Goal: Transaction & Acquisition: Purchase product/service

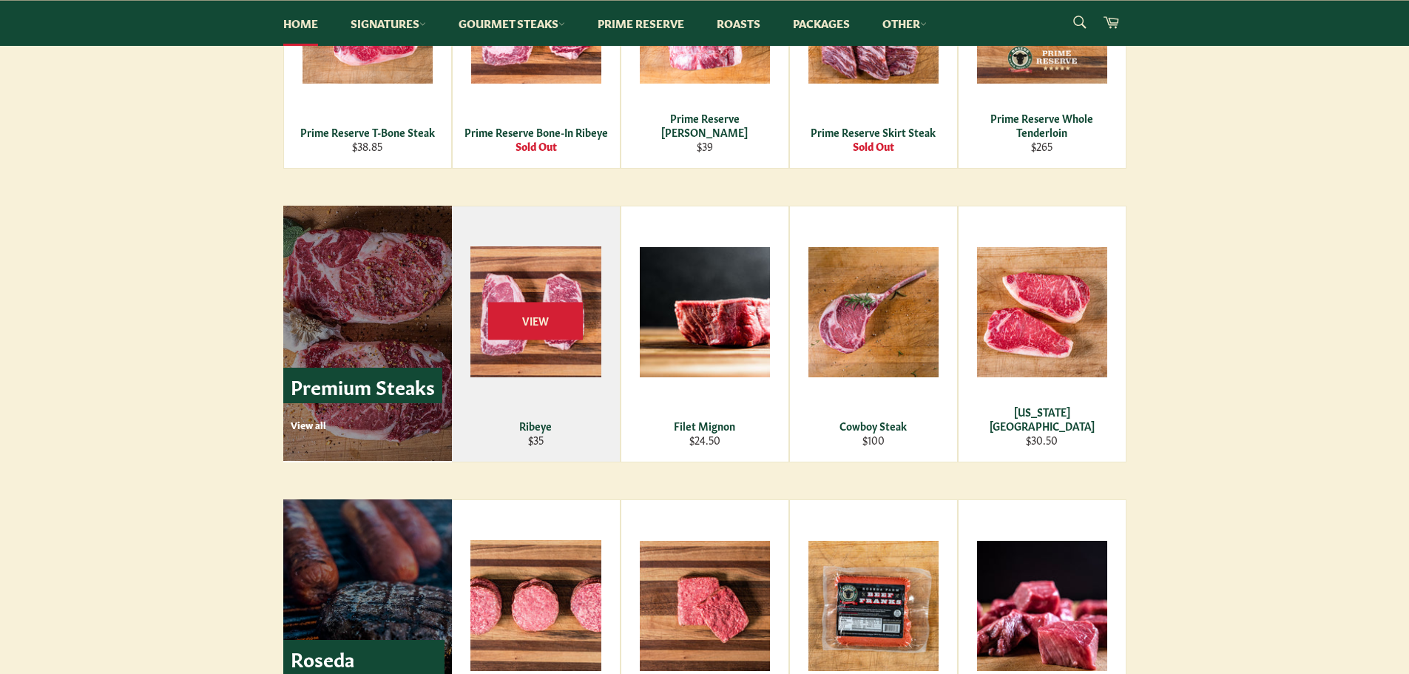
scroll to position [1627, 0]
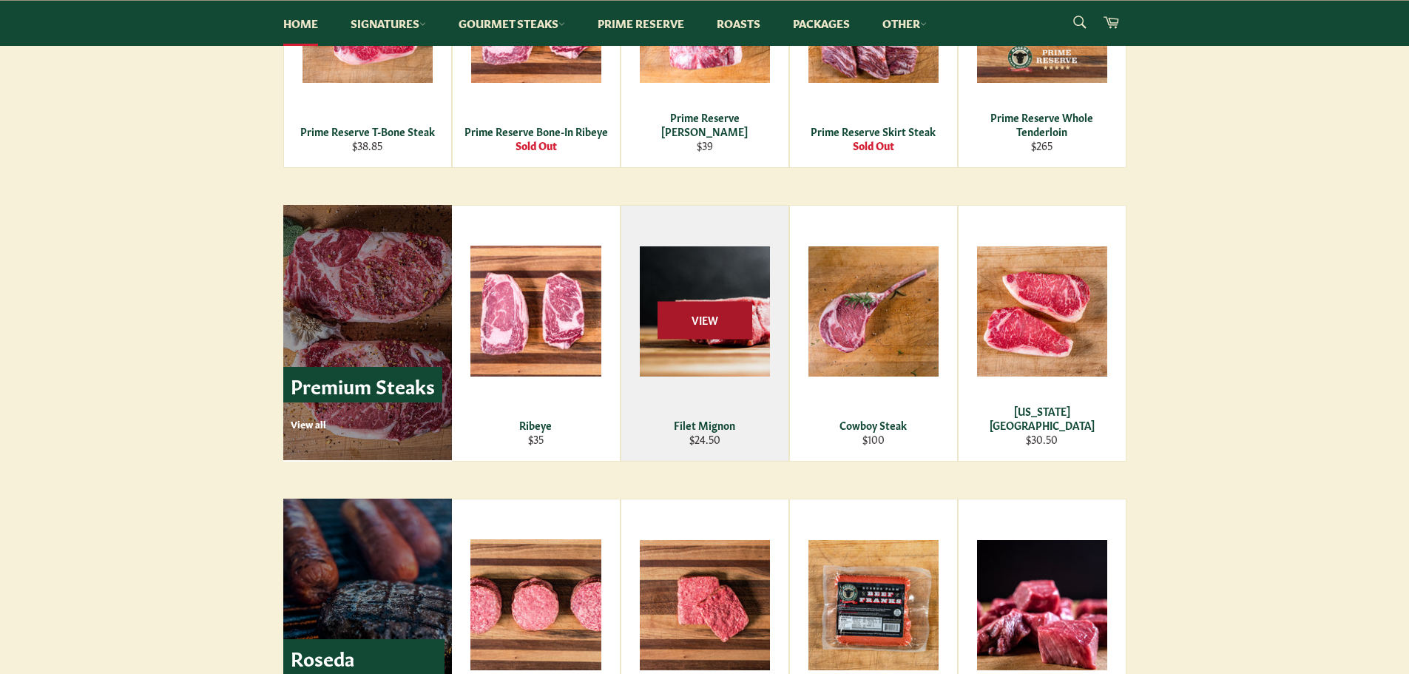
click at [703, 331] on span "View" at bounding box center [704, 320] width 95 height 38
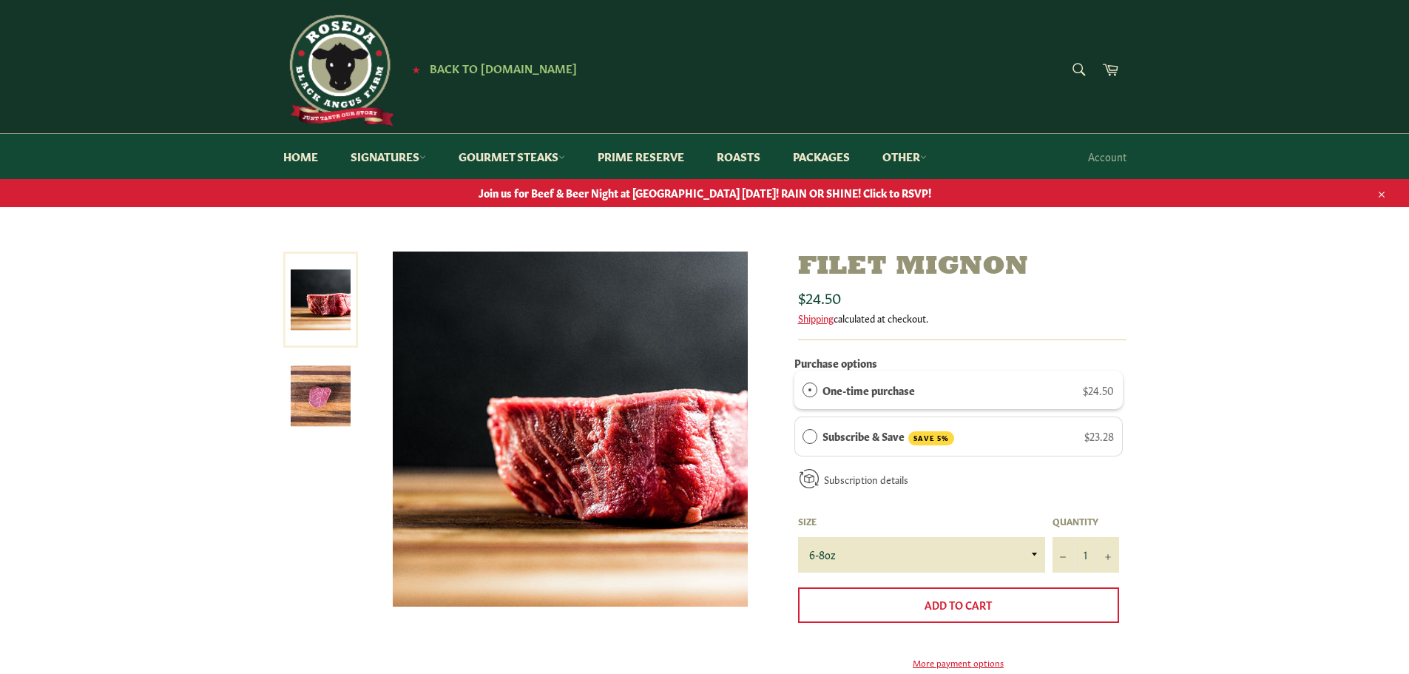
click at [308, 391] on img at bounding box center [321, 396] width 60 height 60
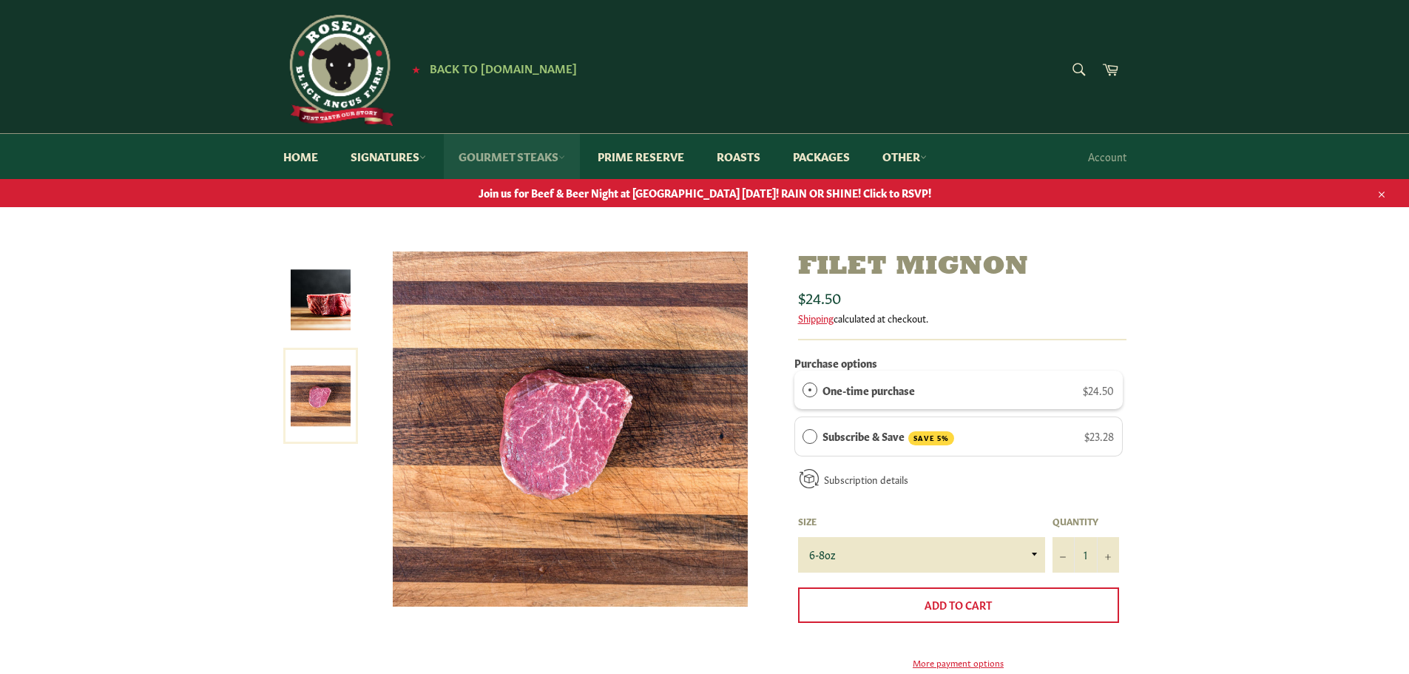
click at [562, 153] on link "Gourmet Steaks" at bounding box center [512, 156] width 136 height 45
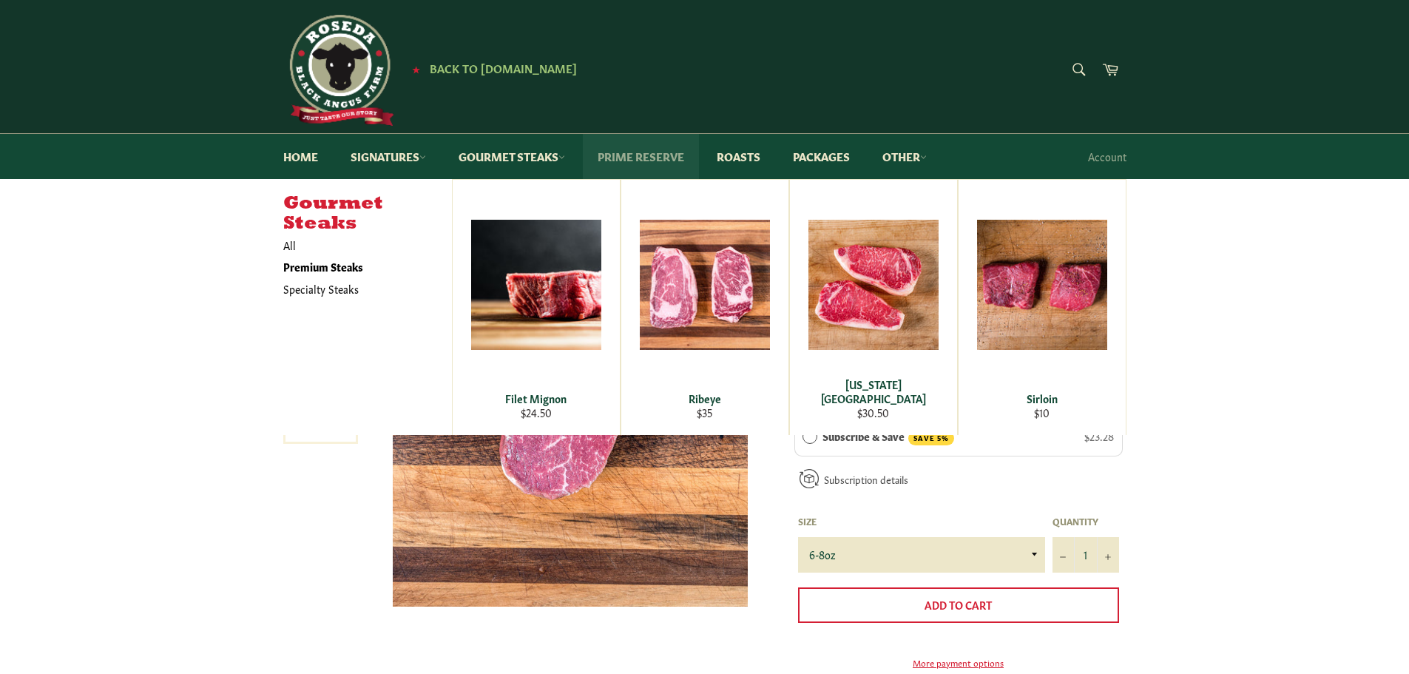
click at [644, 153] on link "Prime Reserve" at bounding box center [641, 156] width 116 height 45
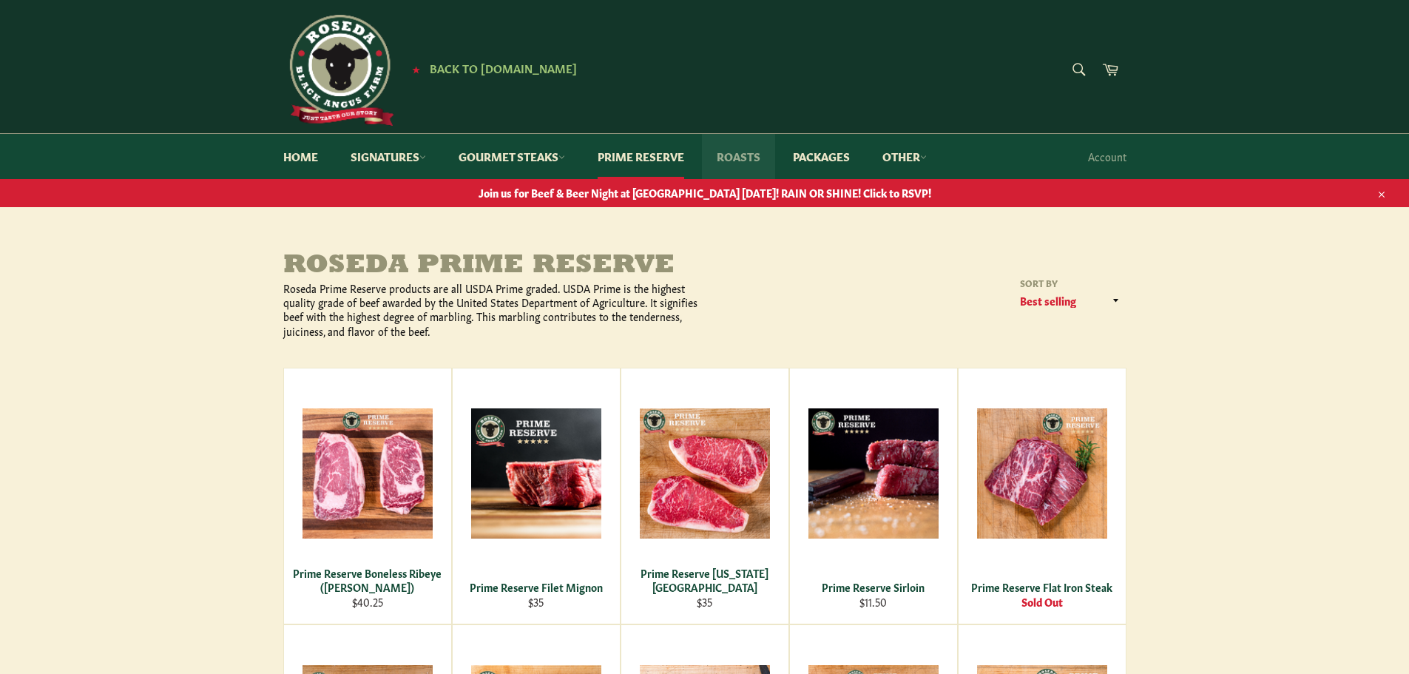
click at [744, 152] on link "Roasts" at bounding box center [738, 156] width 73 height 45
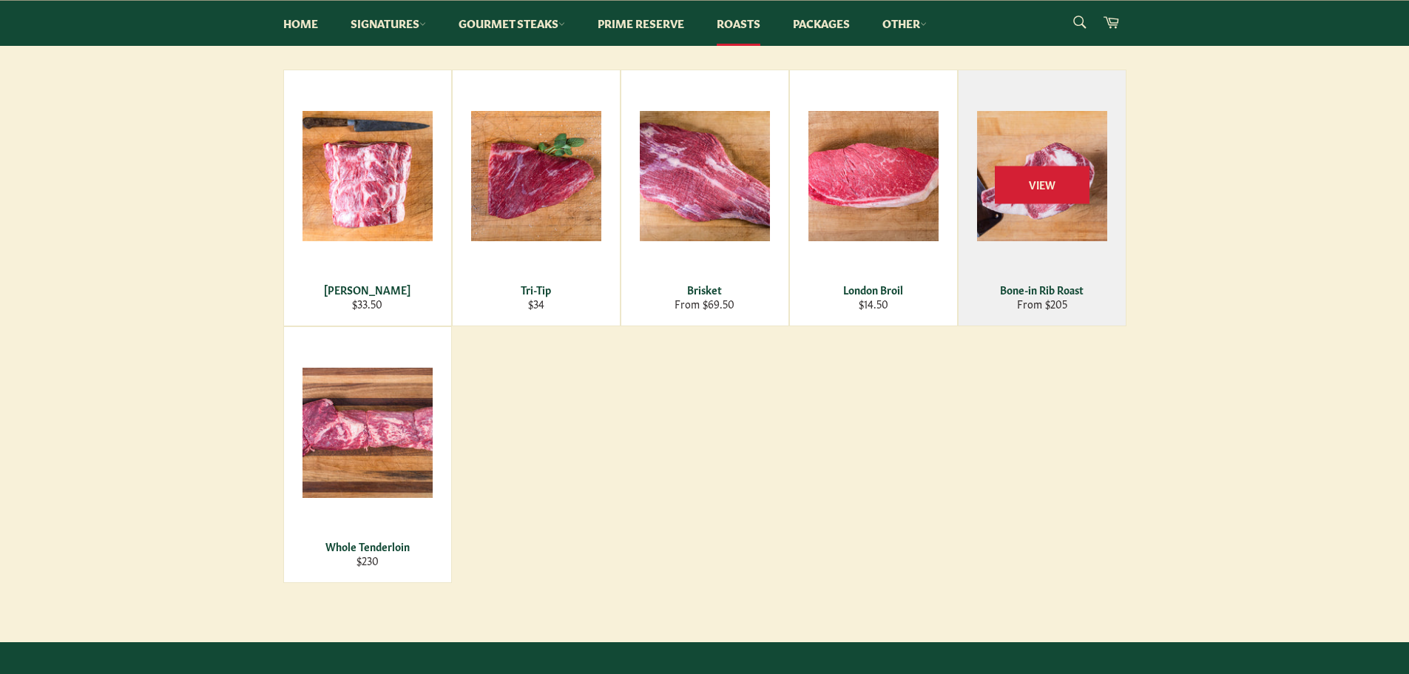
scroll to position [222, 0]
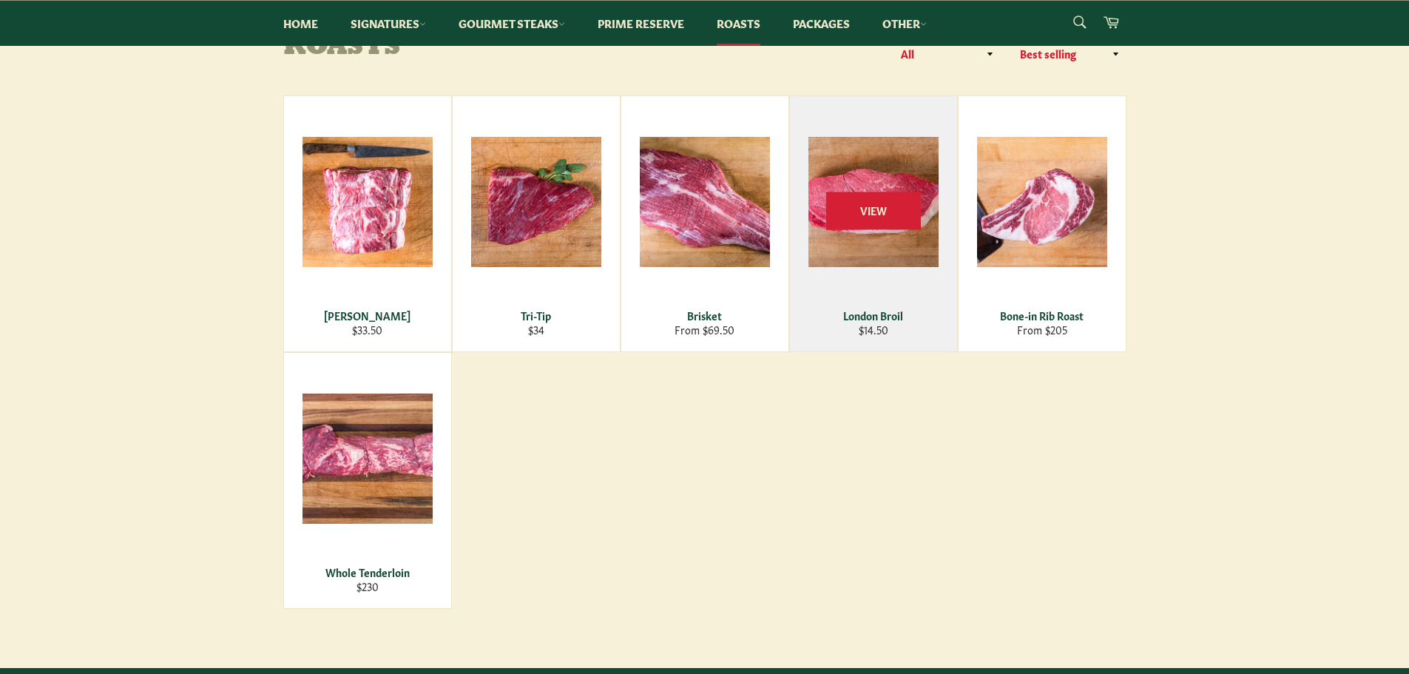
click at [865, 187] on div "View" at bounding box center [873, 223] width 167 height 255
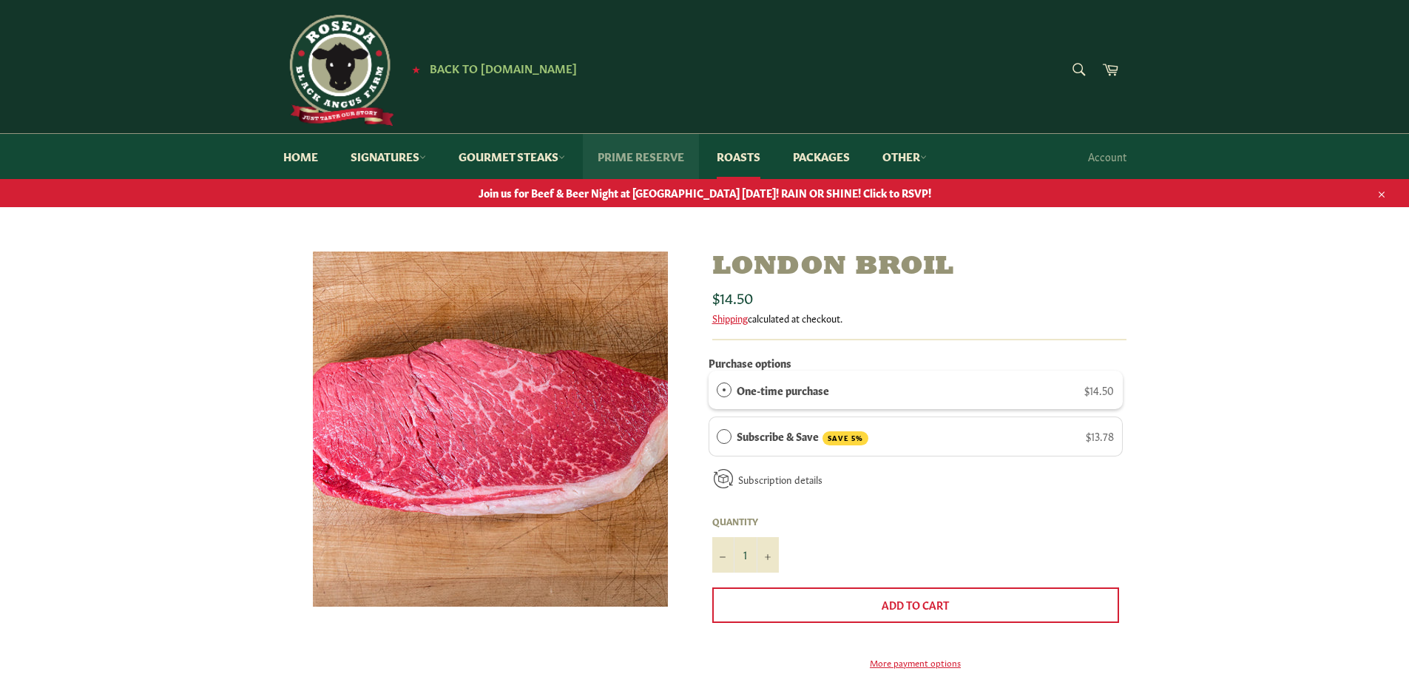
click at [621, 151] on link "Prime Reserve" at bounding box center [641, 156] width 116 height 45
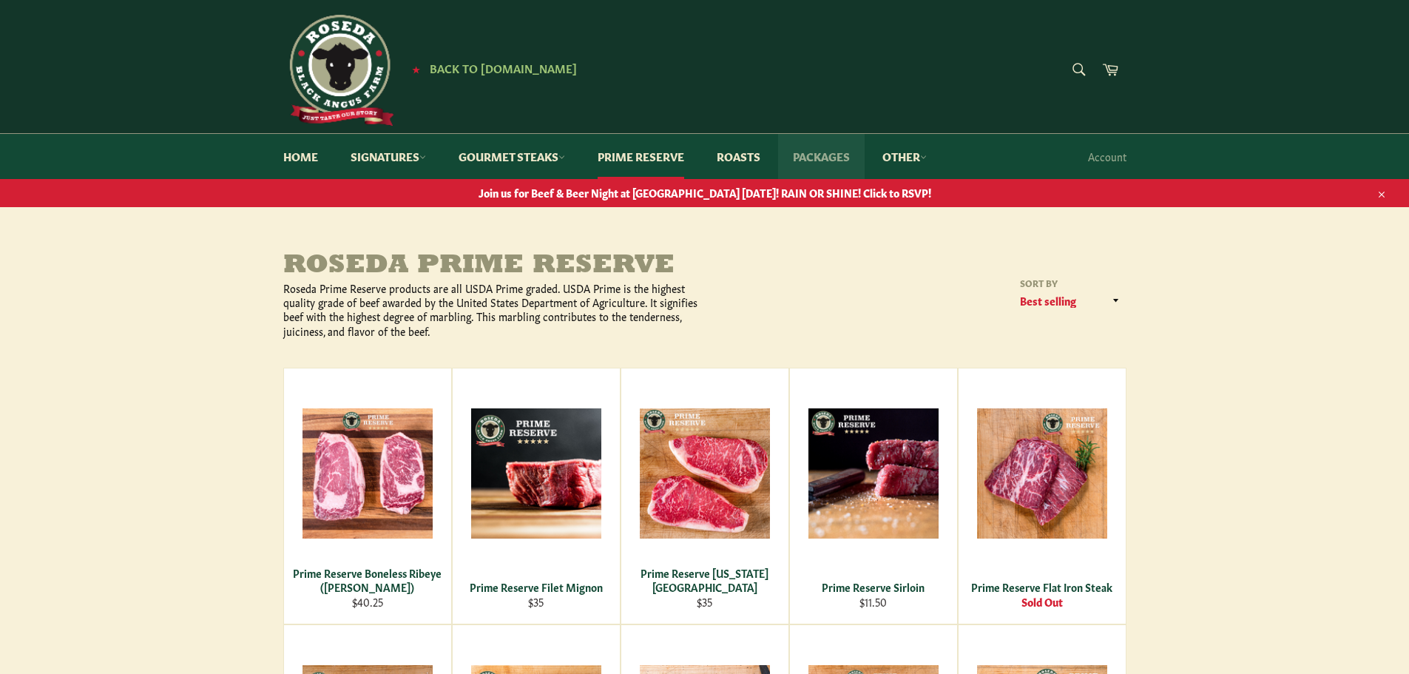
click at [824, 156] on link "Packages" at bounding box center [821, 156] width 87 height 45
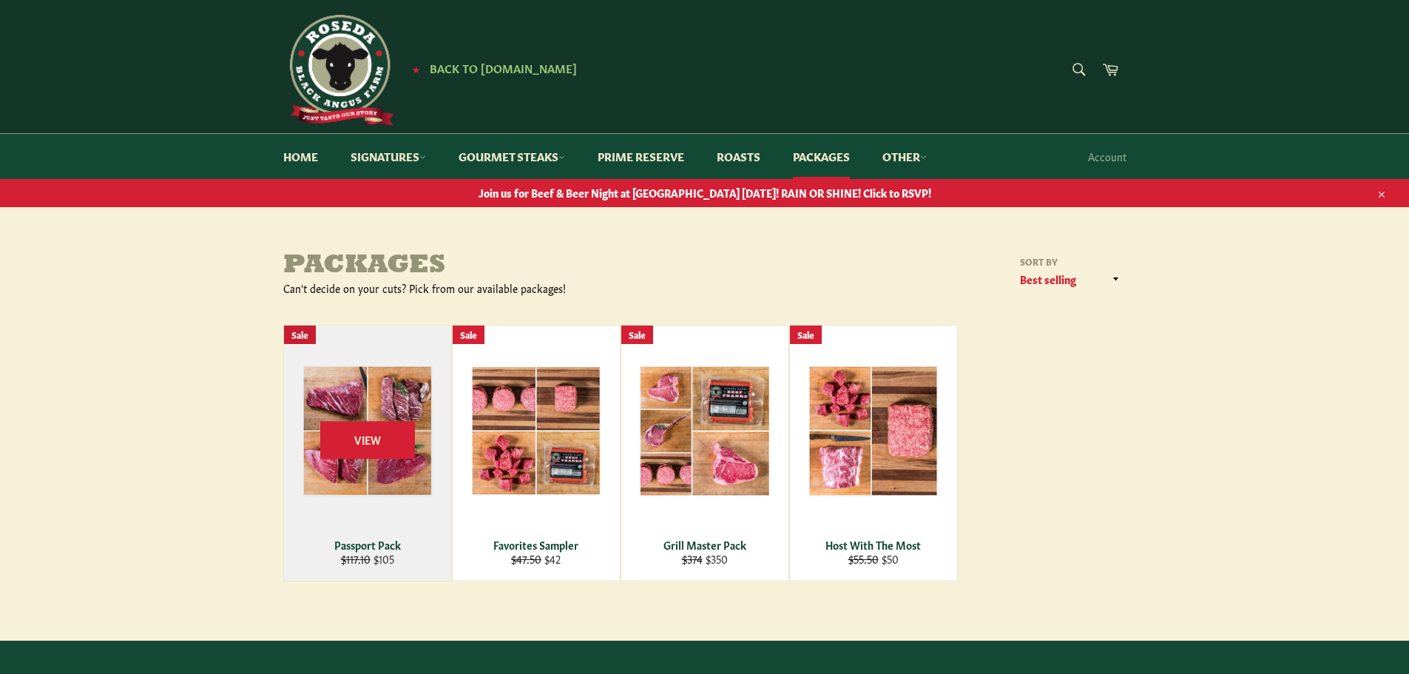
click at [376, 406] on div "View" at bounding box center [367, 452] width 167 height 255
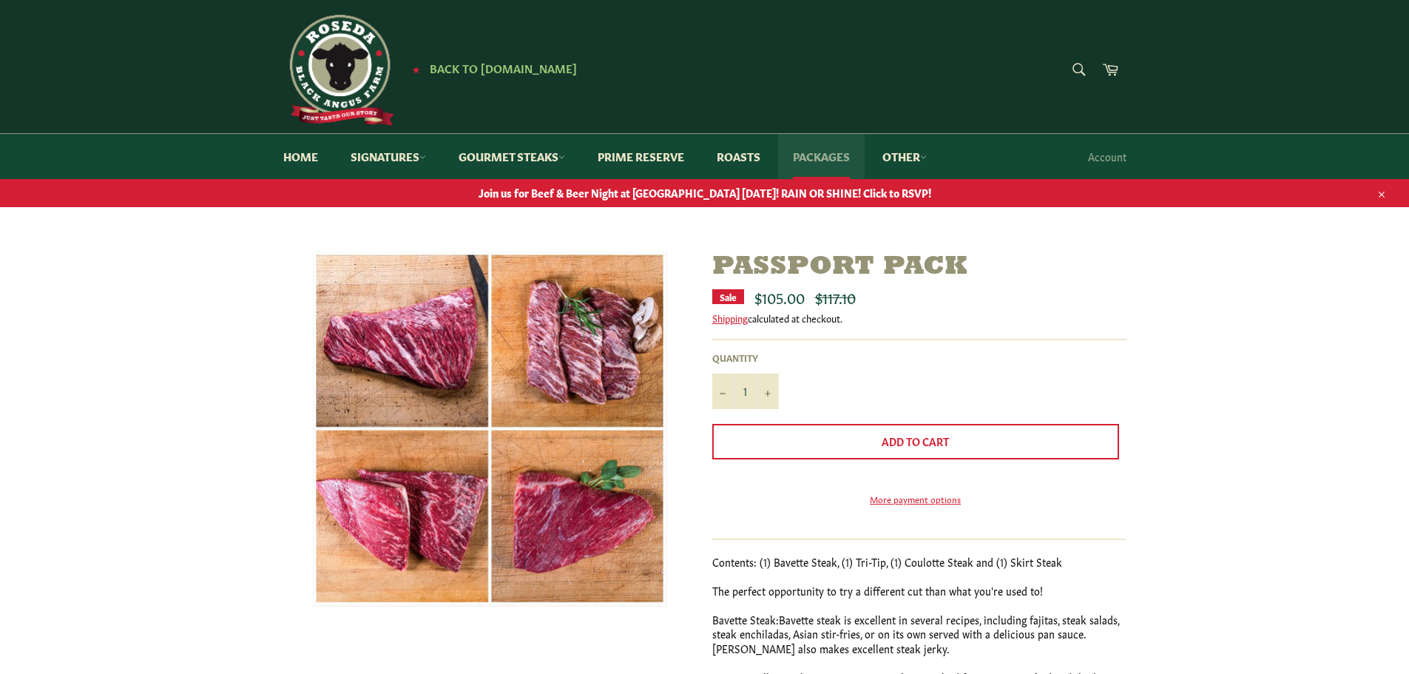
click at [808, 158] on link "Packages" at bounding box center [821, 156] width 87 height 45
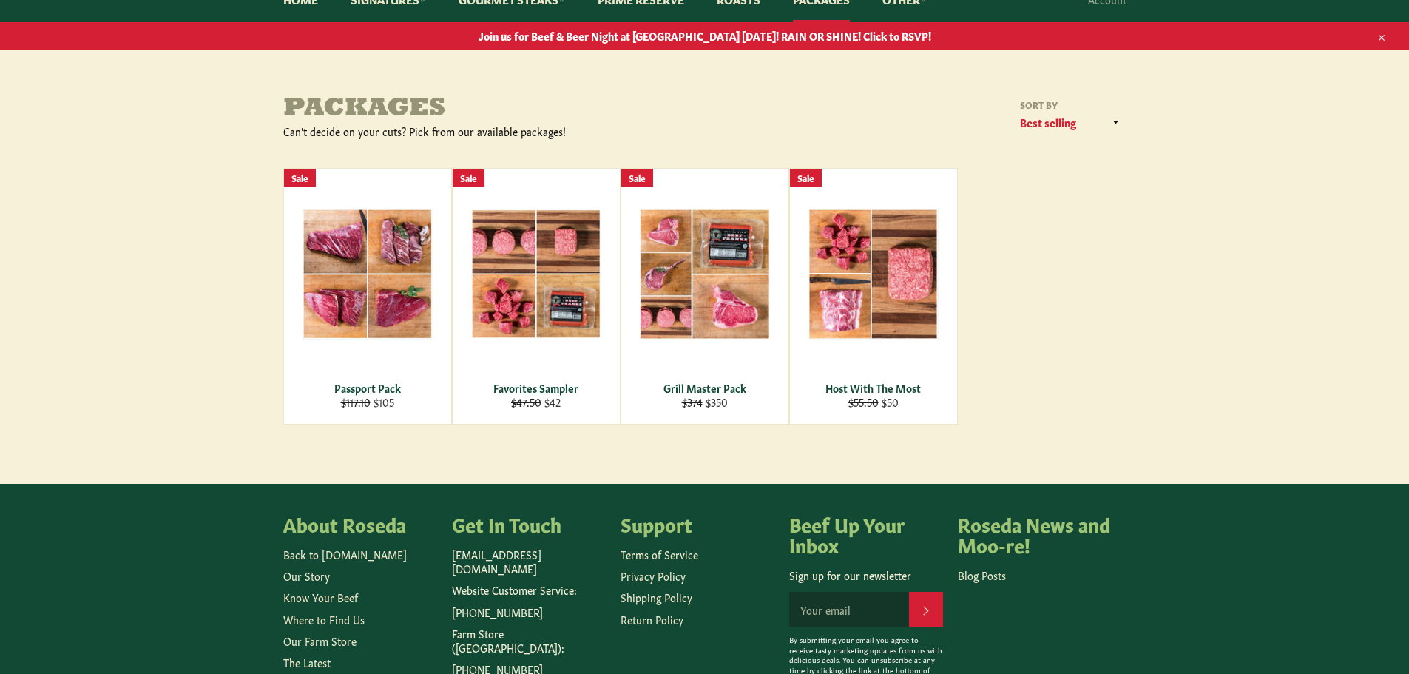
scroll to position [133, 0]
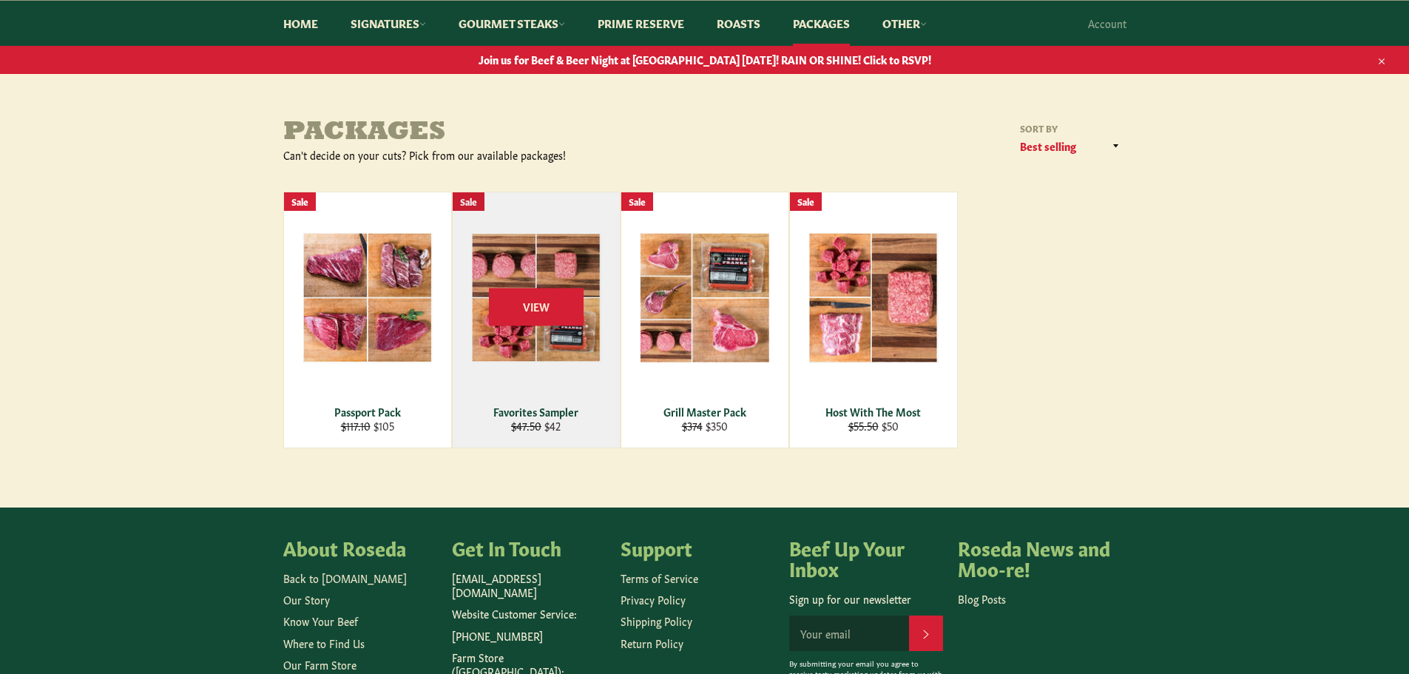
click at [575, 334] on div "View" at bounding box center [536, 319] width 167 height 255
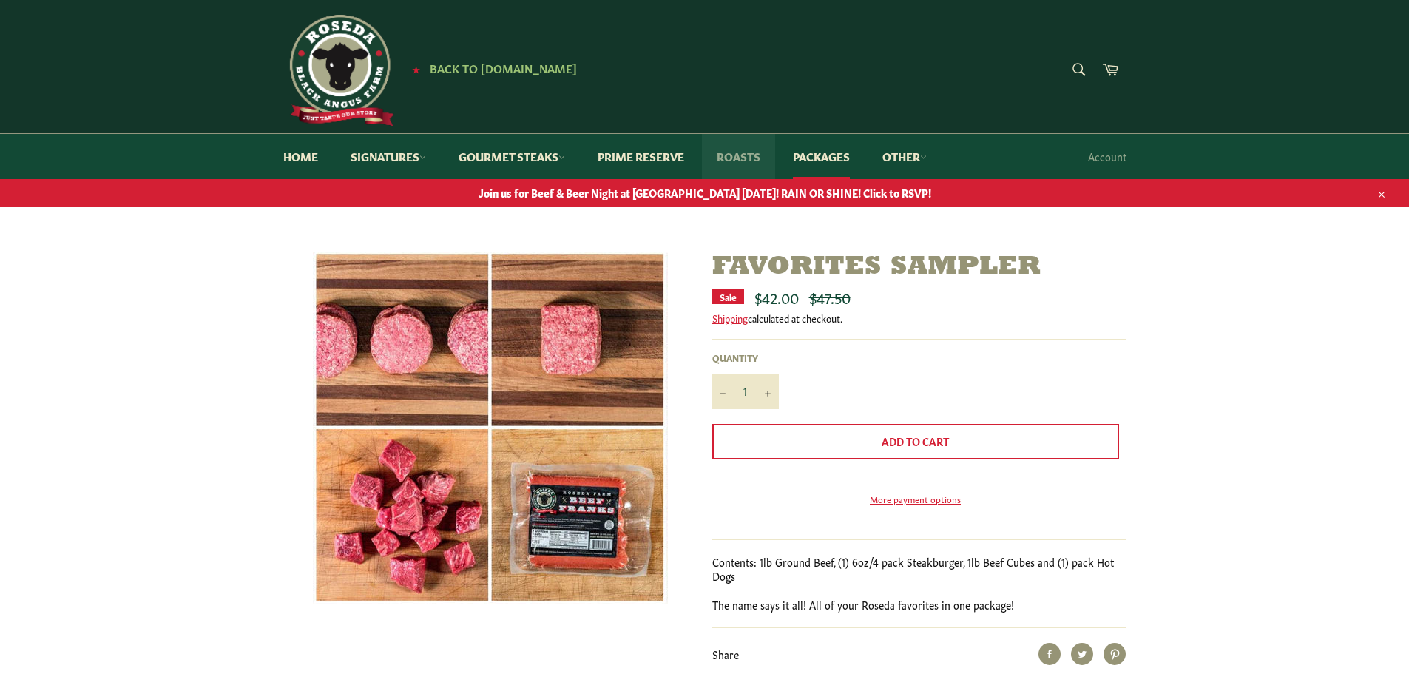
click at [751, 157] on link "Roasts" at bounding box center [738, 156] width 73 height 45
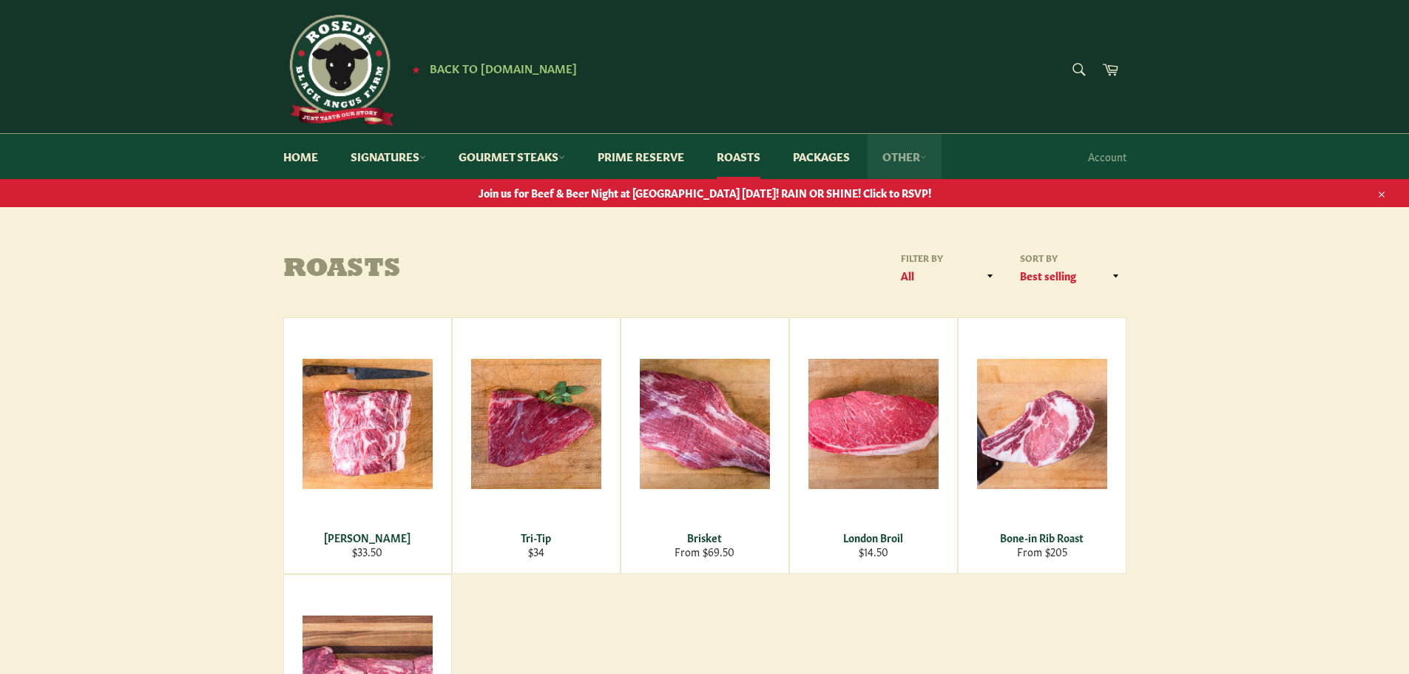
click at [916, 150] on link "Other" at bounding box center [905, 156] width 74 height 45
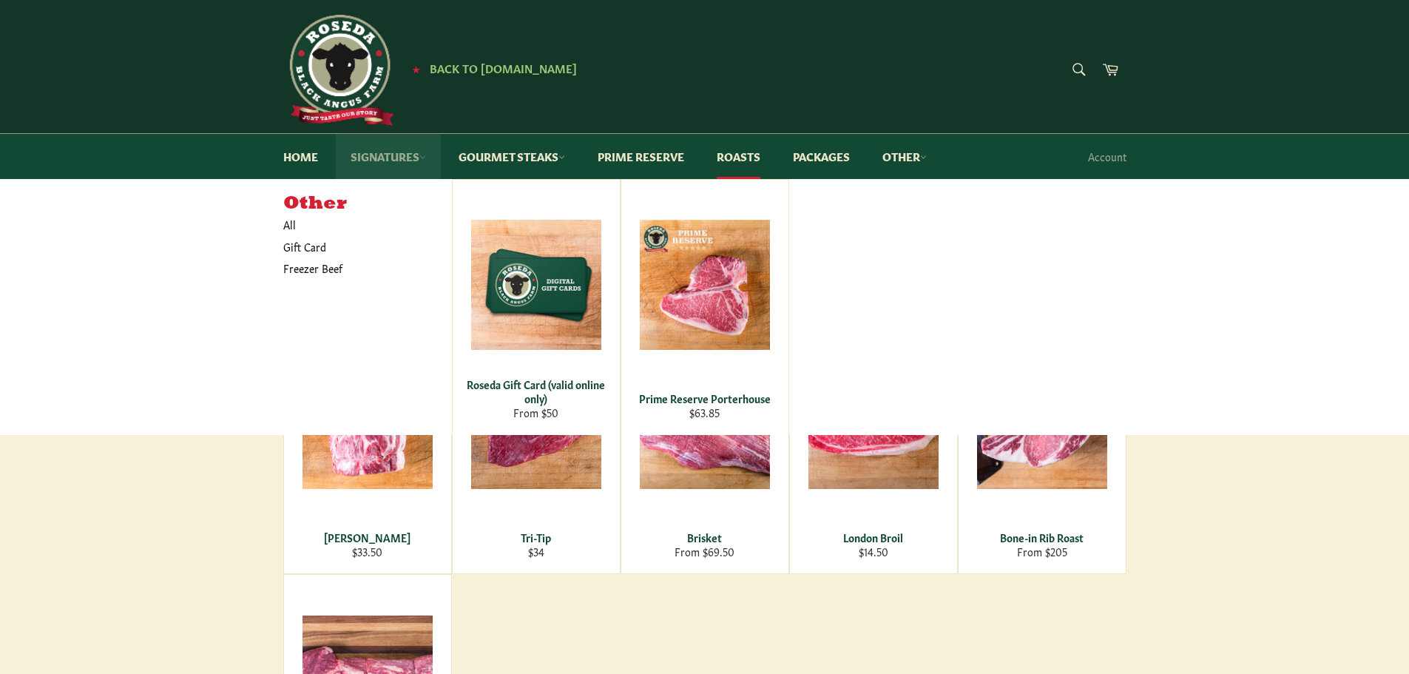
click at [394, 160] on link "Signatures" at bounding box center [388, 156] width 105 height 45
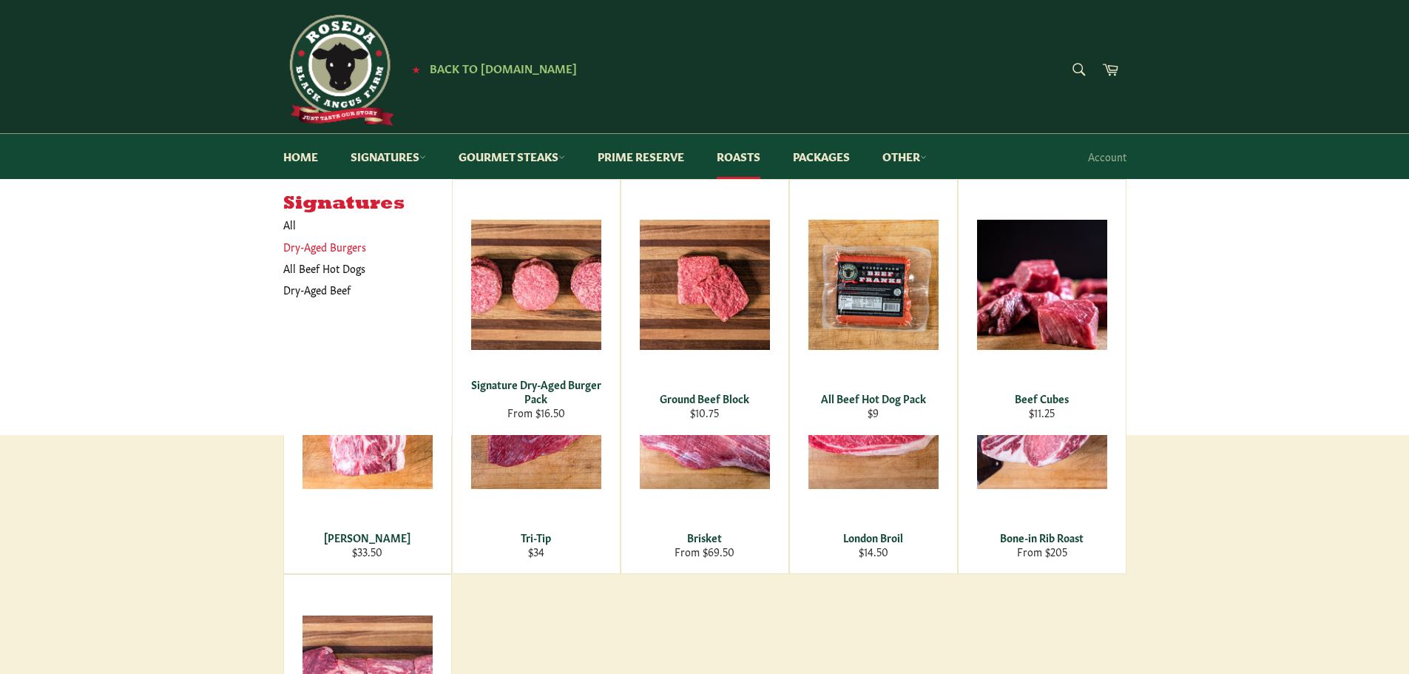
click at [297, 246] on link "Dry-Aged Burgers" at bounding box center [356, 246] width 161 height 21
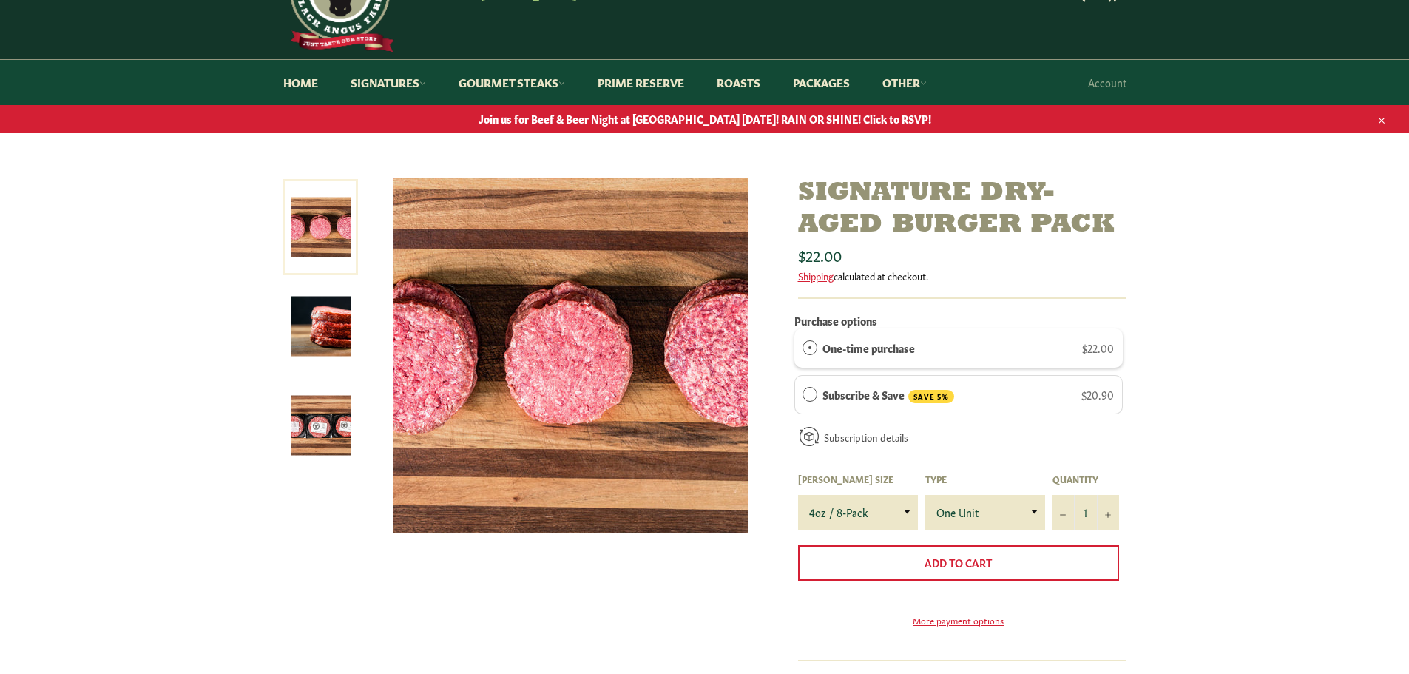
scroll to position [148, 0]
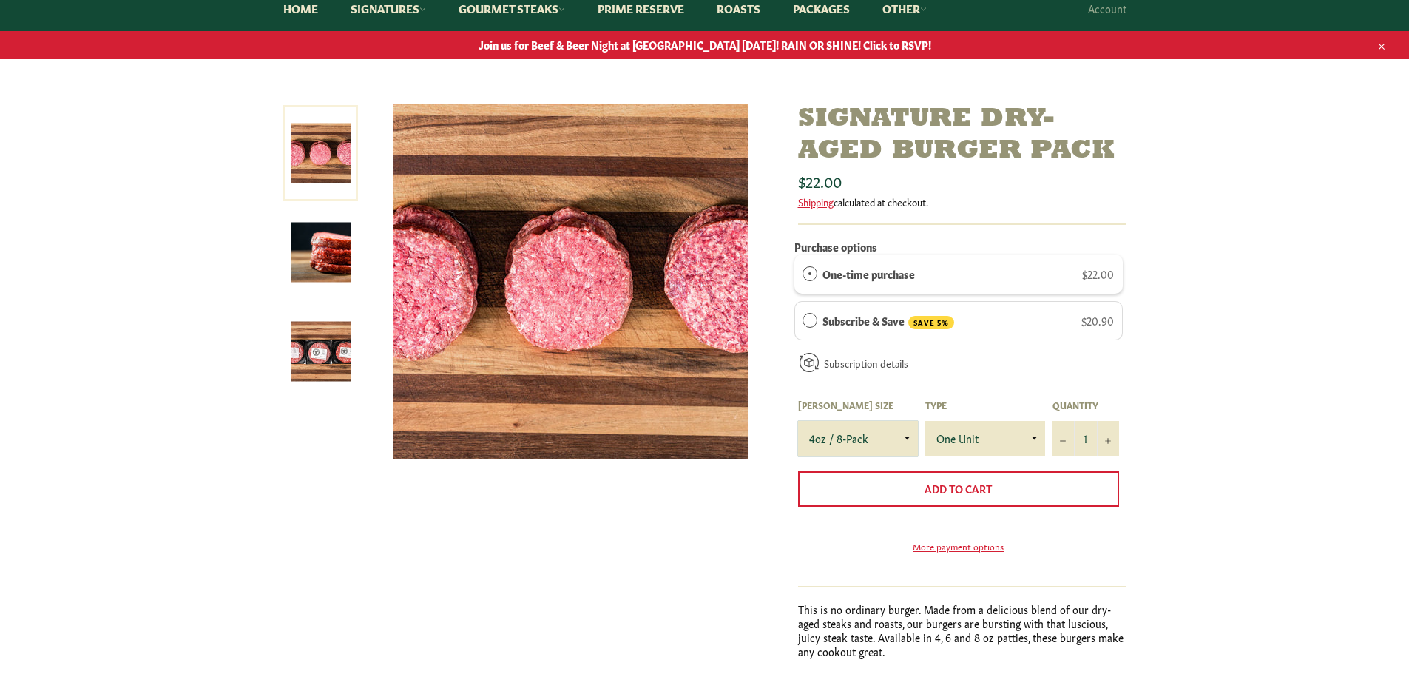
click at [902, 436] on select "4oz / 8-Pack 6oz / 4-Pack 8oz / 4-Pack" at bounding box center [858, 439] width 120 height 36
click at [1015, 385] on div "Subscription details How subscriptions work You can modify or cancel your subsc…" at bounding box center [958, 368] width 328 height 41
click at [382, 13] on link "Signatures" at bounding box center [388, 8] width 105 height 45
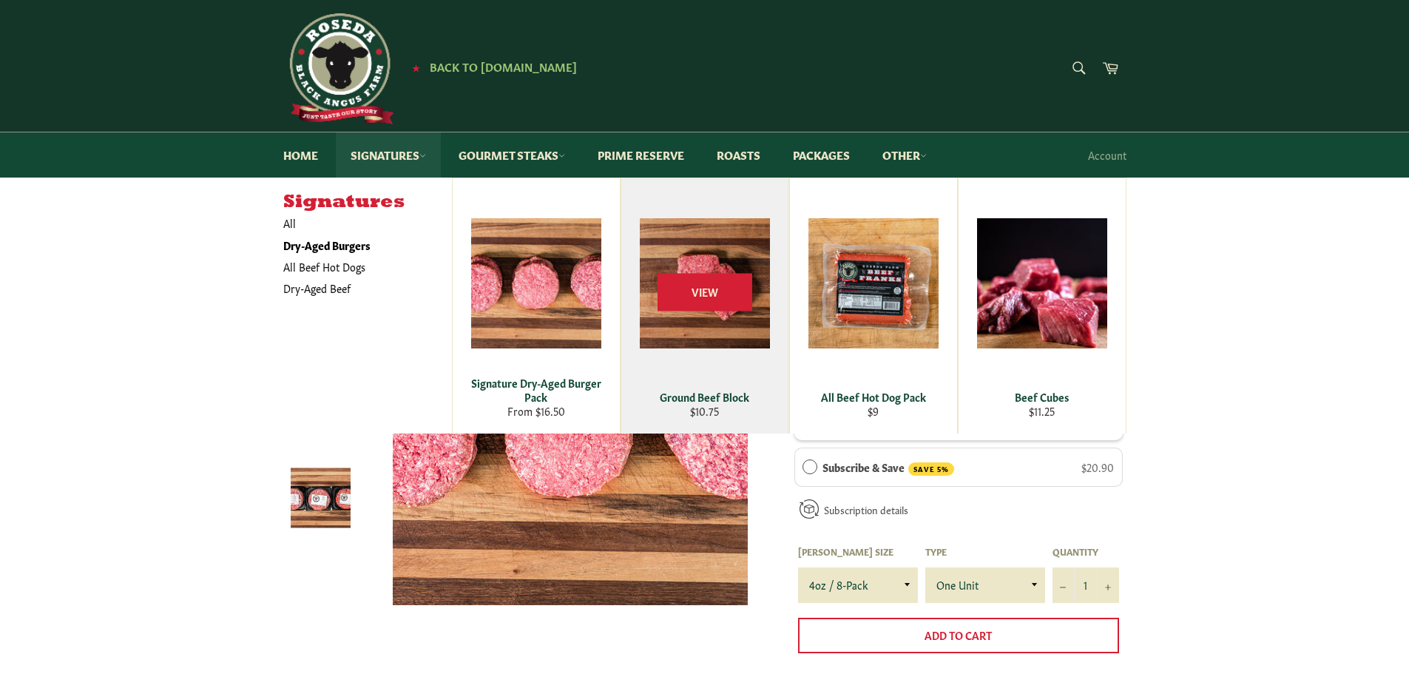
scroll to position [0, 0]
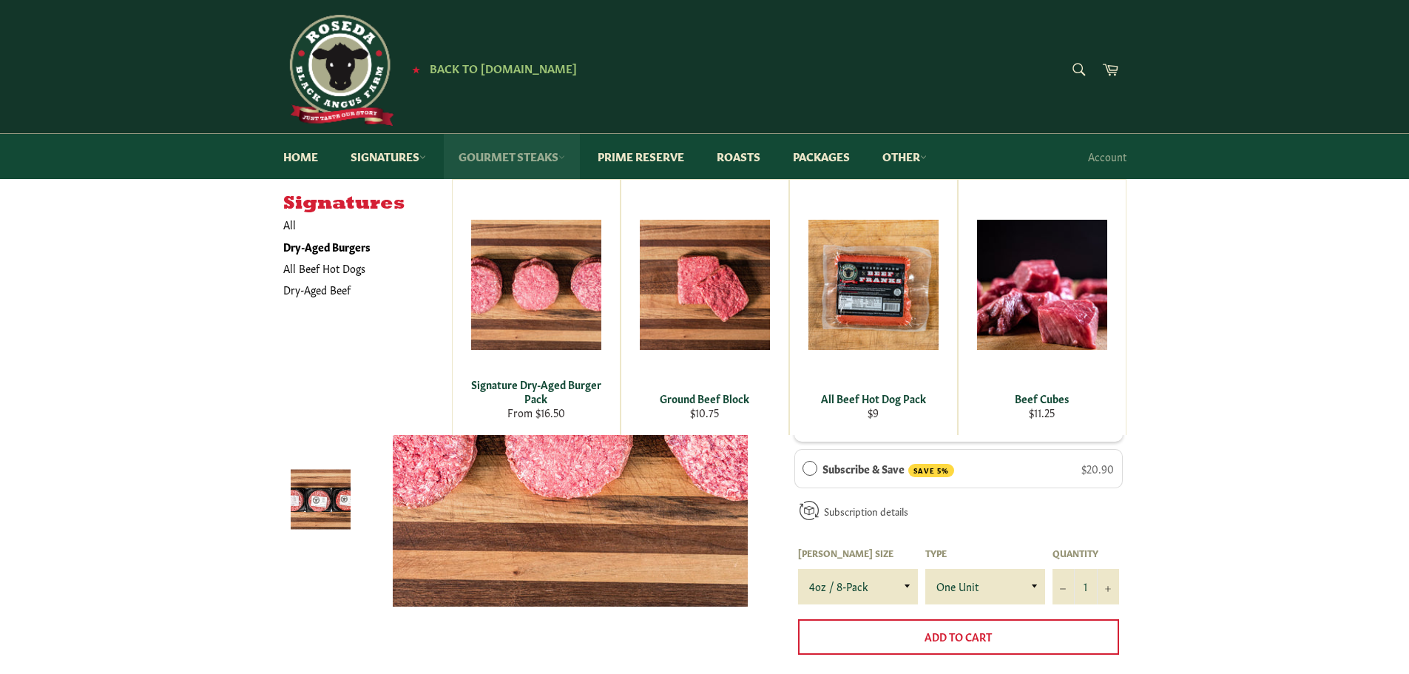
click at [506, 152] on link "Gourmet Steaks" at bounding box center [512, 156] width 136 height 45
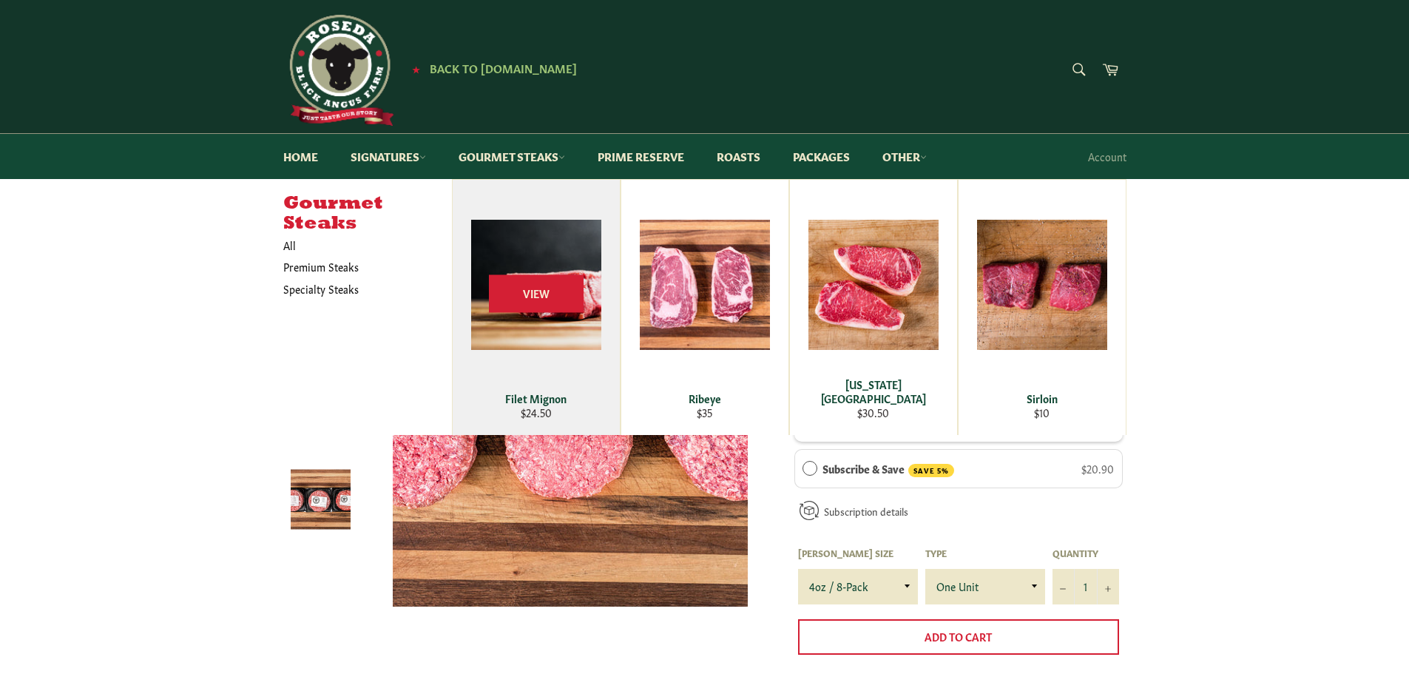
click at [555, 394] on div "Filet Mignon" at bounding box center [536, 398] width 149 height 14
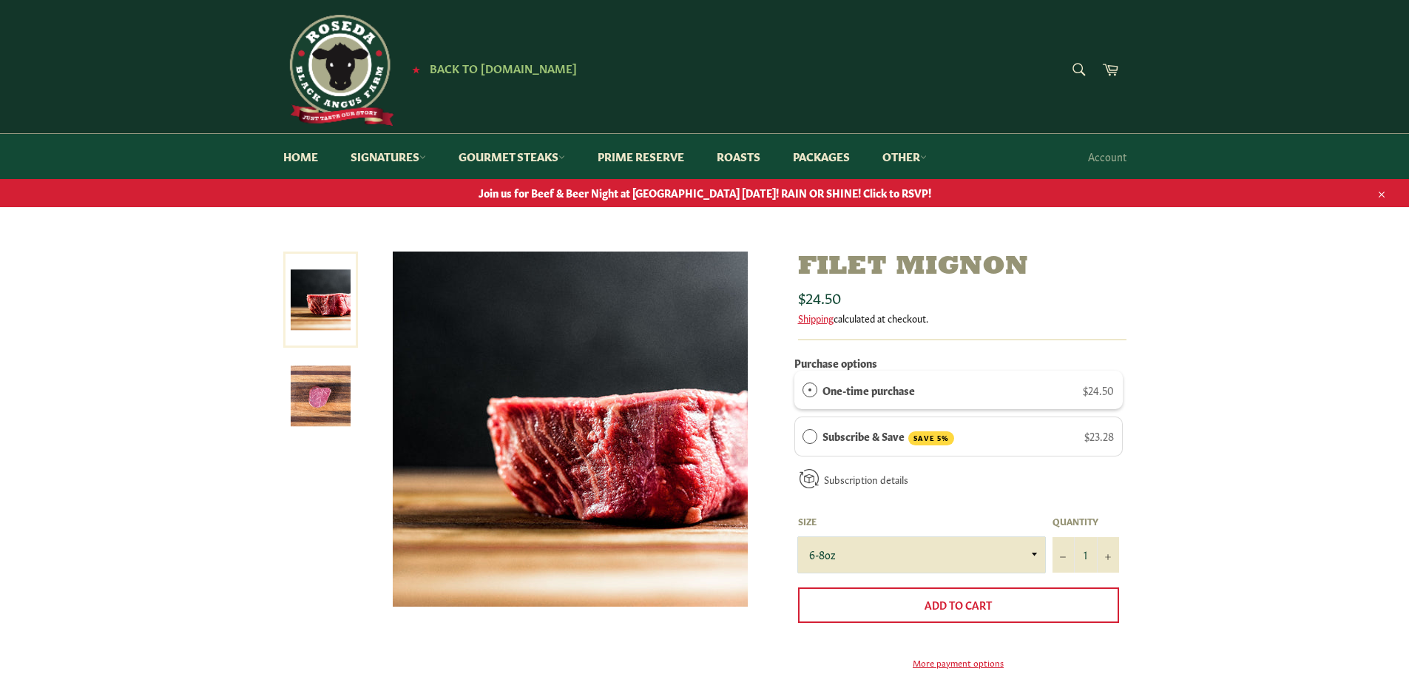
click at [1035, 555] on select "6-8oz" at bounding box center [921, 555] width 247 height 36
click at [1034, 555] on select "6-8oz" at bounding box center [921, 555] width 247 height 36
click at [535, 156] on link "Gourmet Steaks" at bounding box center [512, 156] width 136 height 45
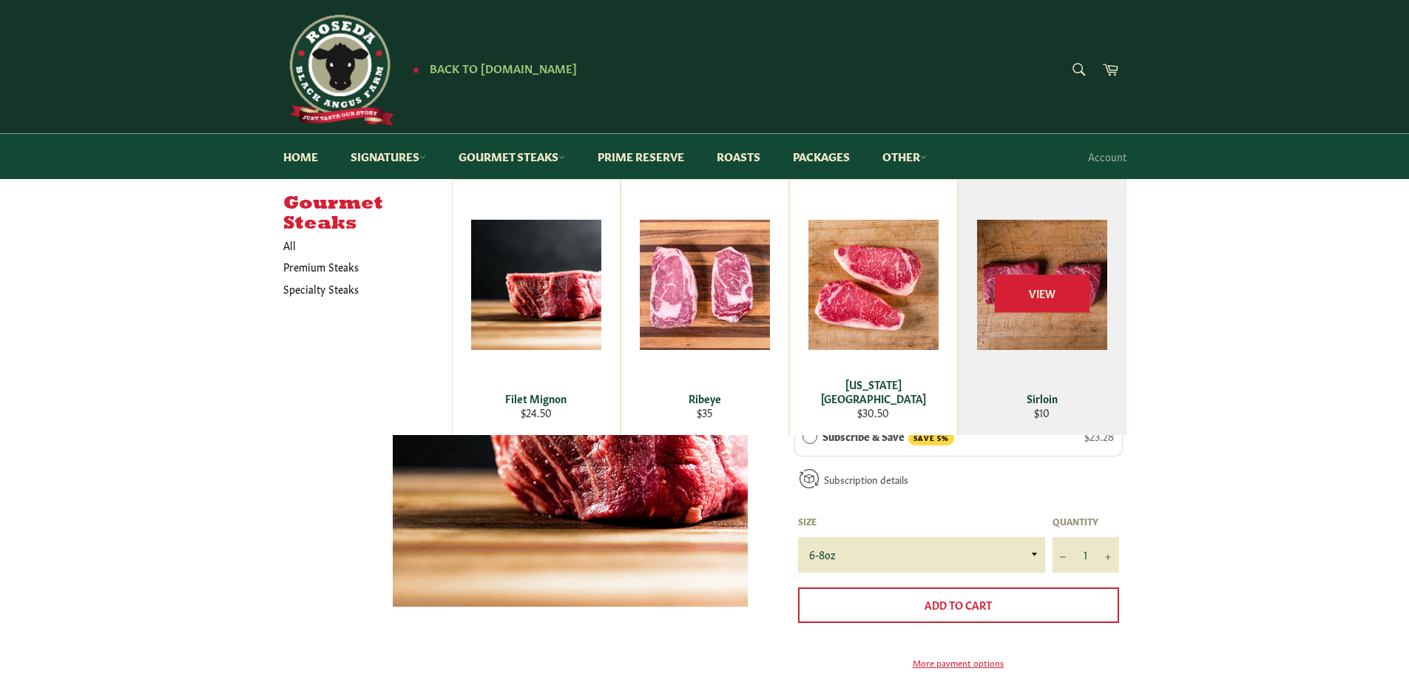
click at [1089, 298] on div "View" at bounding box center [1042, 307] width 167 height 255
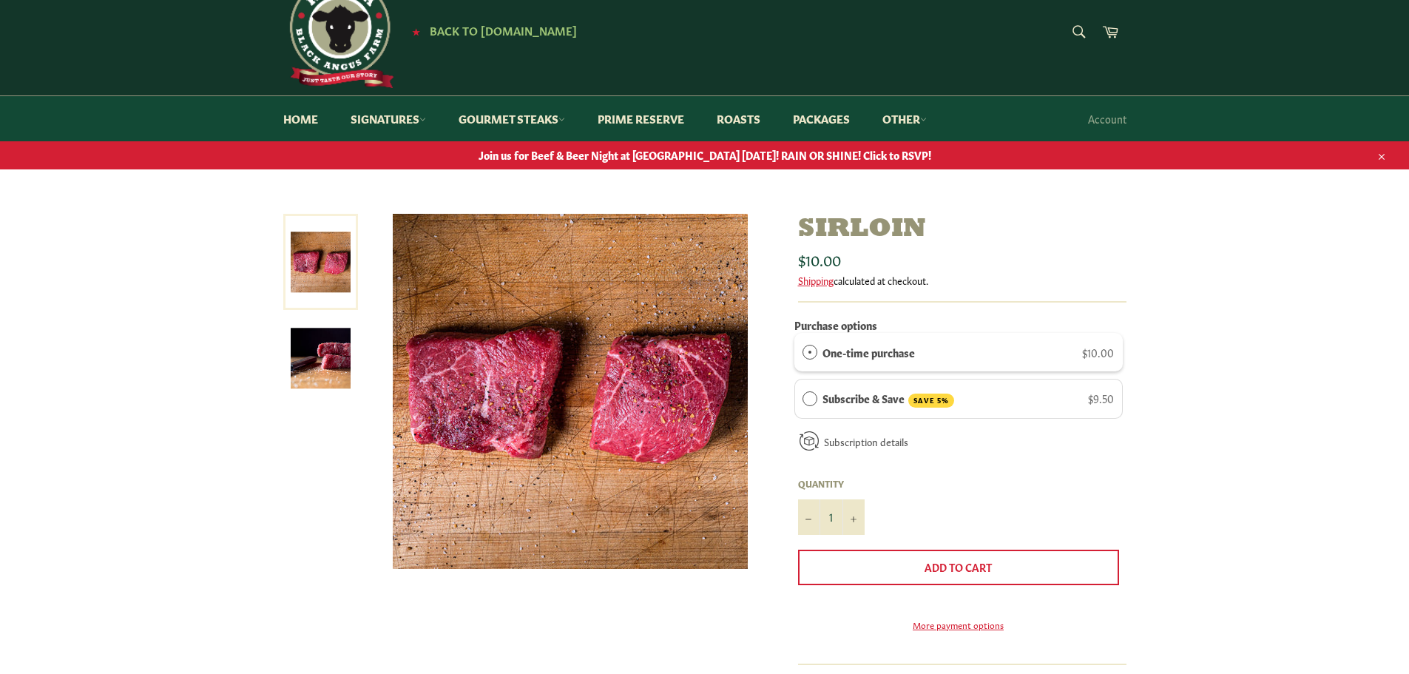
scroll to position [74, 0]
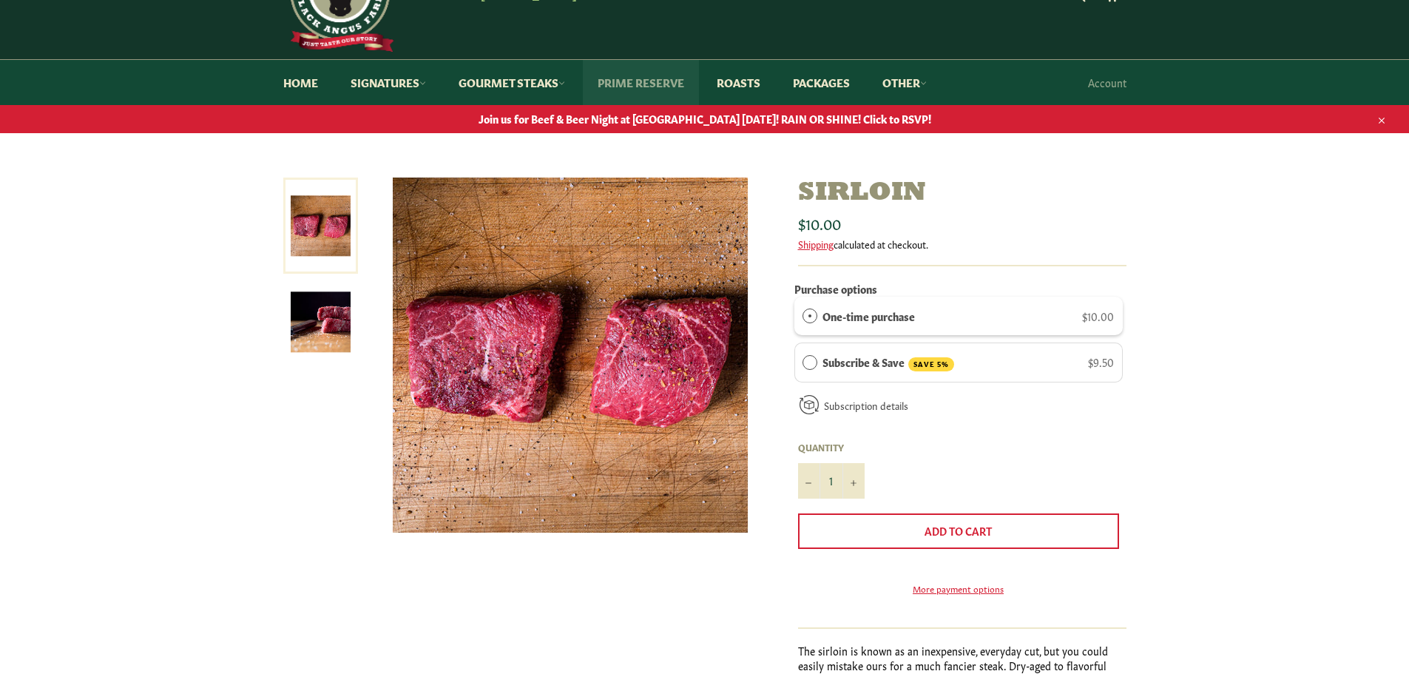
click at [665, 81] on link "Prime Reserve" at bounding box center [641, 82] width 116 height 45
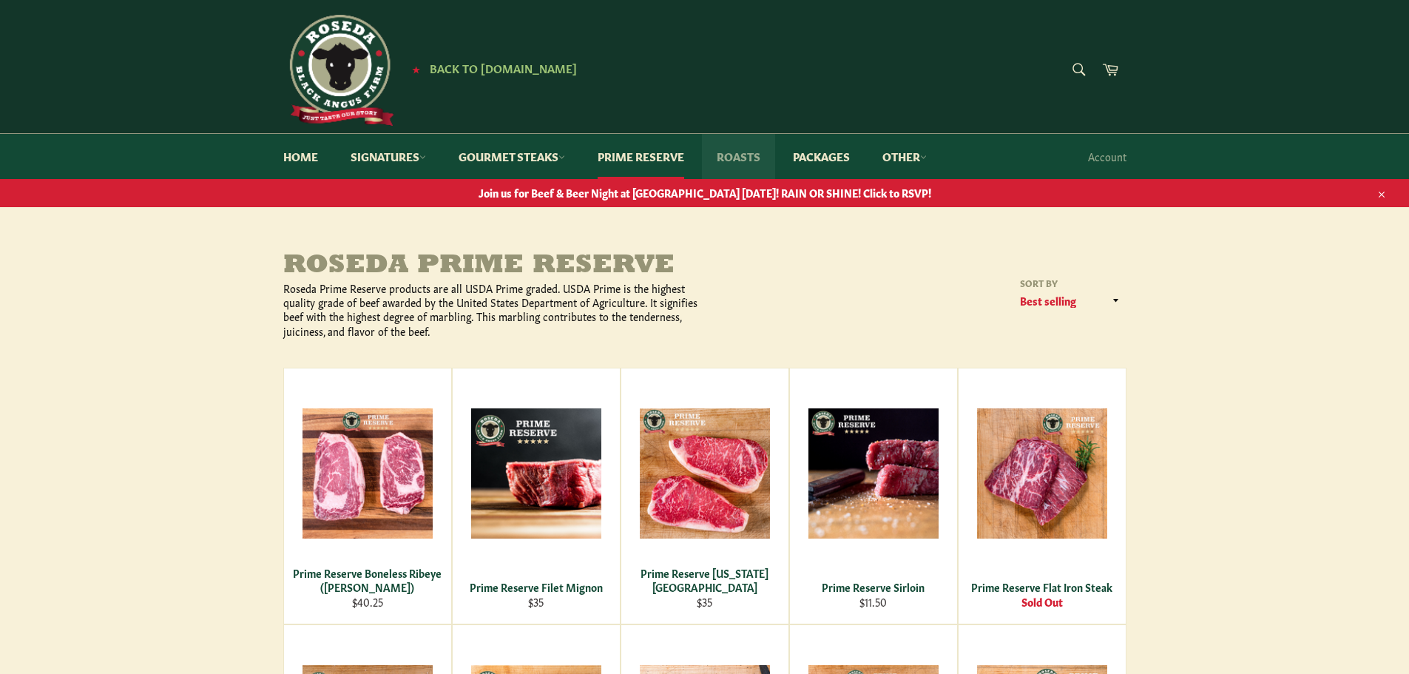
click at [740, 157] on link "Roasts" at bounding box center [738, 156] width 73 height 45
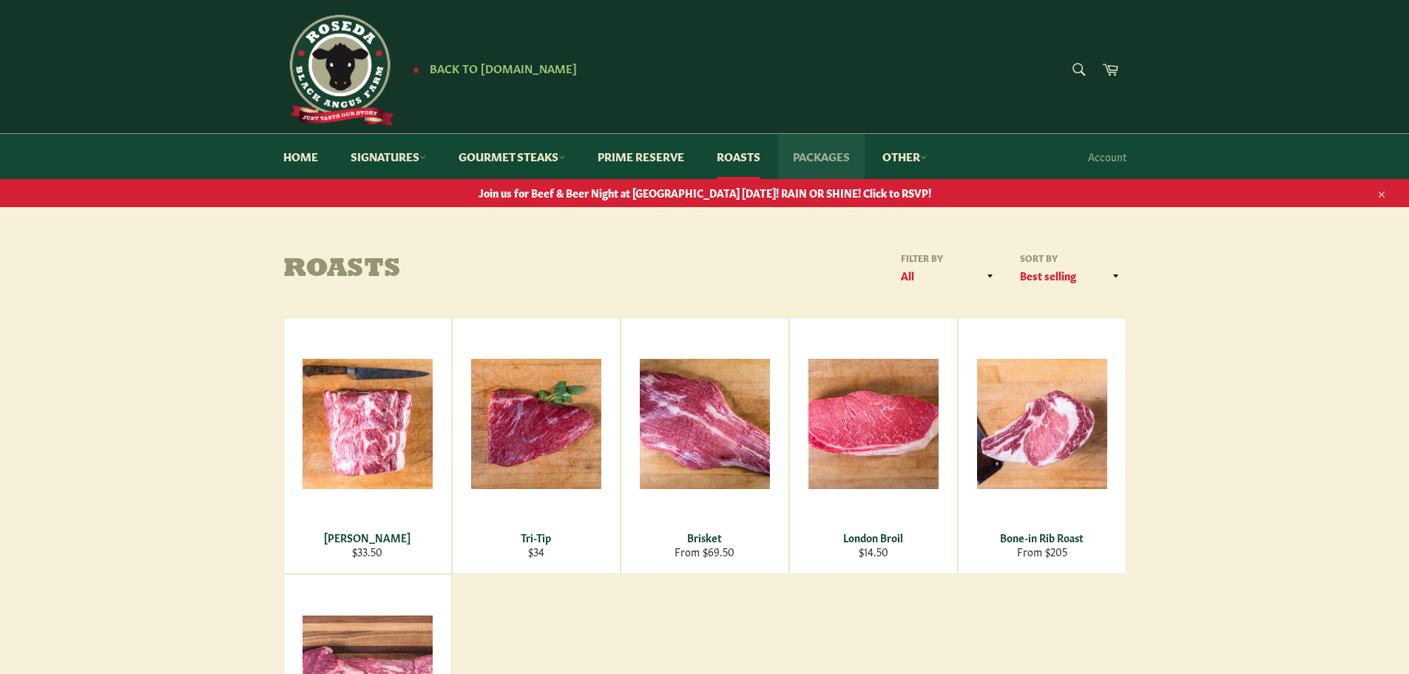
click at [814, 156] on link "Packages" at bounding box center [821, 156] width 87 height 45
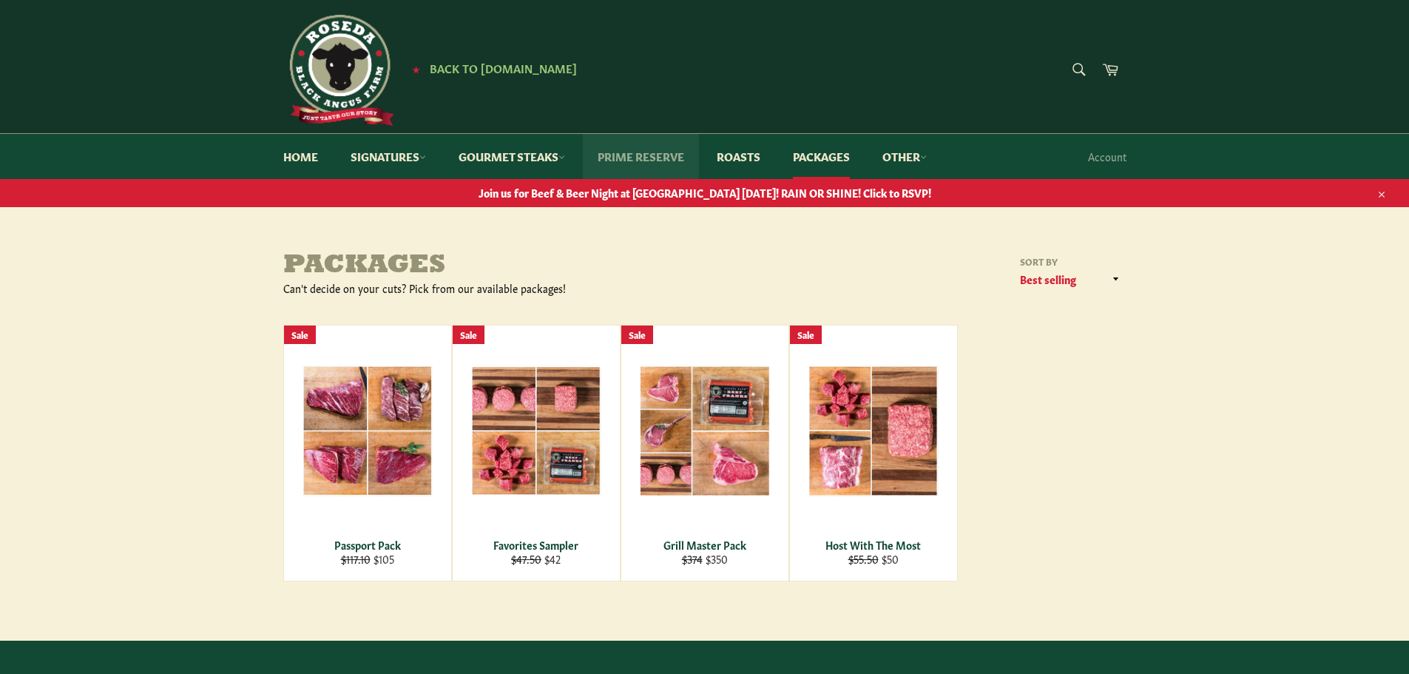
click at [635, 151] on link "Prime Reserve" at bounding box center [641, 156] width 116 height 45
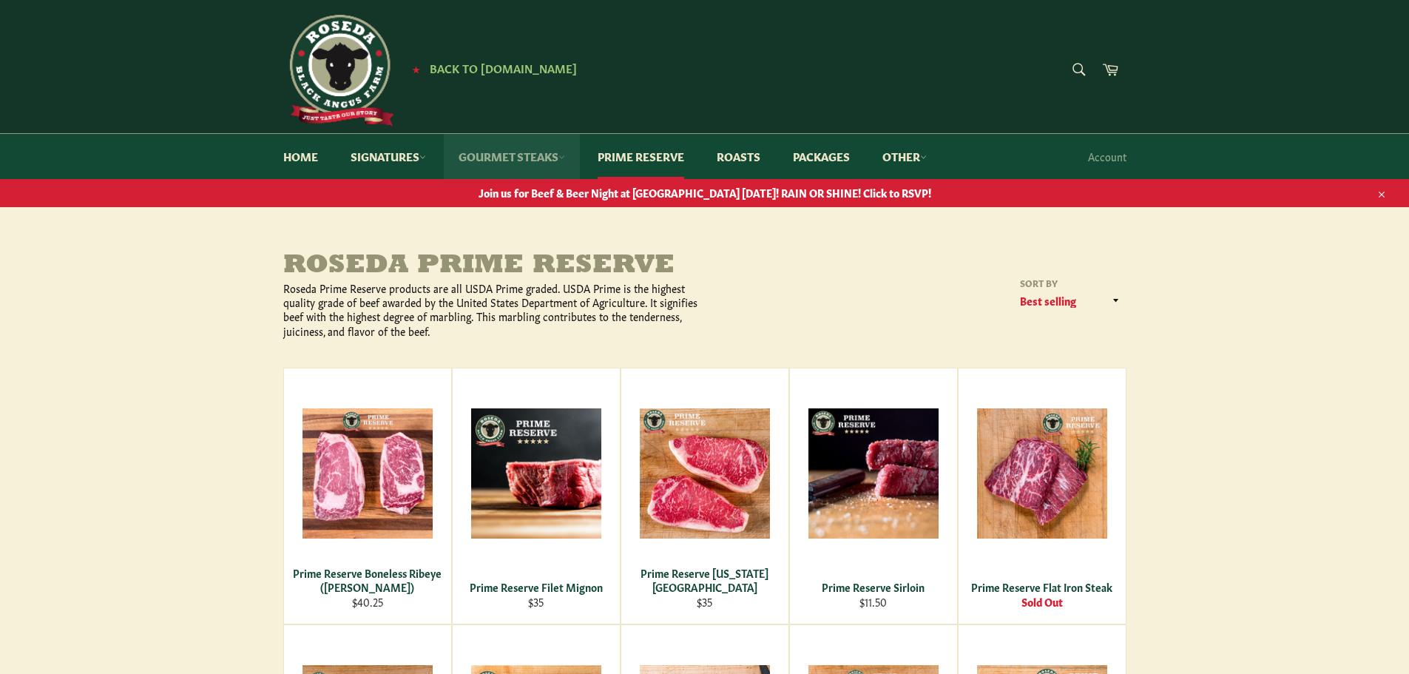
click at [494, 159] on link "Gourmet Steaks" at bounding box center [512, 156] width 136 height 45
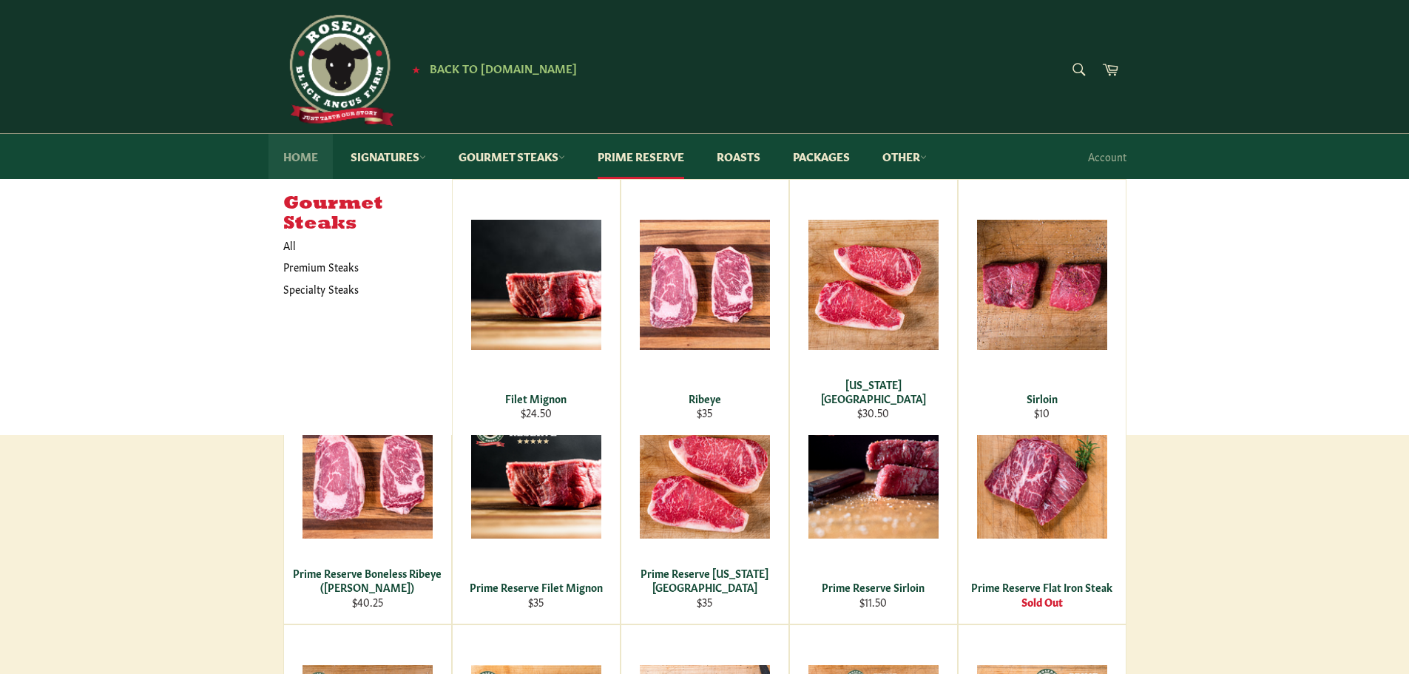
click at [309, 158] on link "Home" at bounding box center [300, 156] width 64 height 45
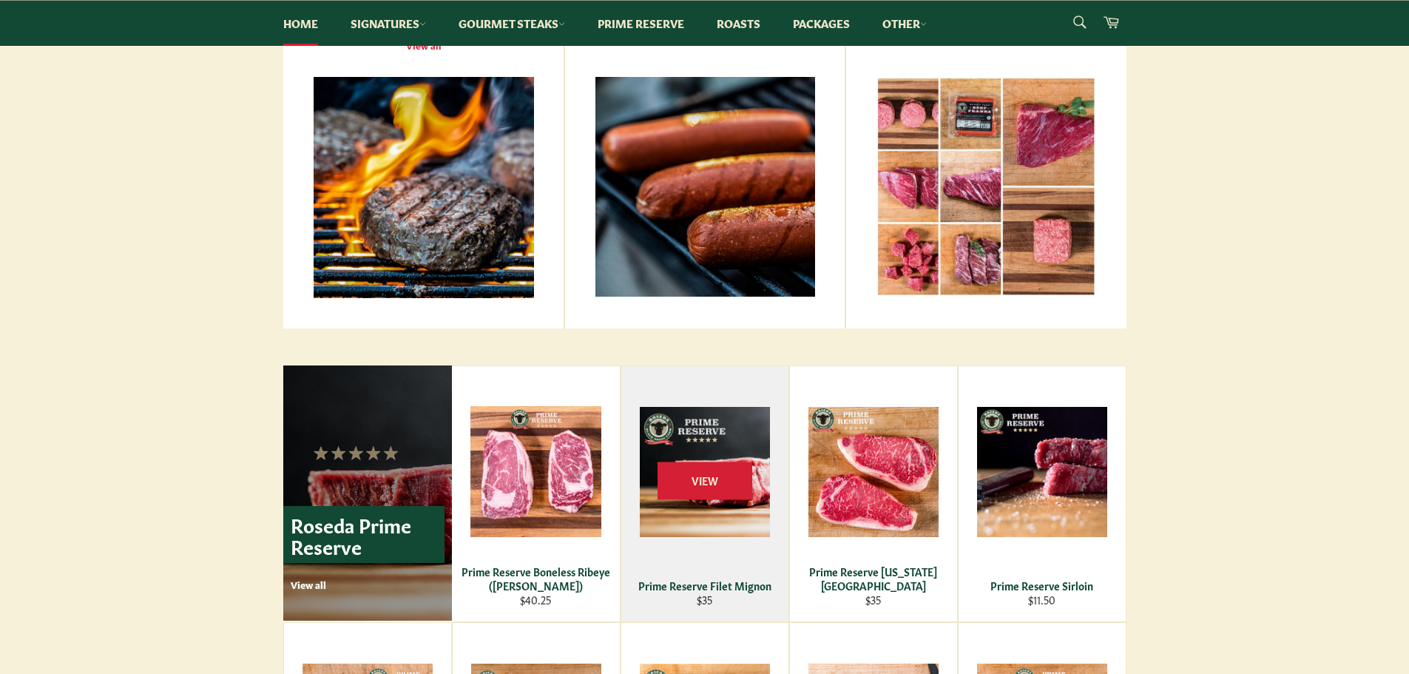
scroll to position [666, 0]
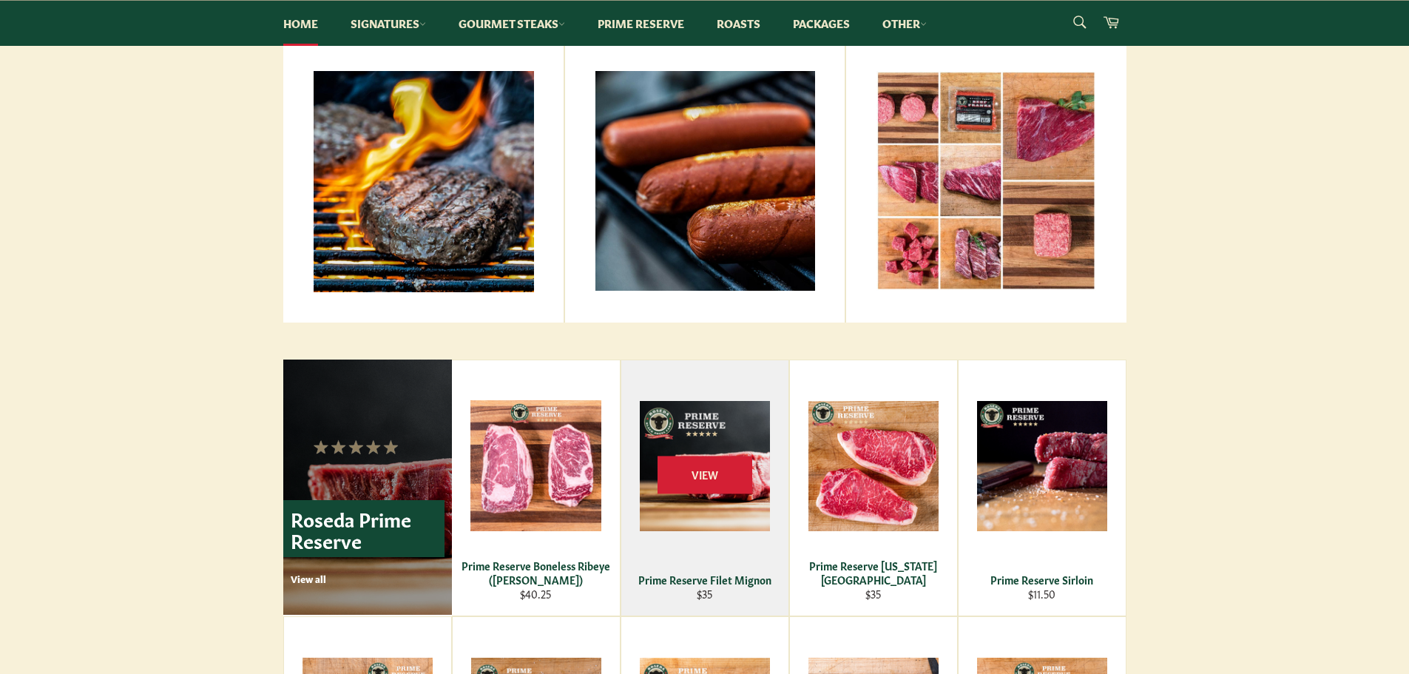
click at [733, 583] on div "Prime Reserve Filet Mignon" at bounding box center [704, 579] width 149 height 14
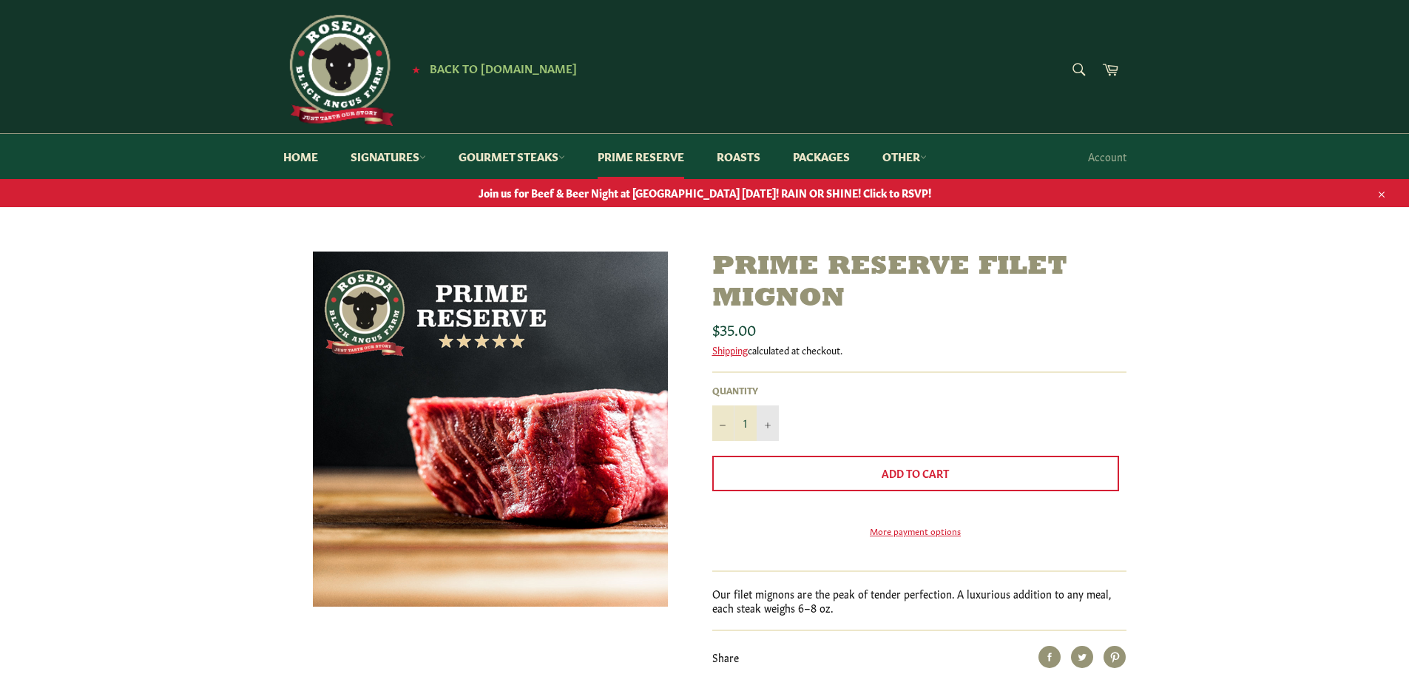
click at [763, 427] on button "+" at bounding box center [768, 423] width 22 height 36
click at [714, 427] on button "−" at bounding box center [723, 423] width 22 height 36
type input "1"
click at [479, 155] on link "Gourmet Steaks" at bounding box center [512, 156] width 136 height 45
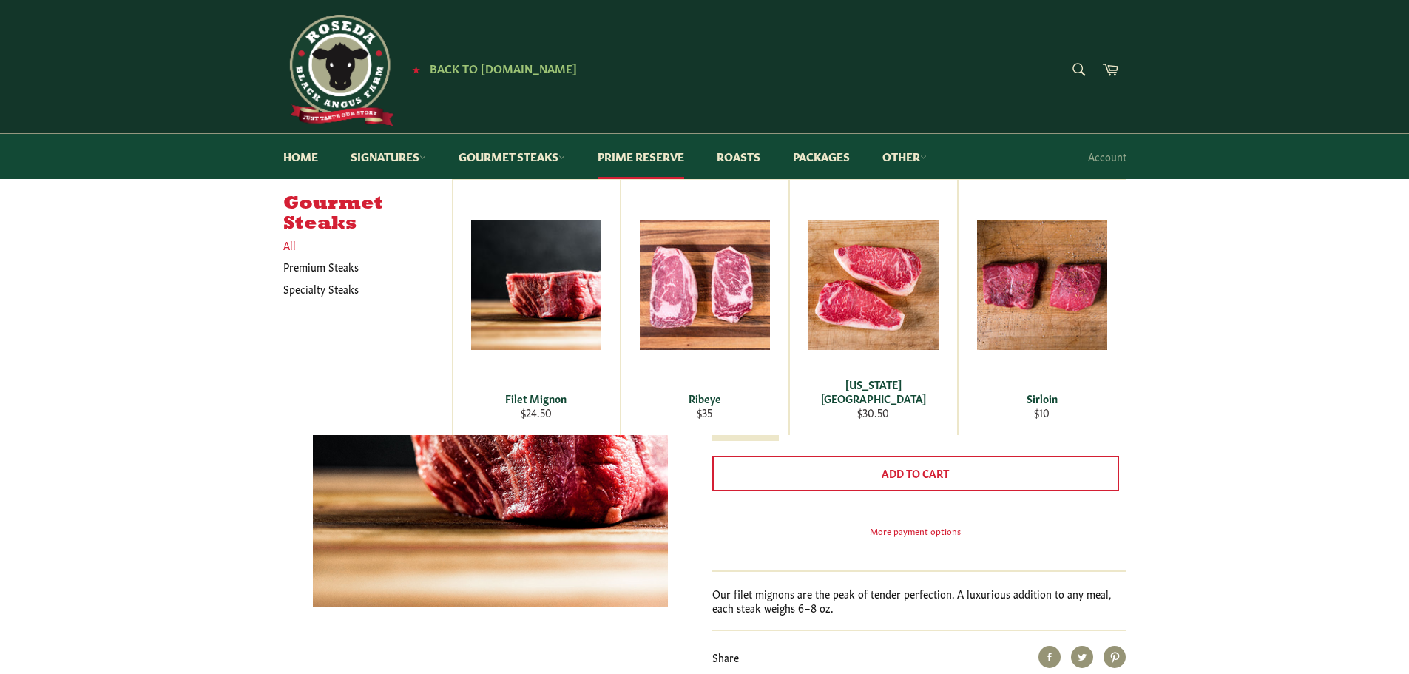
click at [286, 244] on link "All" at bounding box center [364, 244] width 176 height 21
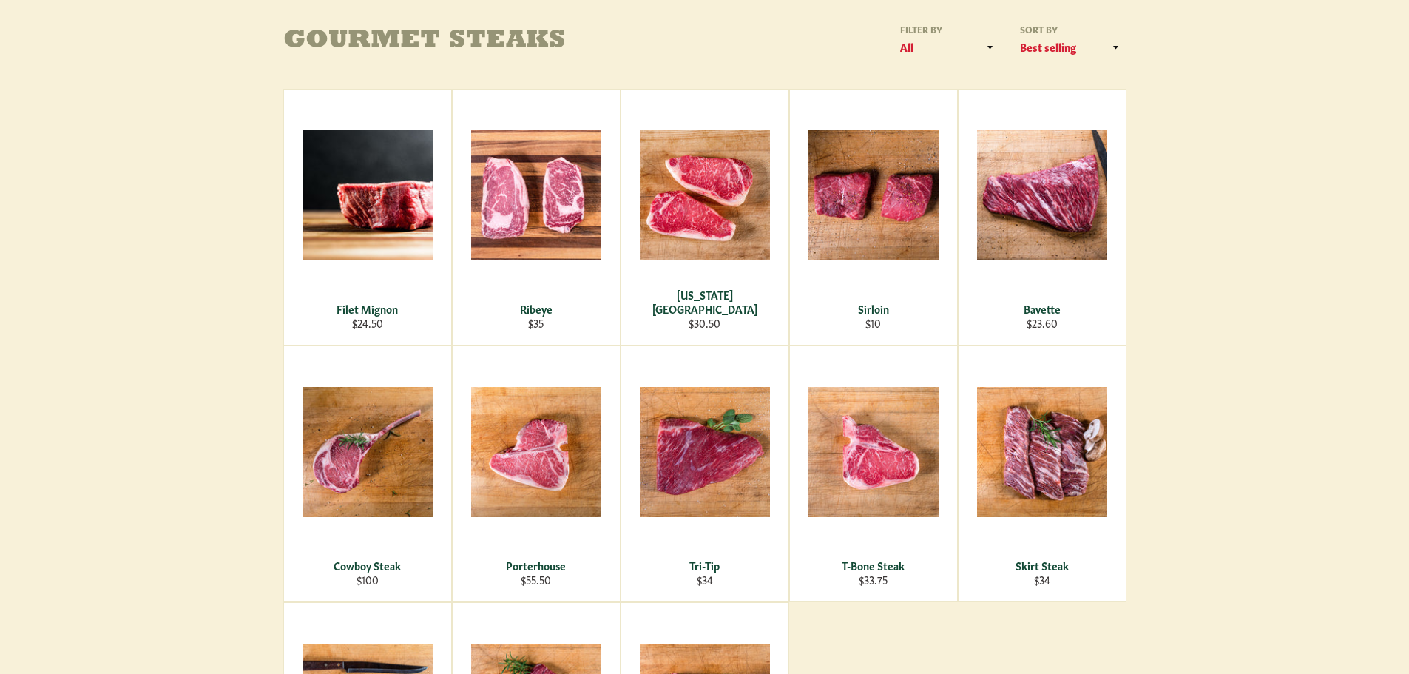
scroll to position [47, 0]
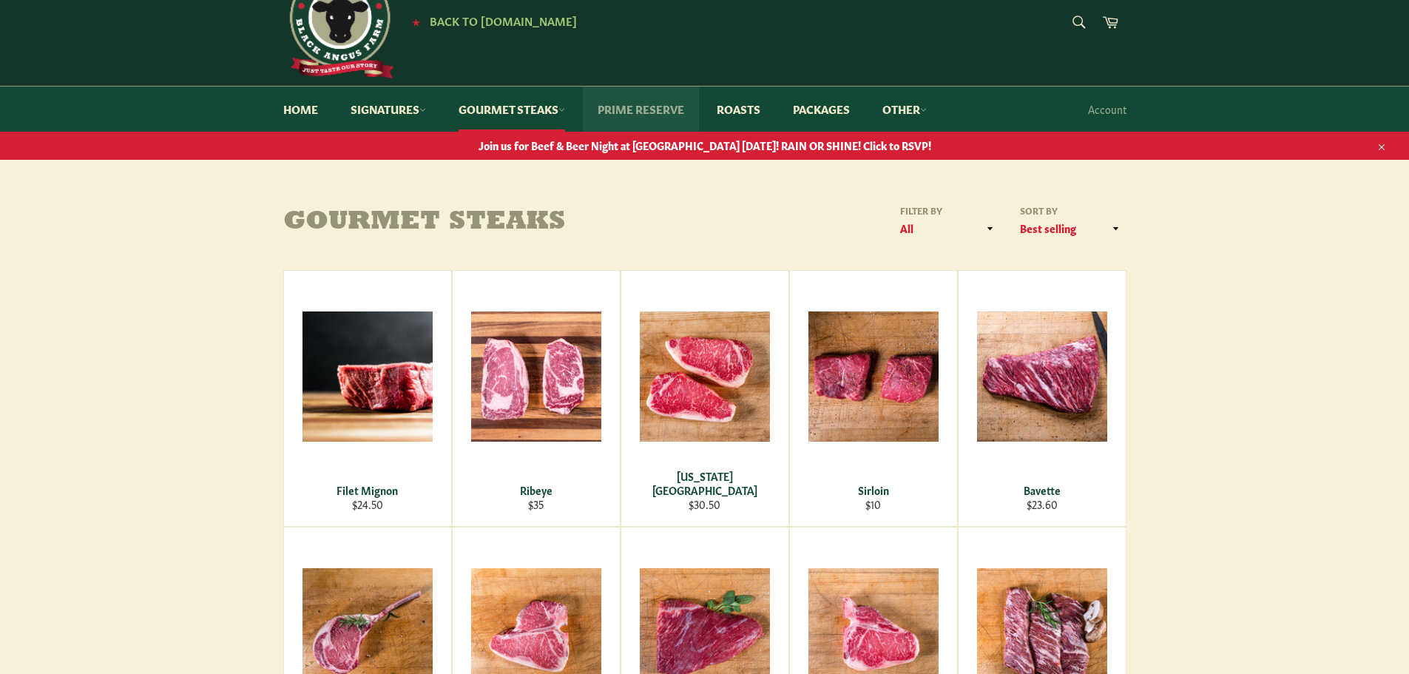
click at [649, 117] on link "Prime Reserve" at bounding box center [641, 109] width 116 height 45
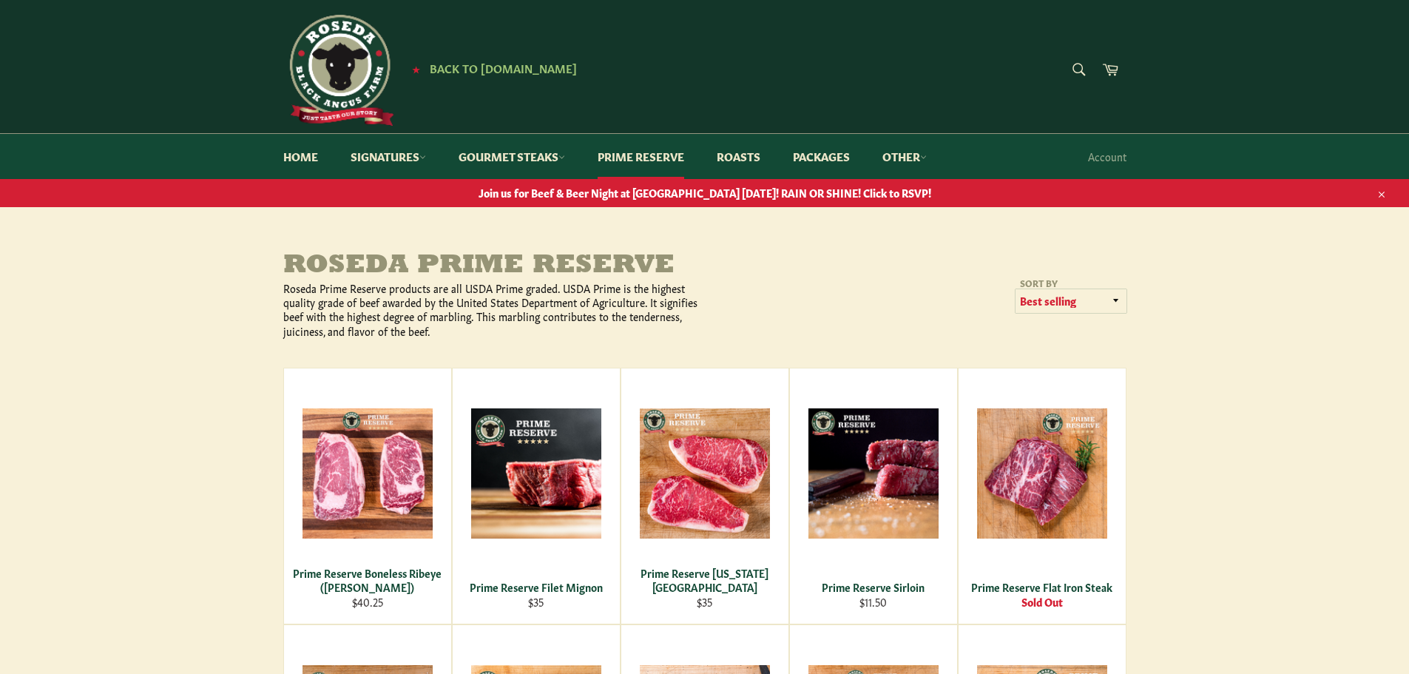
click at [1116, 300] on select "Featured Best selling Alphabetically, A-Z Alphabetically, Z-A Price, low to hig…" at bounding box center [1070, 301] width 111 height 24
click at [746, 157] on link "Roasts" at bounding box center [738, 156] width 73 height 45
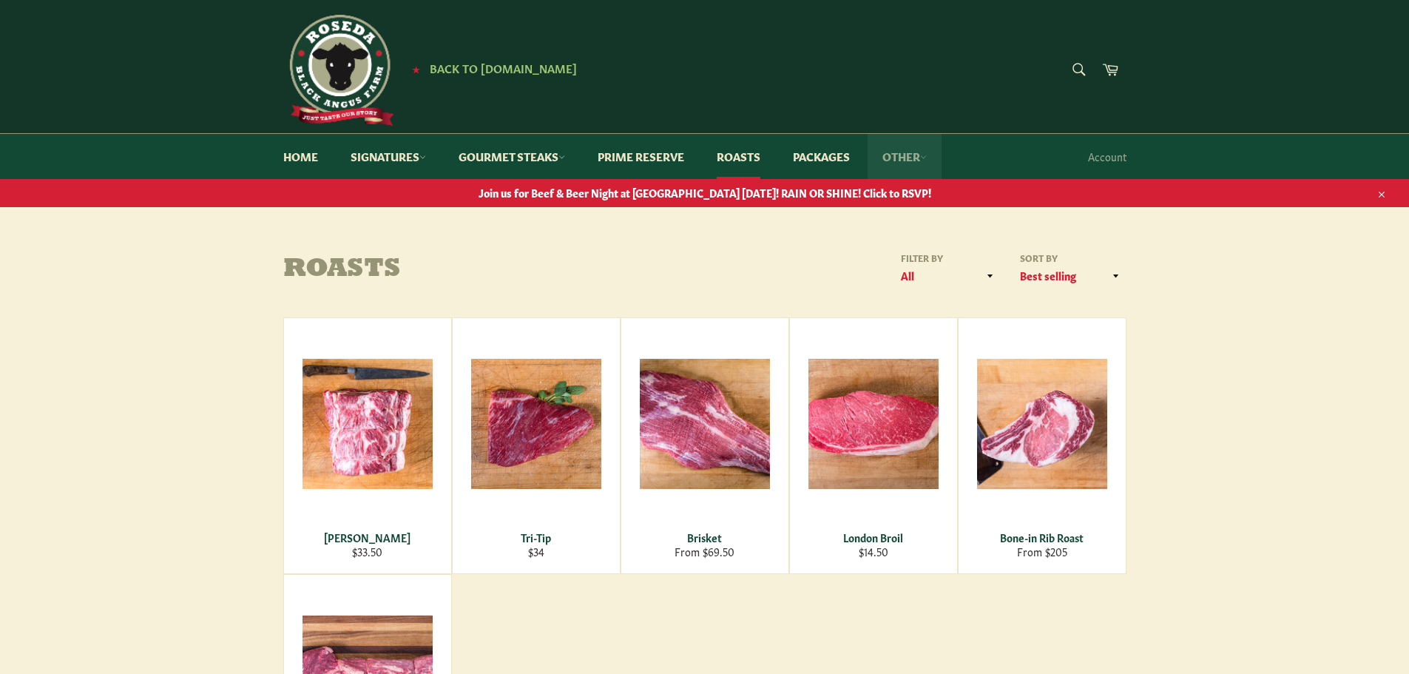
click at [927, 157] on icon at bounding box center [923, 157] width 7 height 7
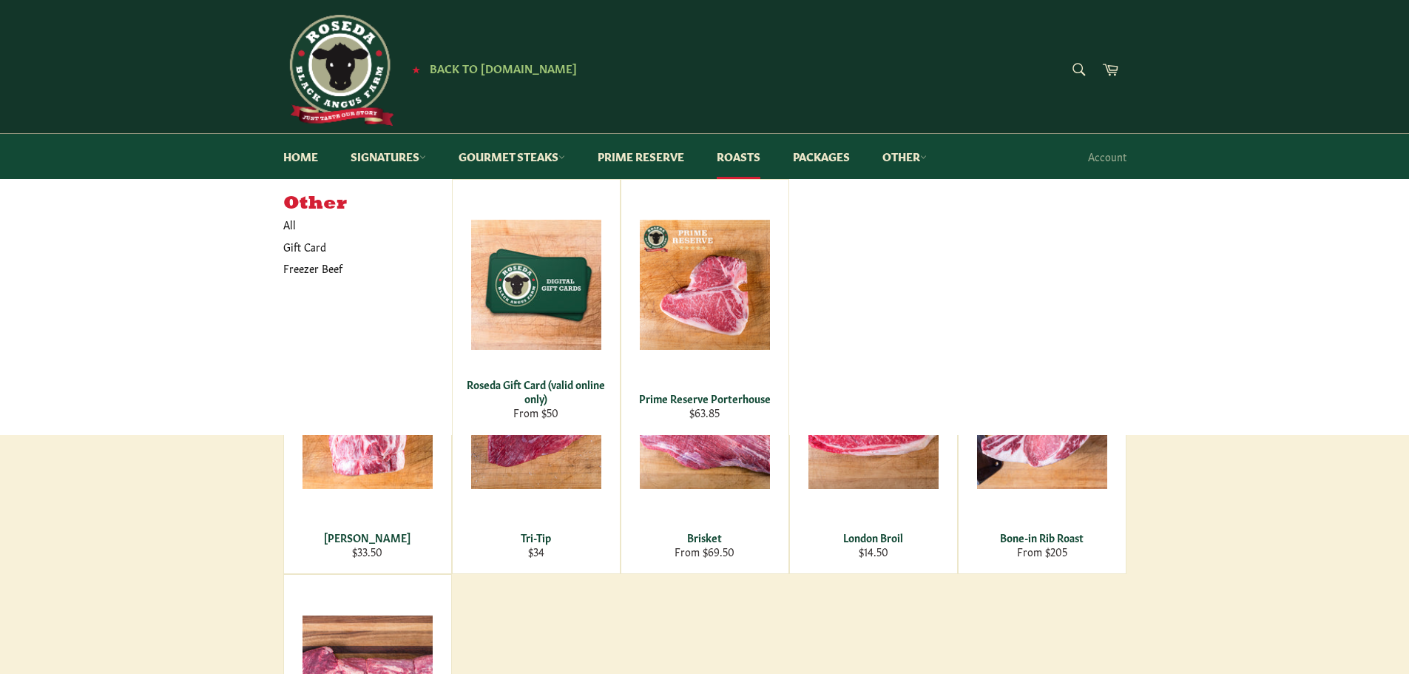
click at [1160, 242] on div "Other All Gift Card Freezer Beef Roseda Gift Card (valid online only) From $50 …" at bounding box center [704, 307] width 1409 height 256
click at [1245, 496] on main "Roasts Filter by All Roasts Specialty Steaks Sort by Featured Best selling Alph…" at bounding box center [704, 570] width 1409 height 638
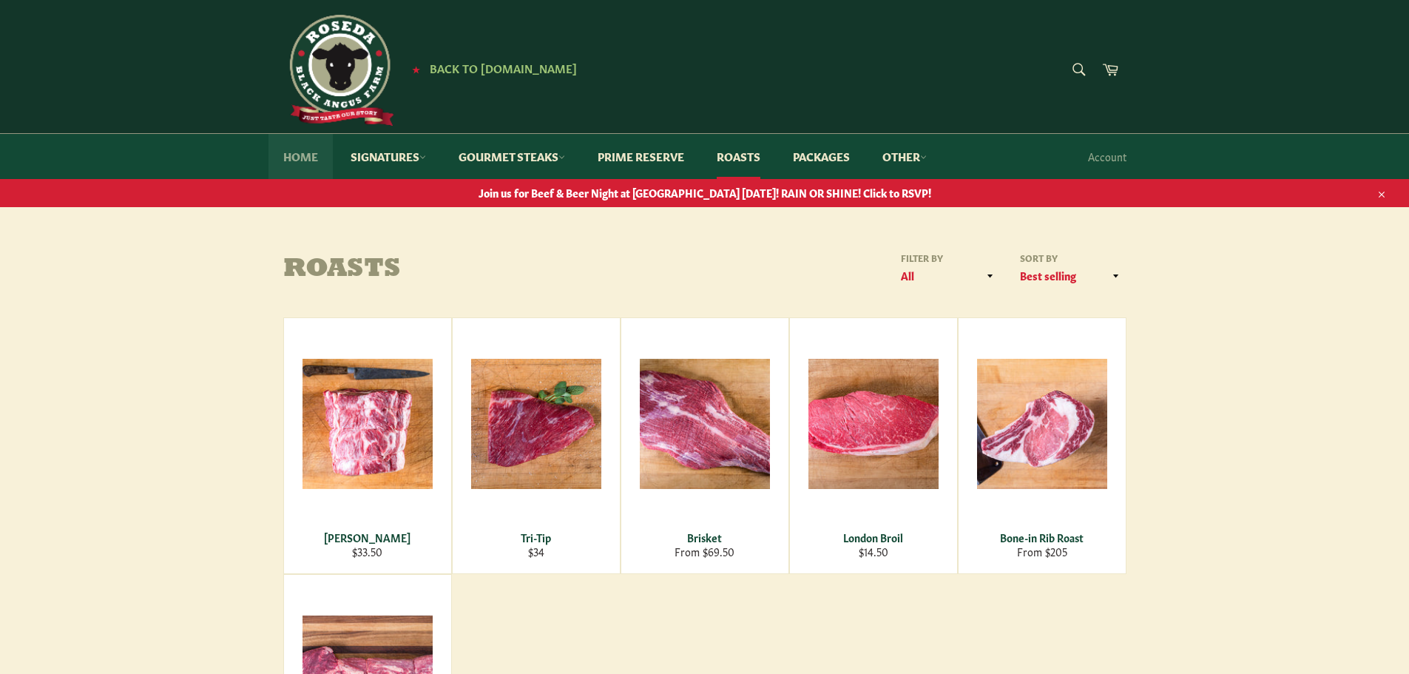
click at [306, 150] on link "Home" at bounding box center [300, 156] width 64 height 45
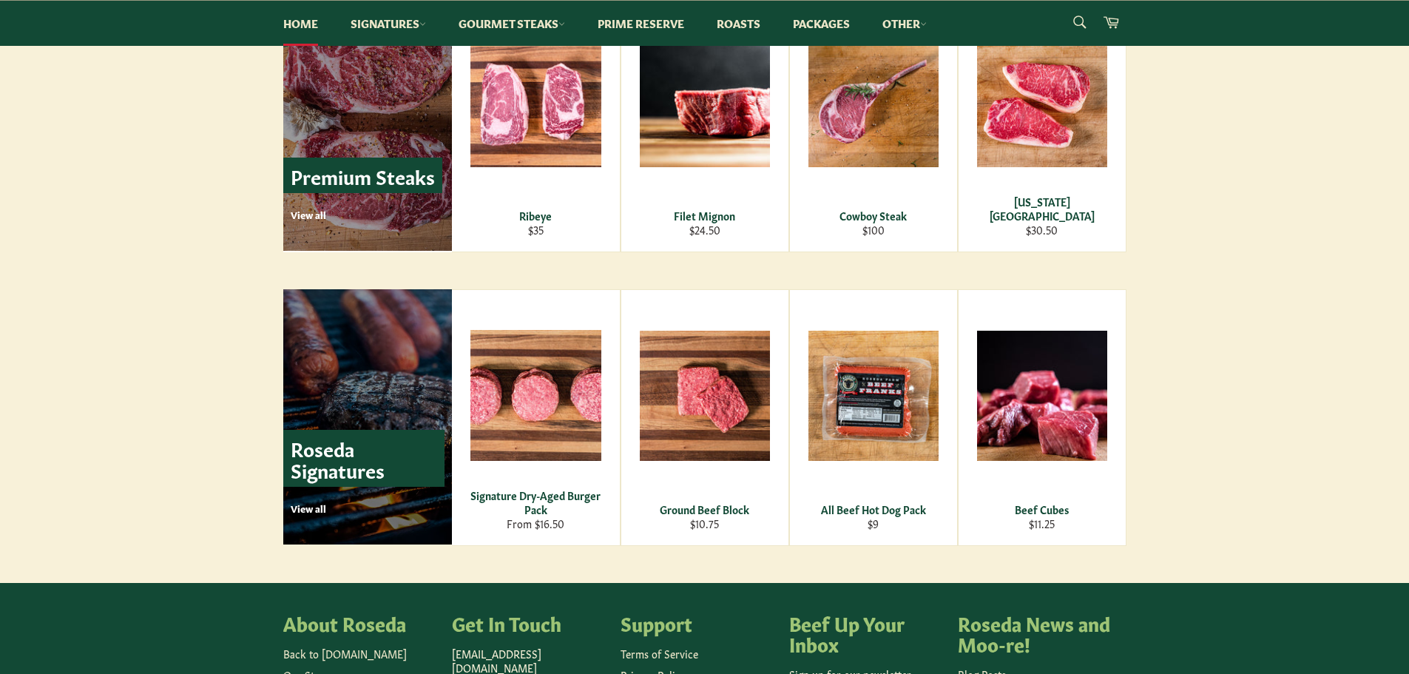
scroll to position [1849, 0]
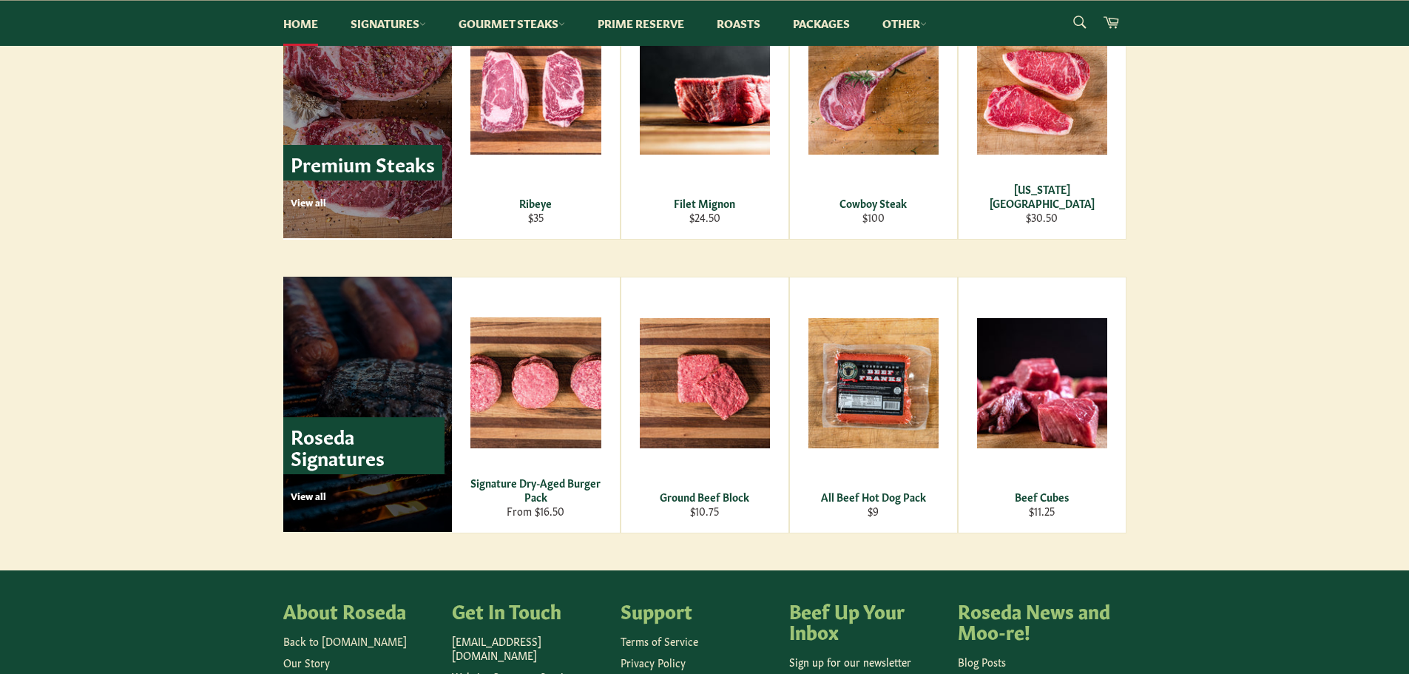
click at [385, 452] on p "Roseda Signatures" at bounding box center [363, 445] width 161 height 57
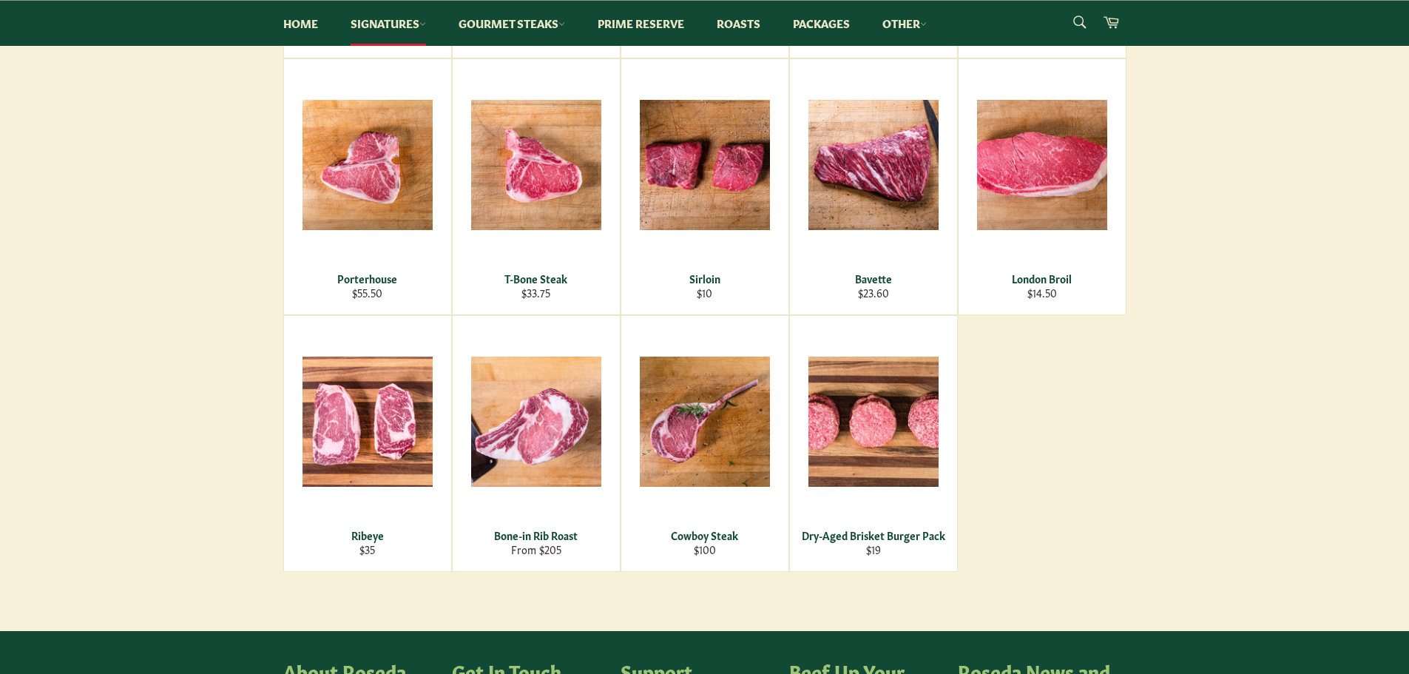
scroll to position [518, 0]
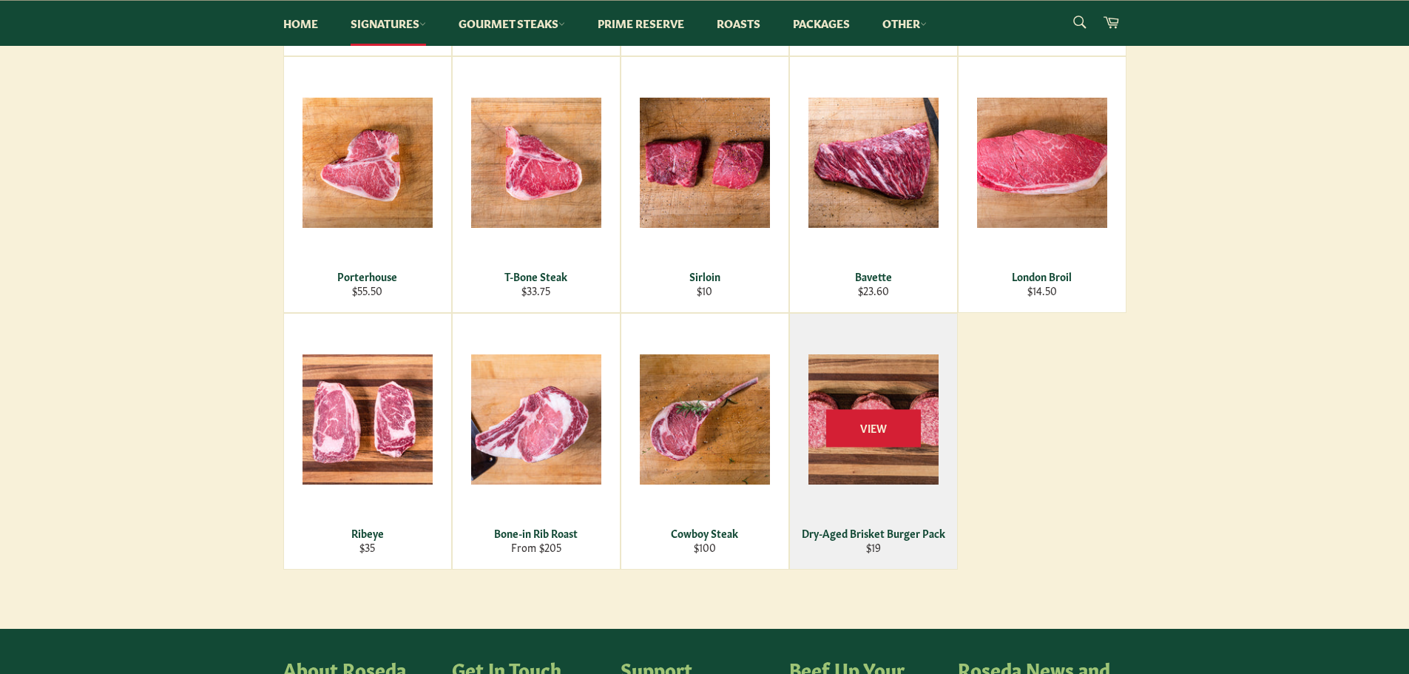
click at [888, 467] on div "View" at bounding box center [873, 441] width 167 height 255
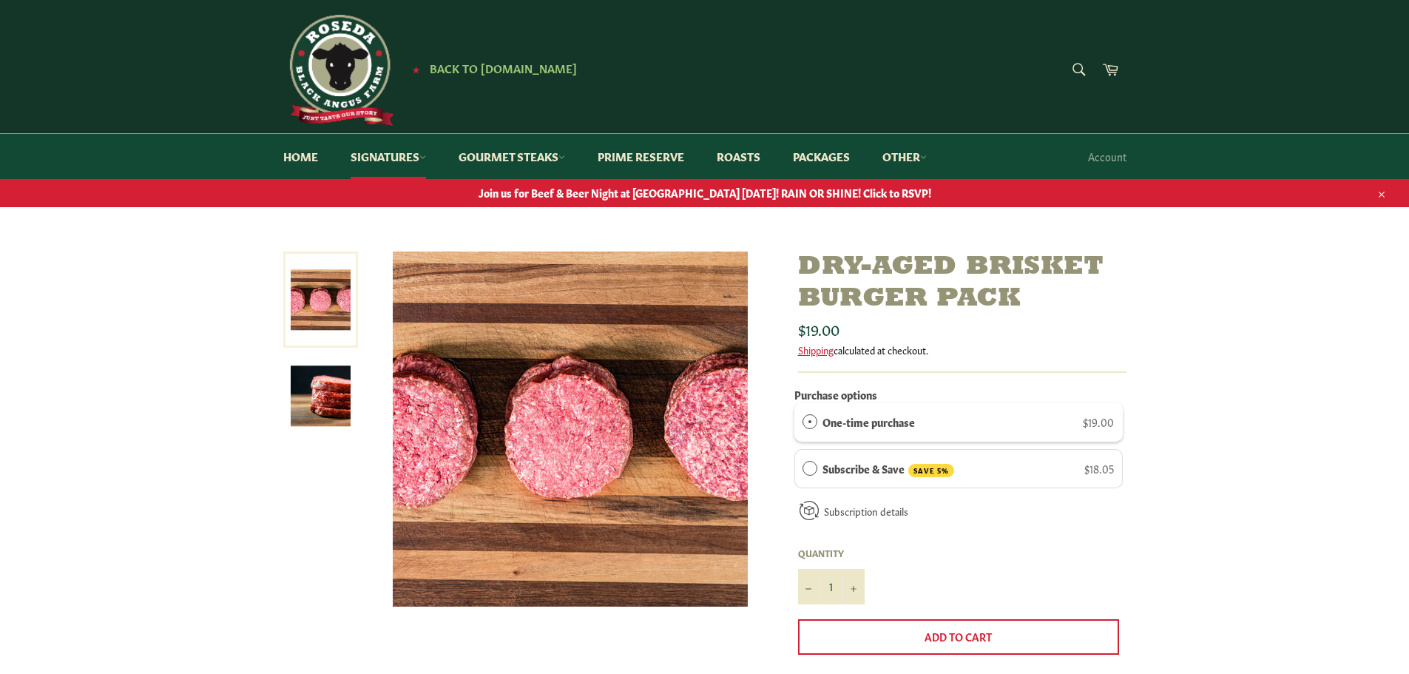
click at [321, 381] on img at bounding box center [321, 396] width 60 height 60
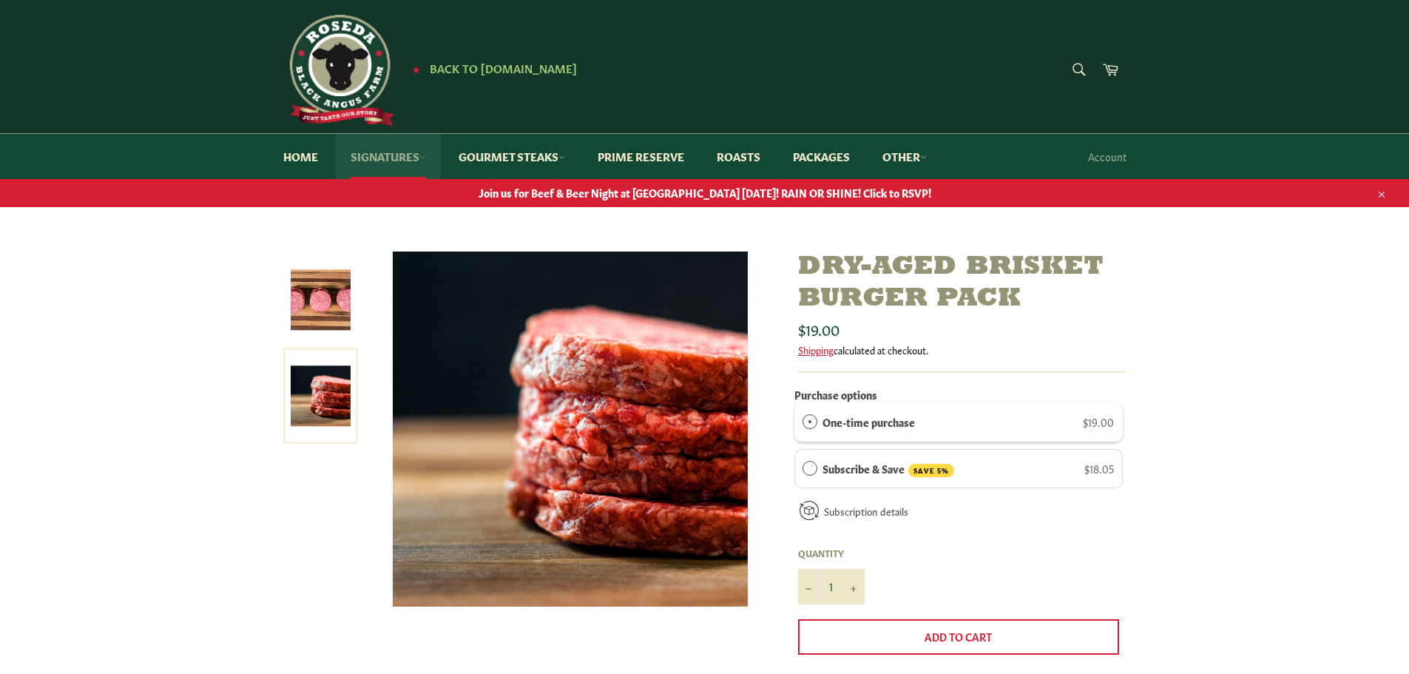
click at [371, 155] on link "Signatures" at bounding box center [388, 156] width 105 height 45
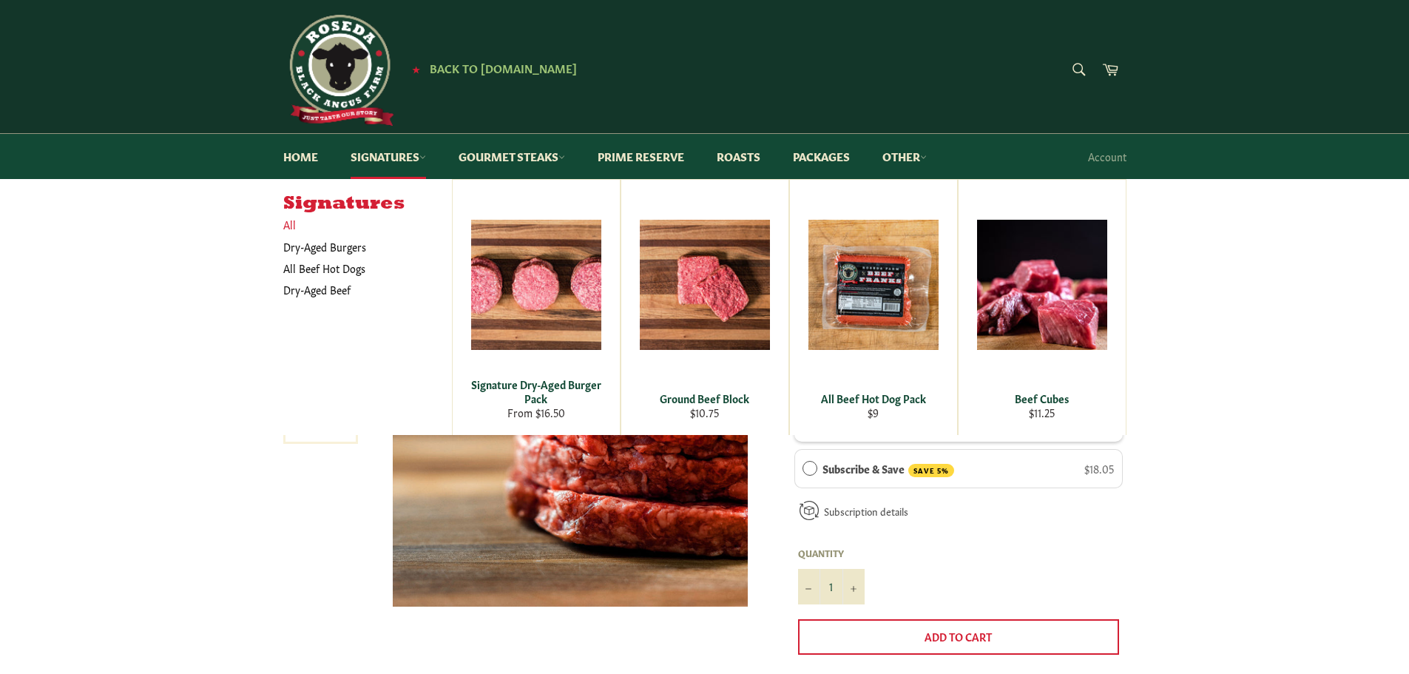
click at [292, 227] on link "All" at bounding box center [364, 224] width 176 height 21
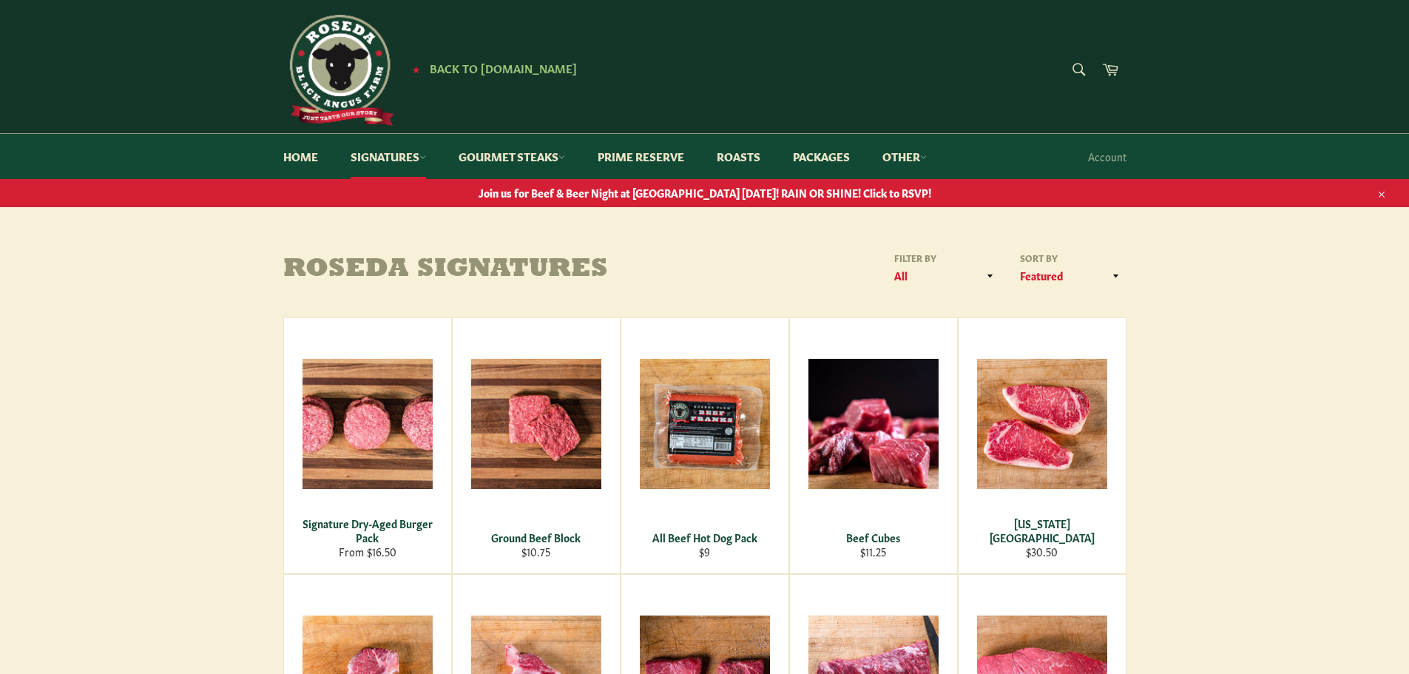
click at [371, 58] on img at bounding box center [338, 70] width 111 height 111
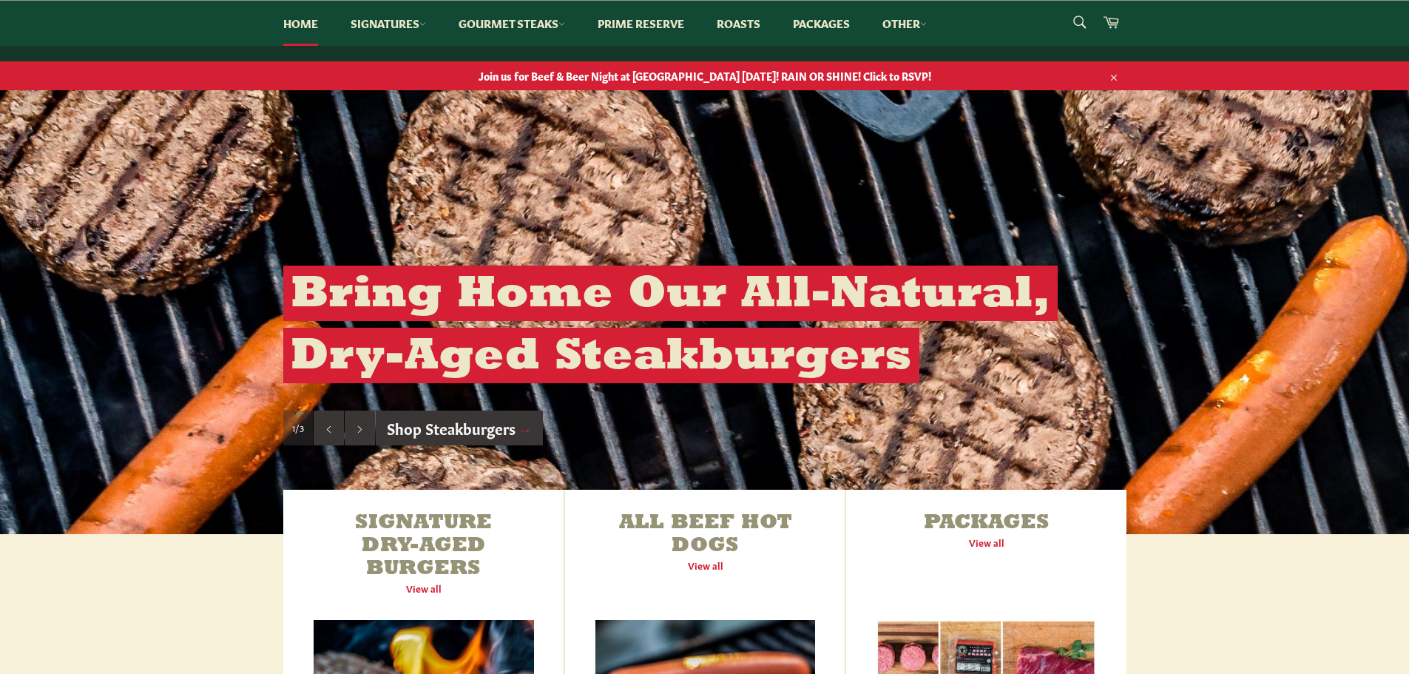
scroll to position [222, 0]
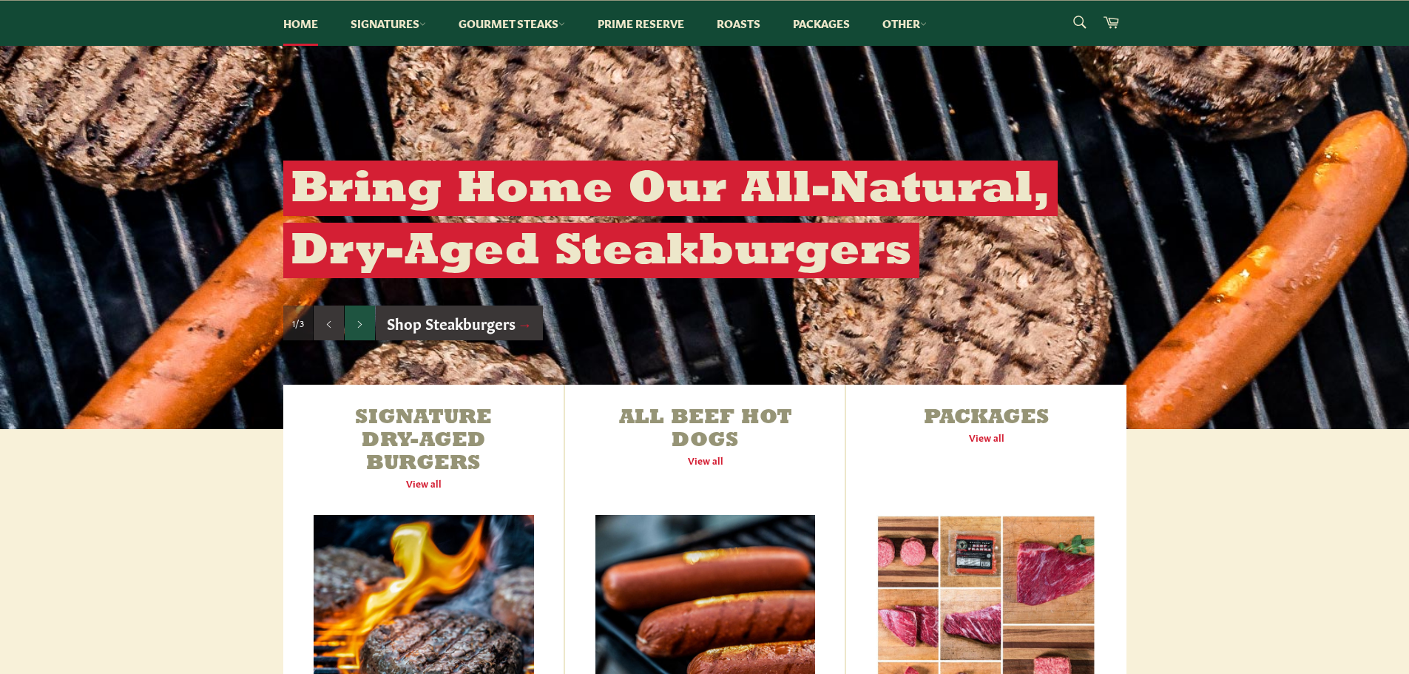
click at [362, 322] on icon "Next slide" at bounding box center [360, 324] width 8 height 8
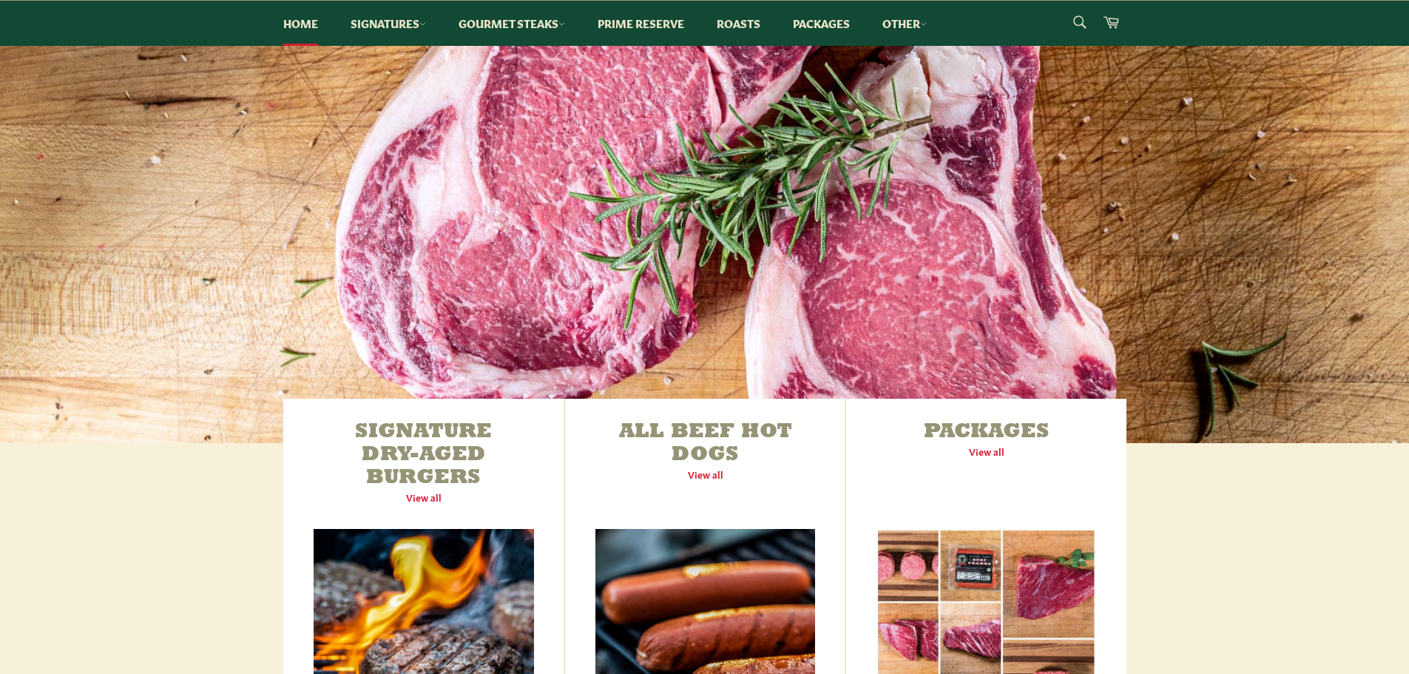
scroll to position [207, 0]
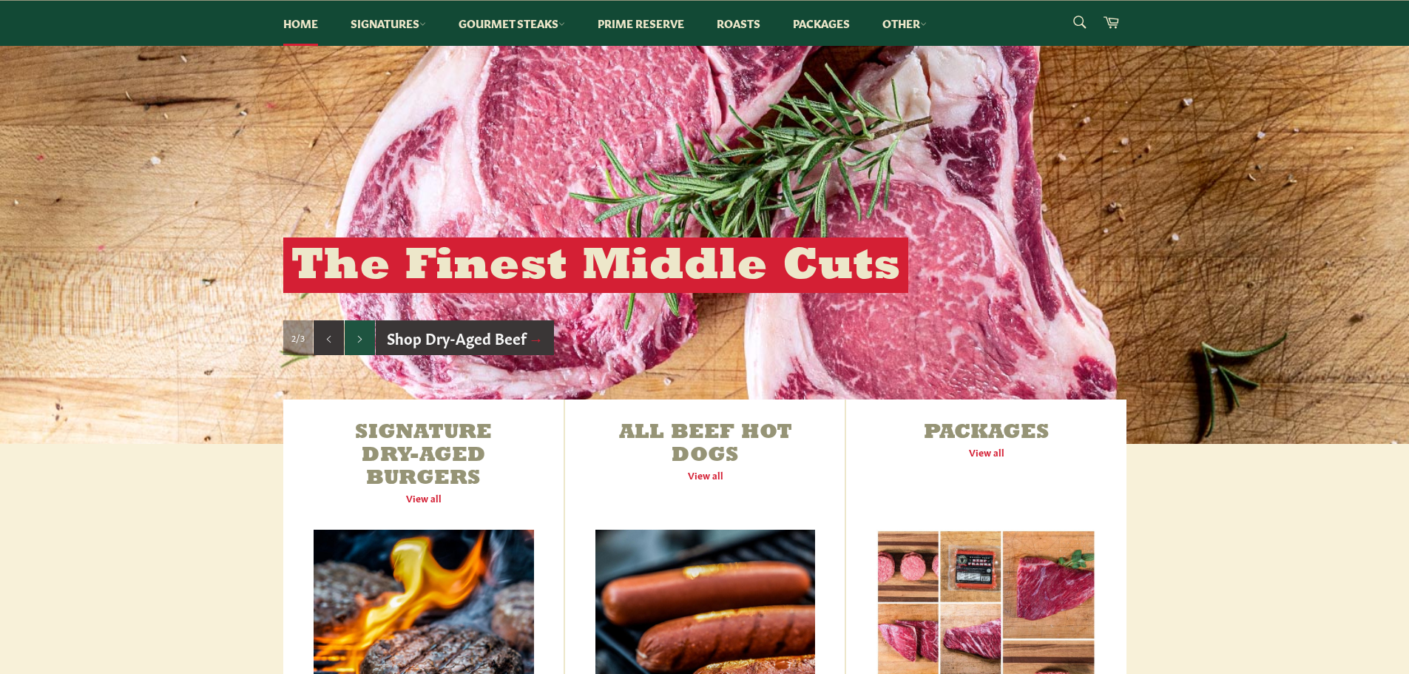
click at [359, 333] on button "Next slide" at bounding box center [360, 338] width 30 height 36
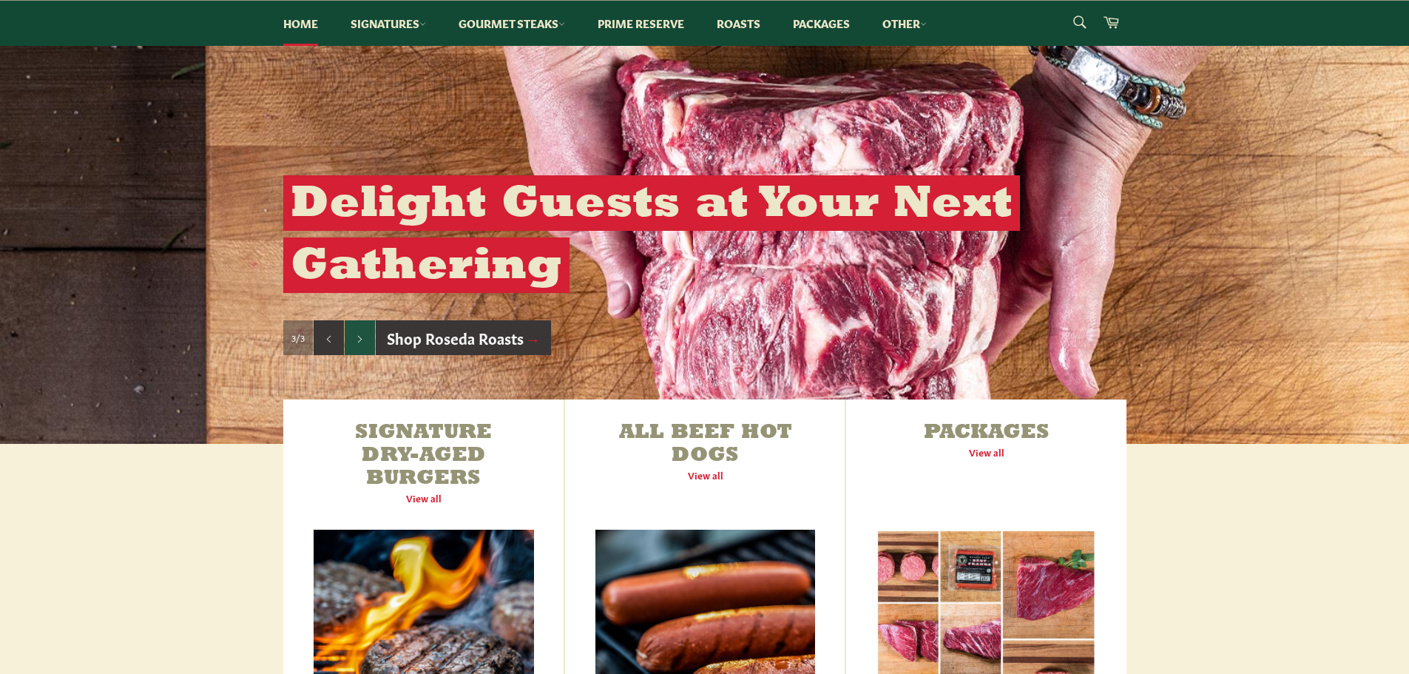
click at [356, 338] on icon "Next slide" at bounding box center [360, 339] width 8 height 8
click at [356, 338] on div "Bring Home Our All-Natural, Dry-Aged Steakburgers The Finest Middle Cuts Deligh…" at bounding box center [704, 265] width 873 height 182
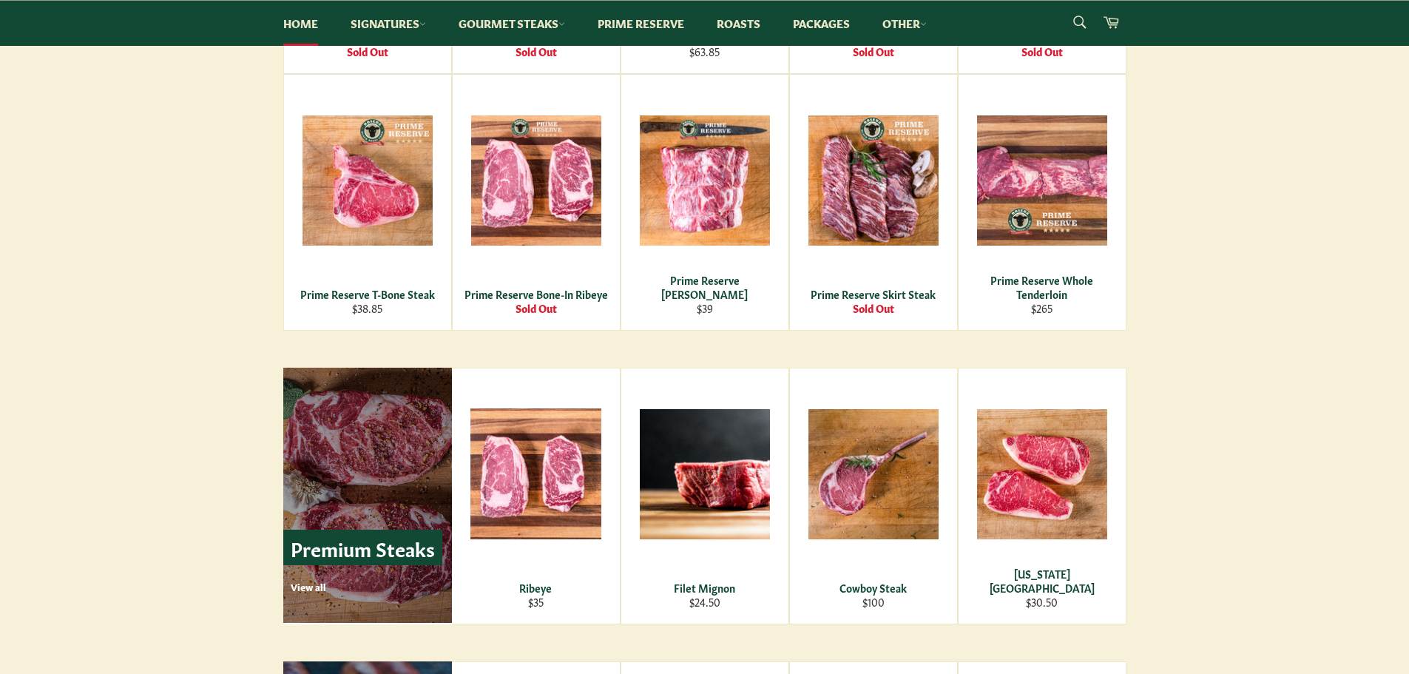
scroll to position [1538, 0]
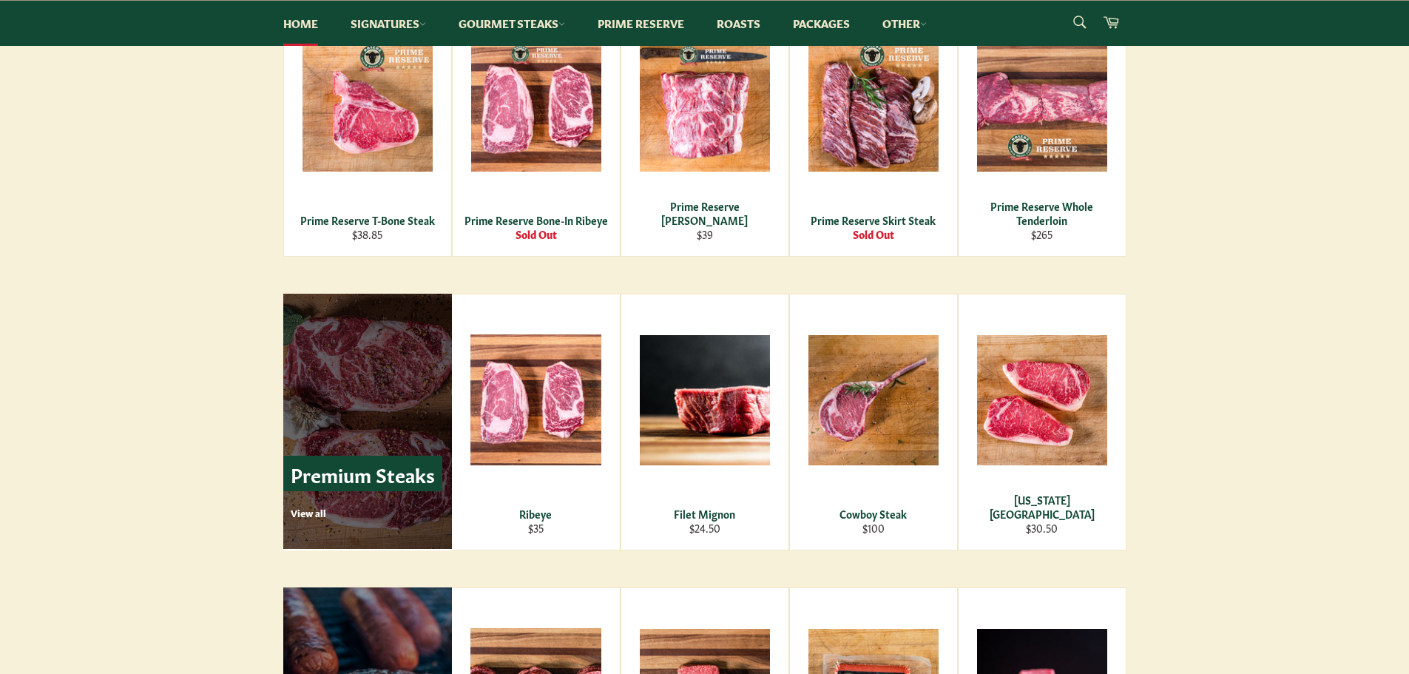
click at [301, 515] on p "View all" at bounding box center [367, 512] width 152 height 13
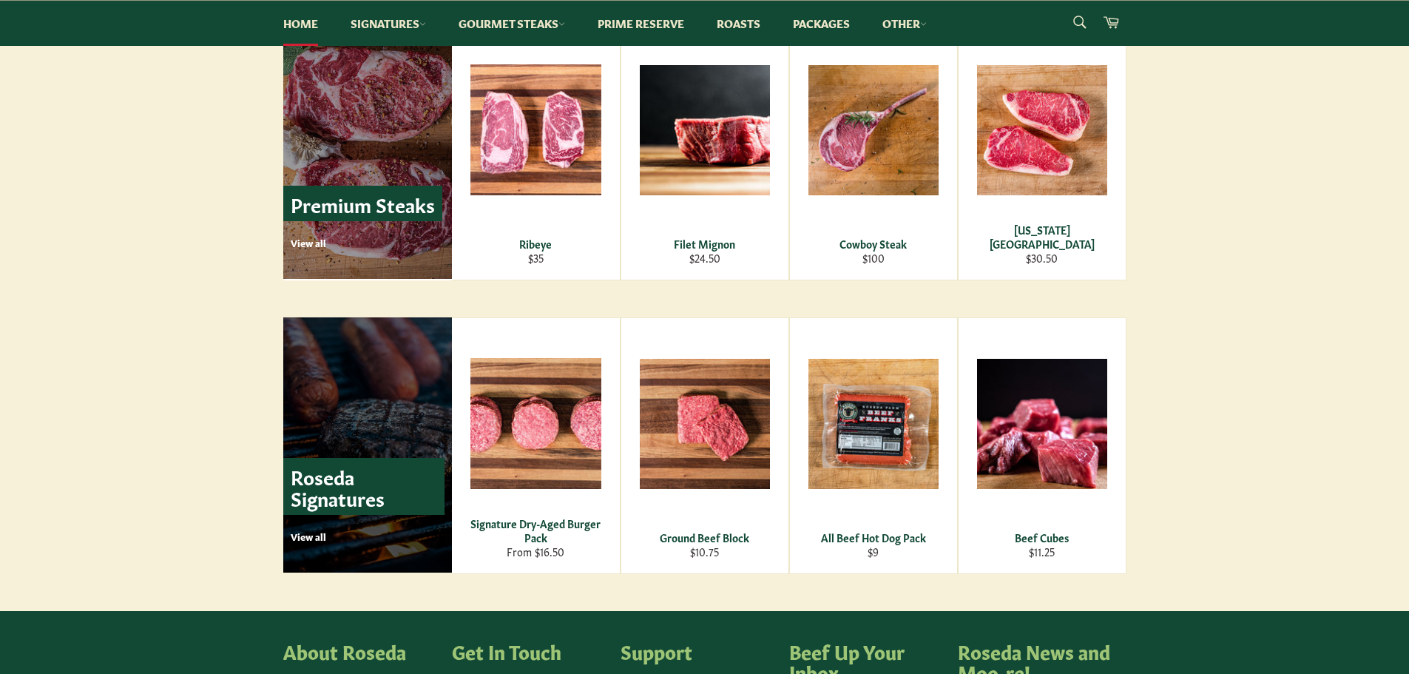
scroll to position [1834, 0]
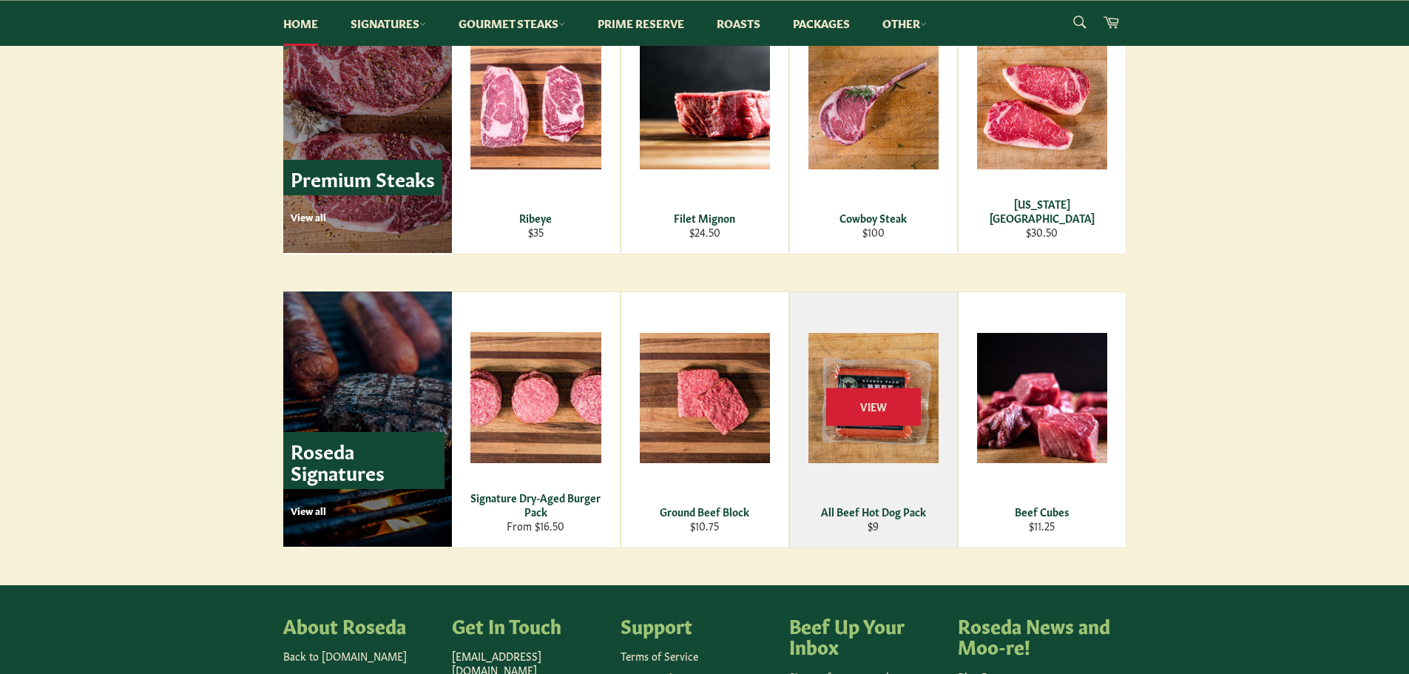
click at [902, 513] on div "All Beef Hot Dog Pack" at bounding box center [873, 511] width 149 height 14
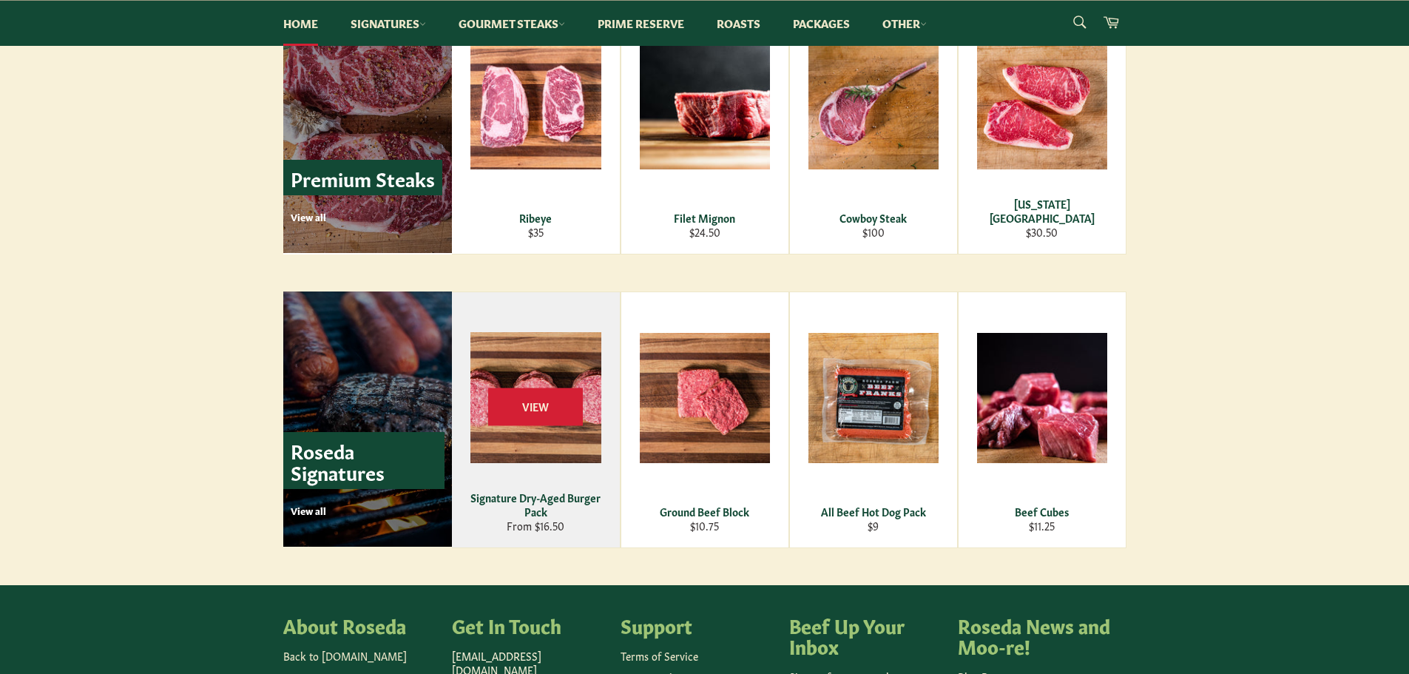
click at [556, 461] on div "View" at bounding box center [536, 419] width 168 height 255
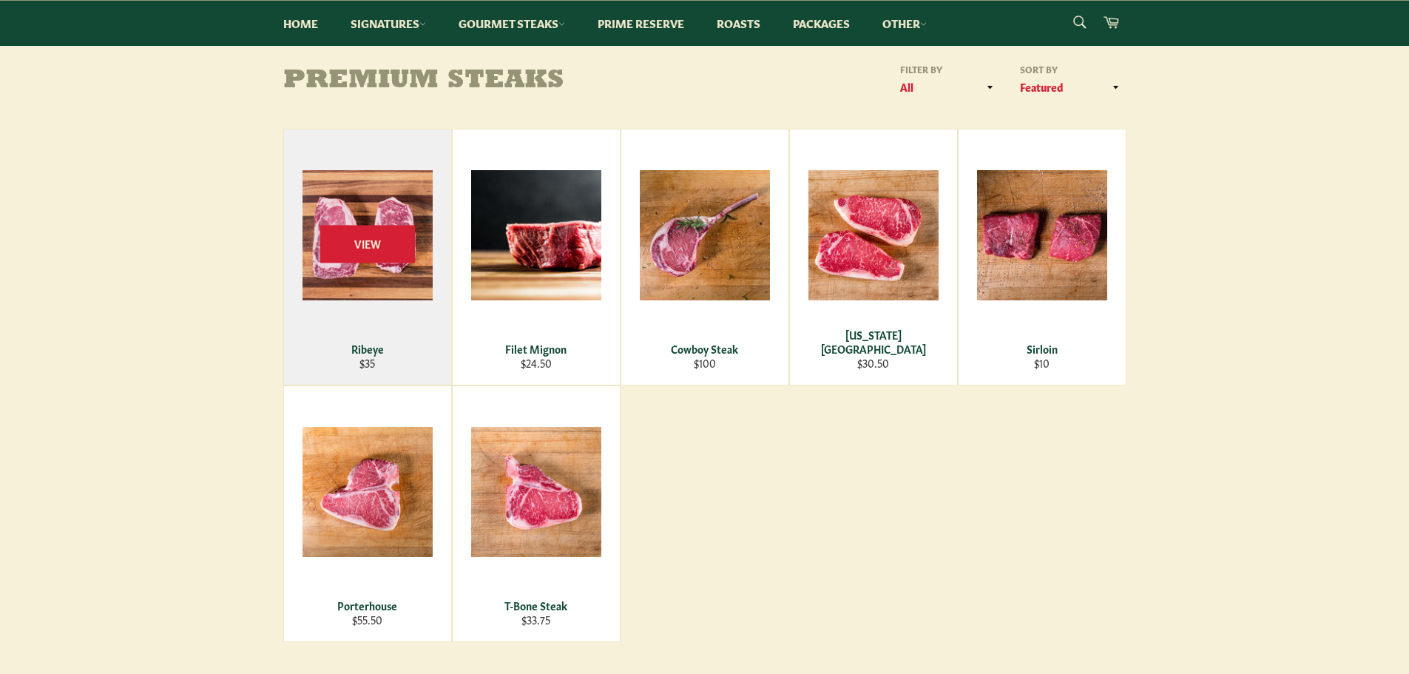
scroll to position [222, 0]
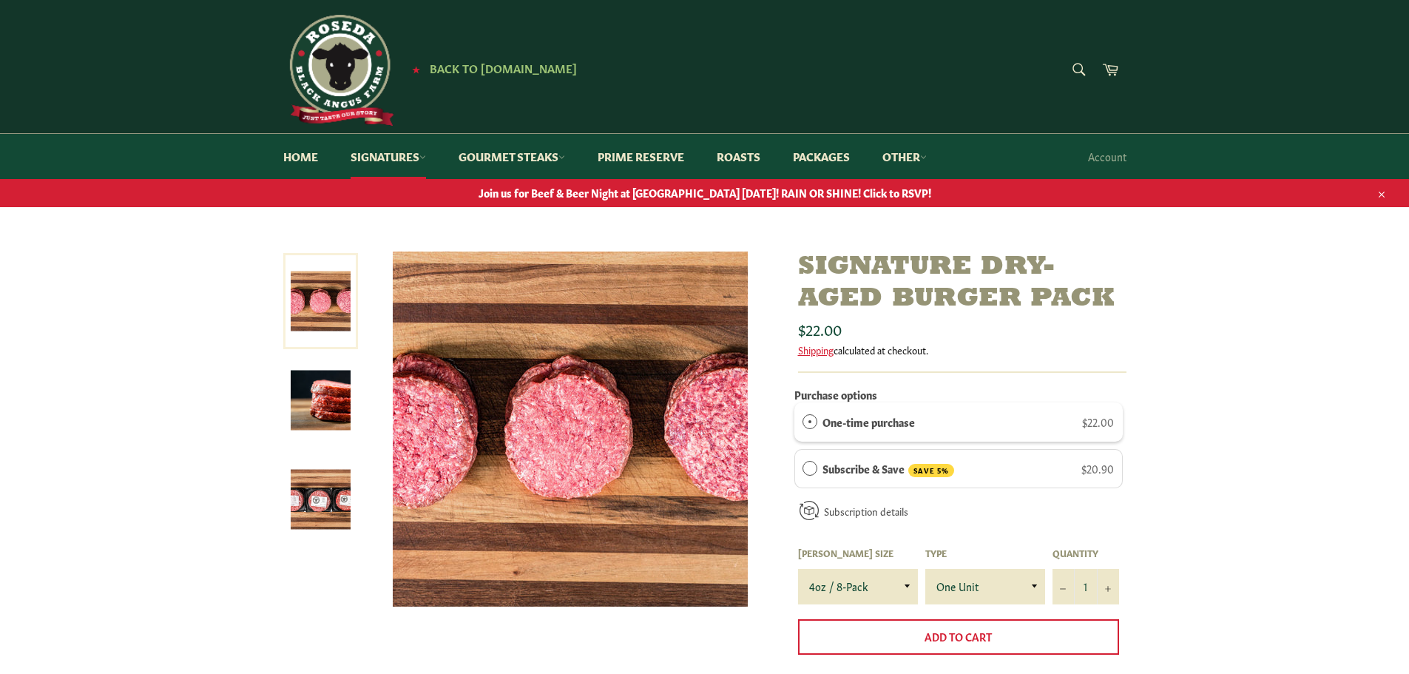
click at [305, 496] on img at bounding box center [321, 500] width 60 height 60
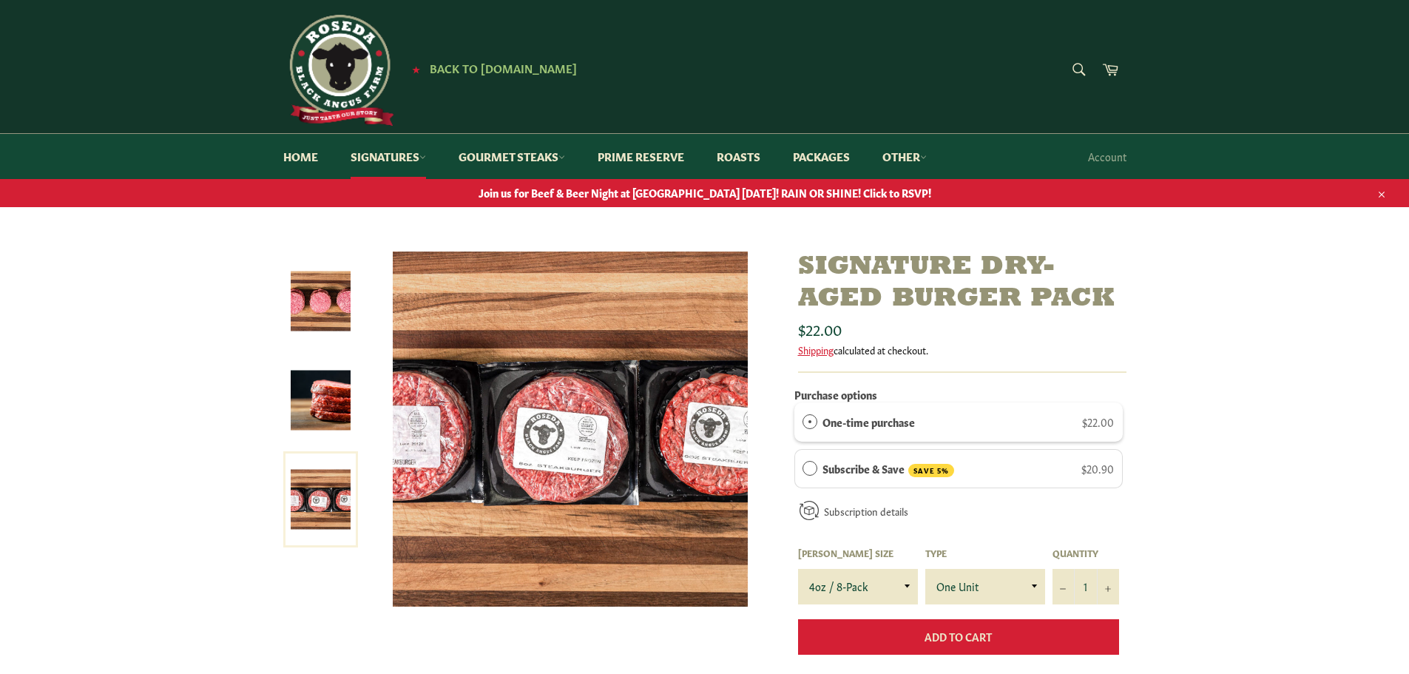
click at [996, 638] on button "Add to Cart" at bounding box center [958, 637] width 321 height 36
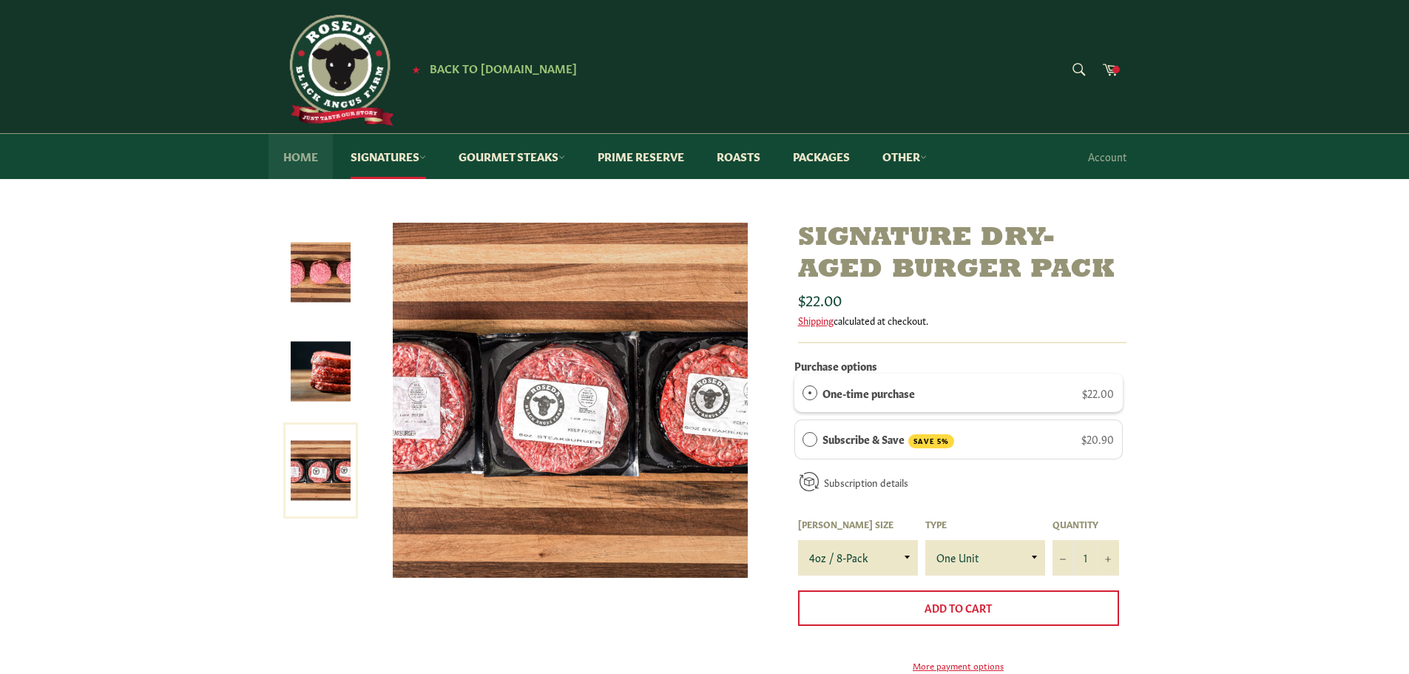
click at [279, 158] on link "Home" at bounding box center [300, 156] width 64 height 45
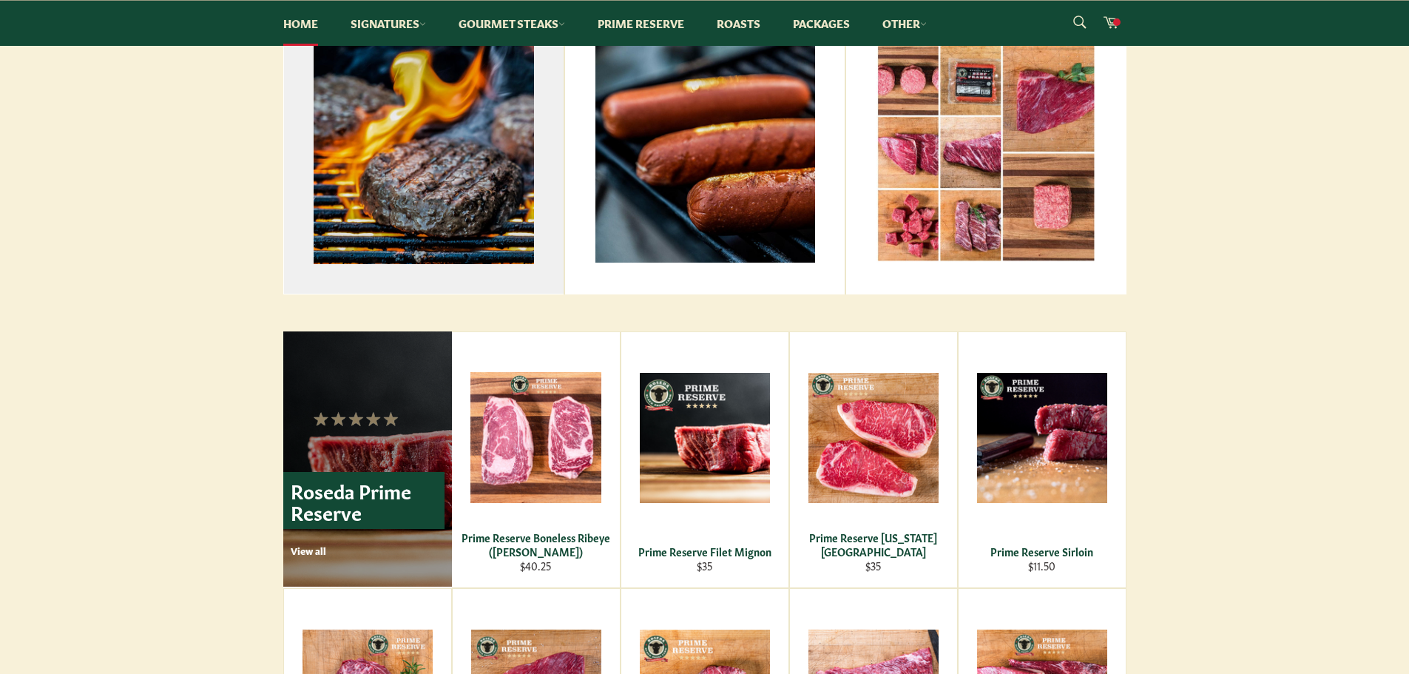
scroll to position [740, 0]
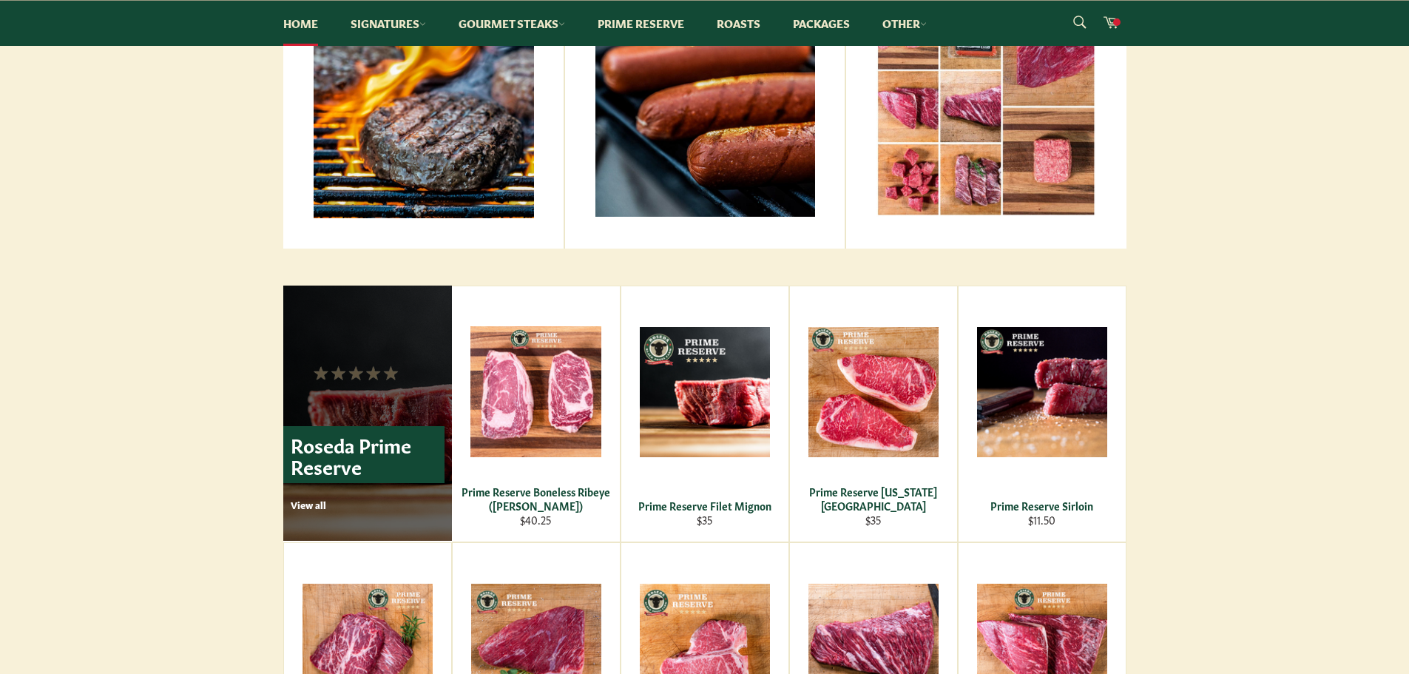
click at [317, 506] on p "View all" at bounding box center [368, 504] width 154 height 13
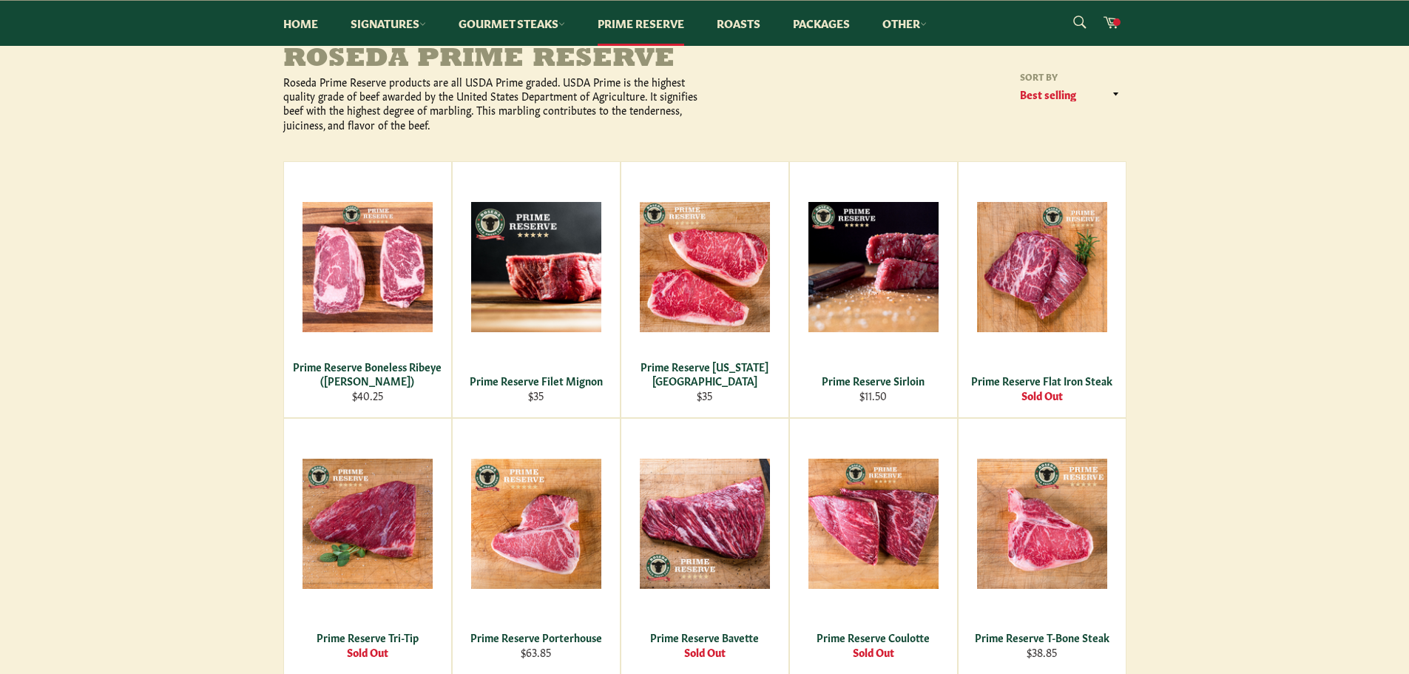
scroll to position [148, 0]
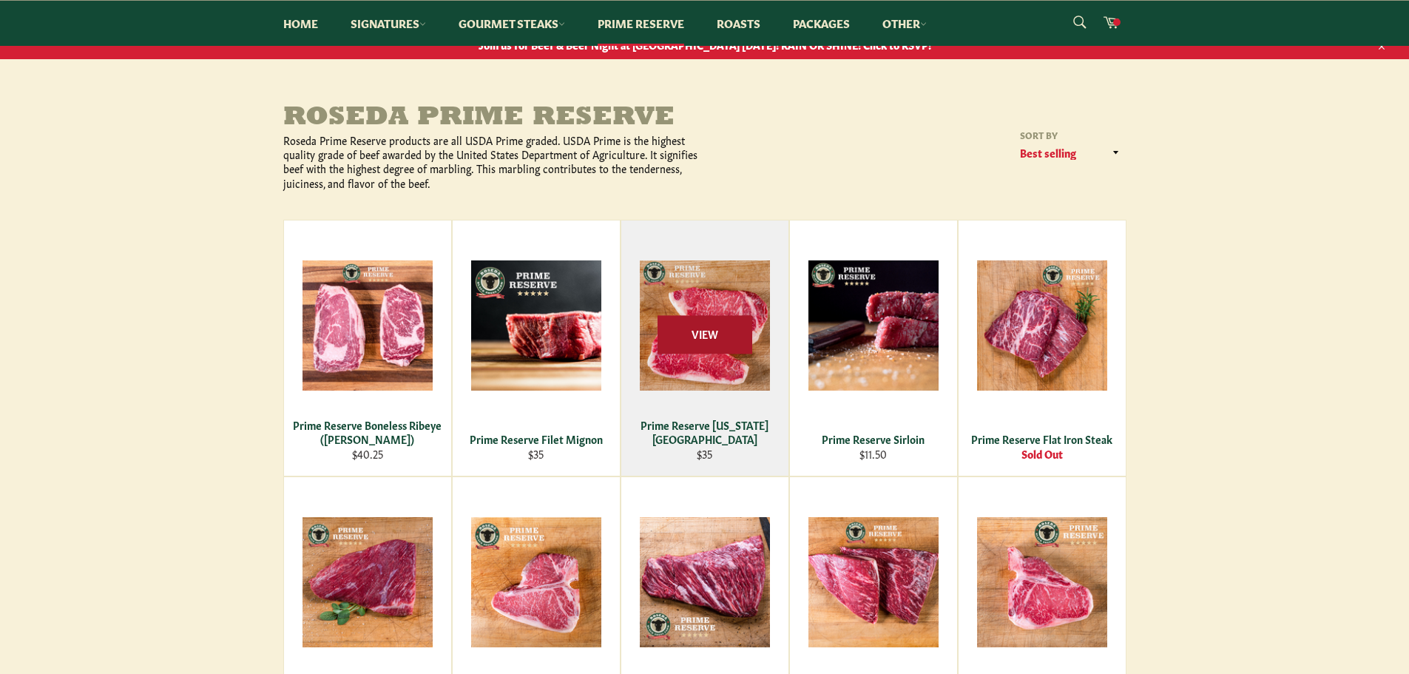
click at [703, 330] on span "View" at bounding box center [704, 335] width 95 height 38
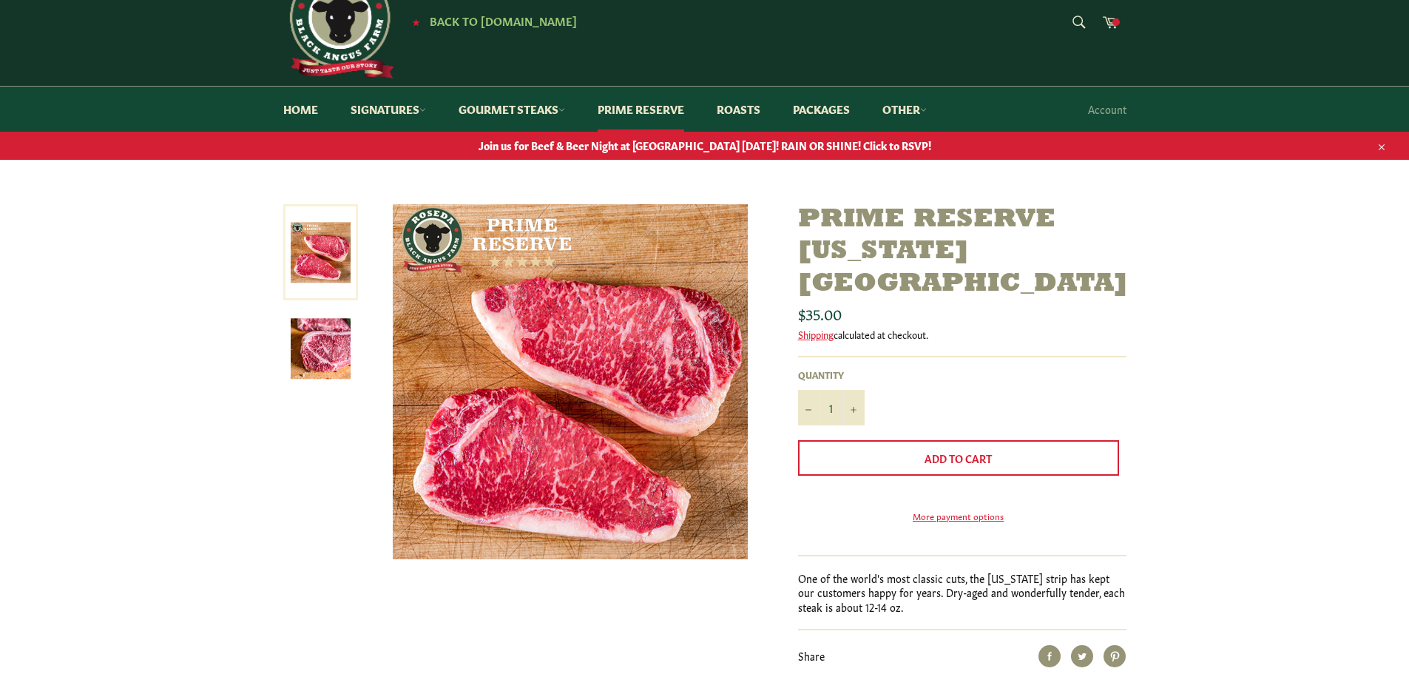
scroll to position [74, 0]
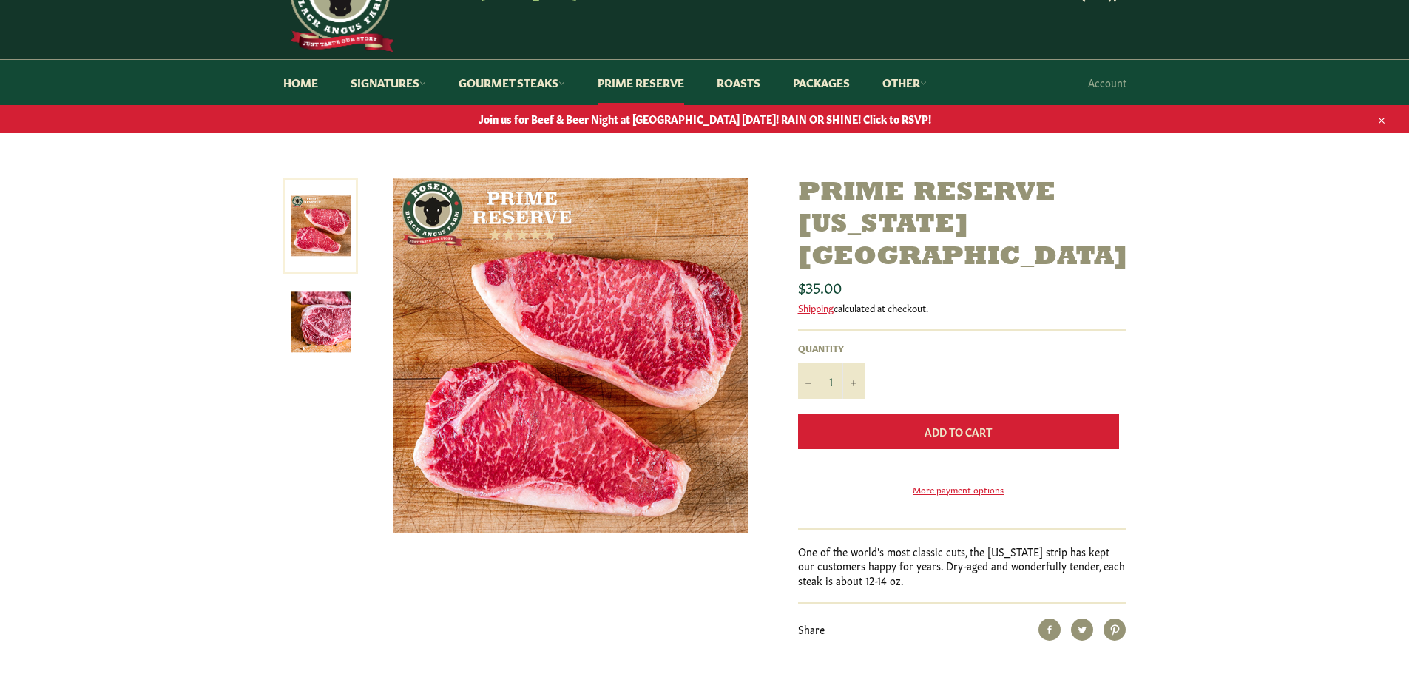
click at [890, 413] on button "Add to Cart" at bounding box center [958, 431] width 321 height 36
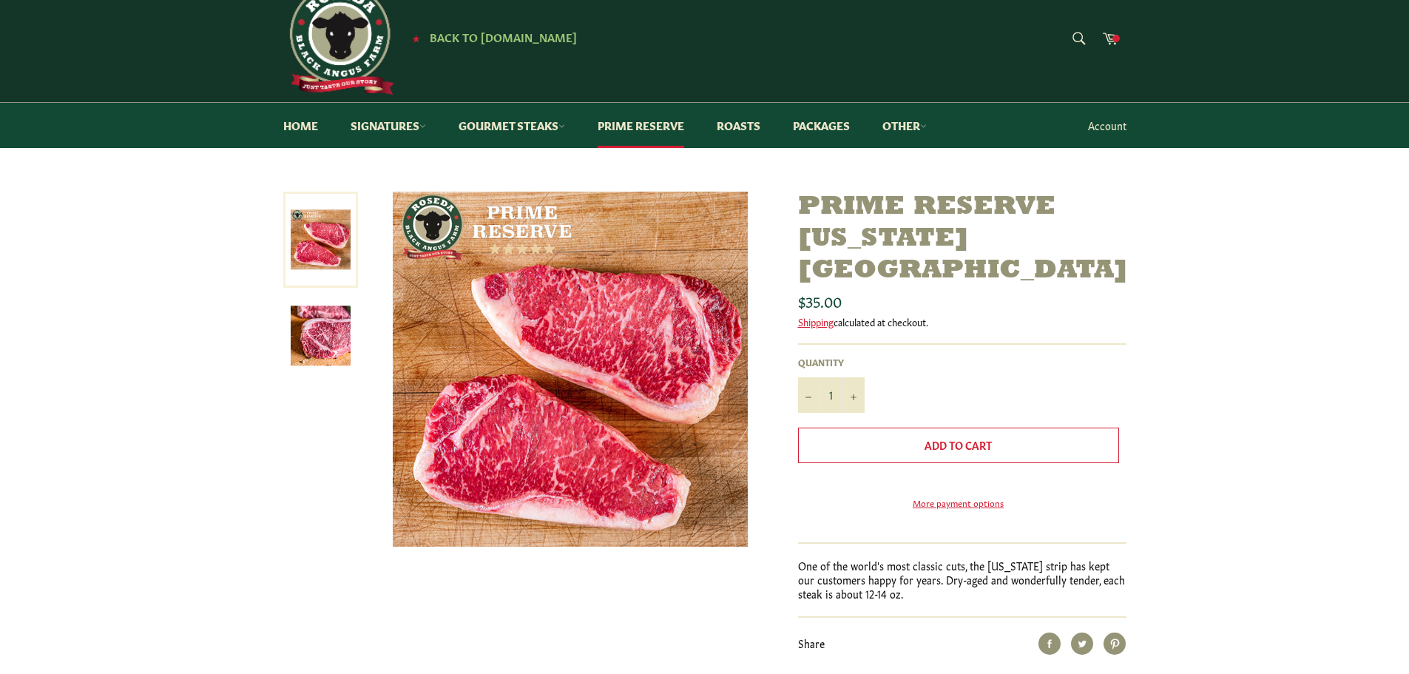
scroll to position [0, 0]
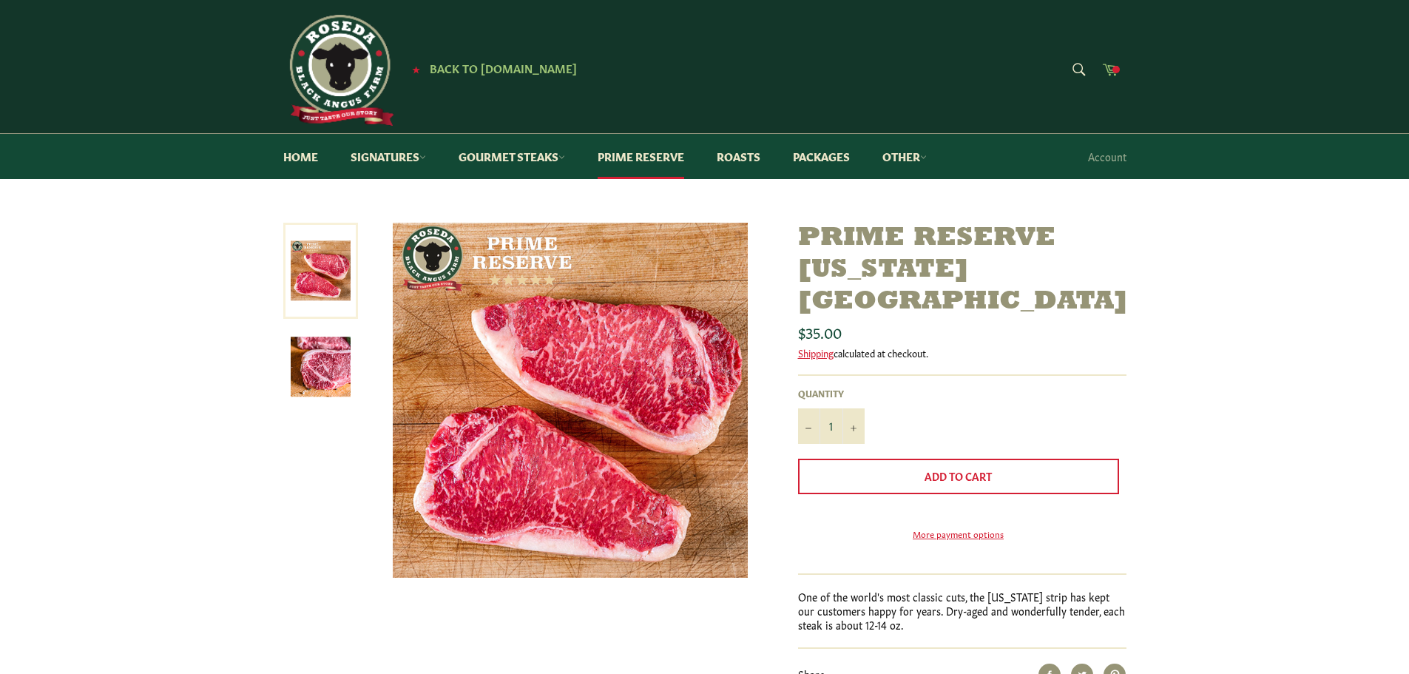
click at [1111, 70] on icon at bounding box center [1110, 69] width 16 height 16
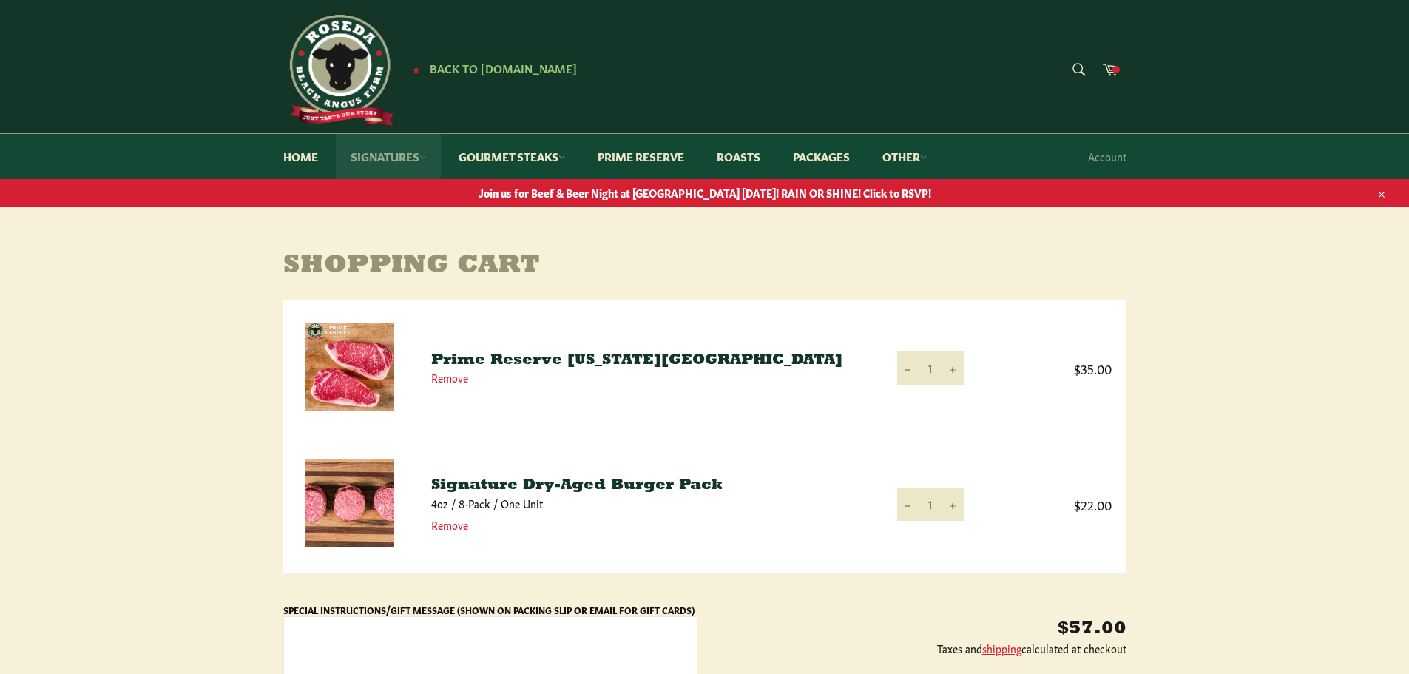
click at [388, 158] on link "Signatures" at bounding box center [388, 156] width 105 height 45
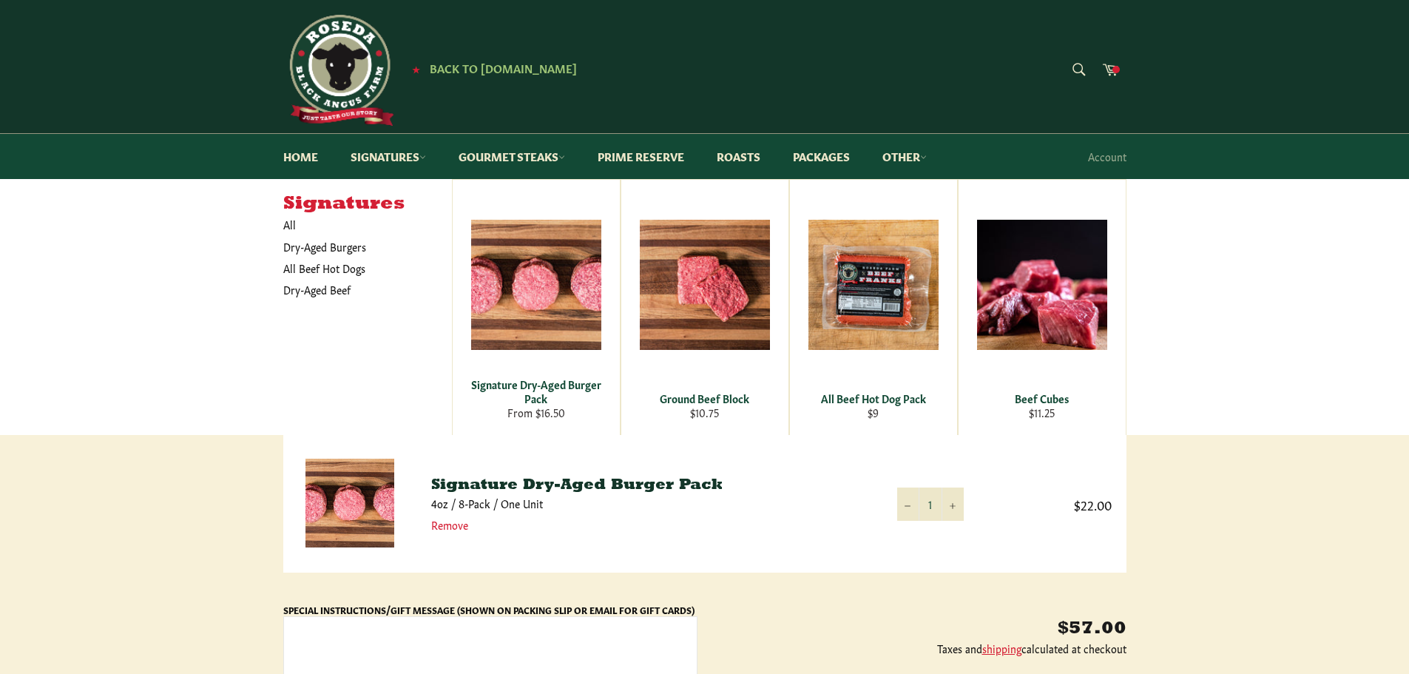
click at [353, 72] on img at bounding box center [338, 70] width 111 height 111
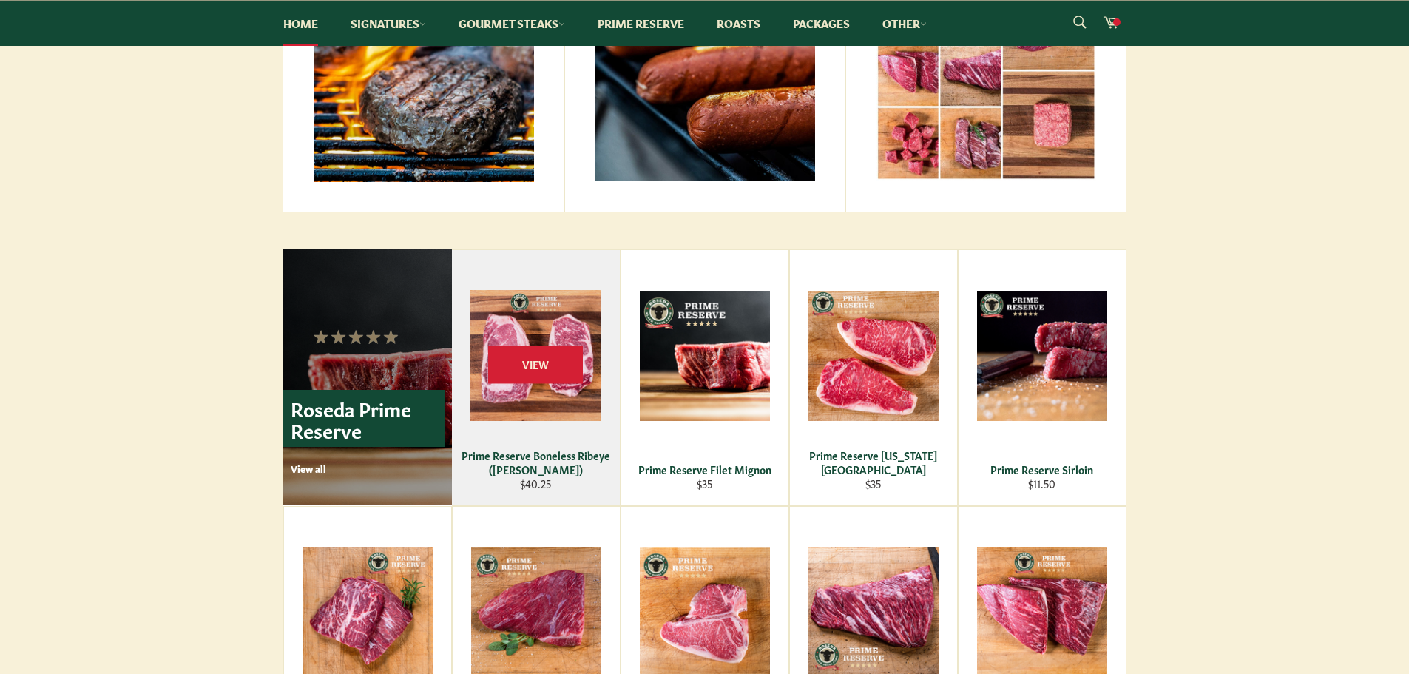
scroll to position [814, 0]
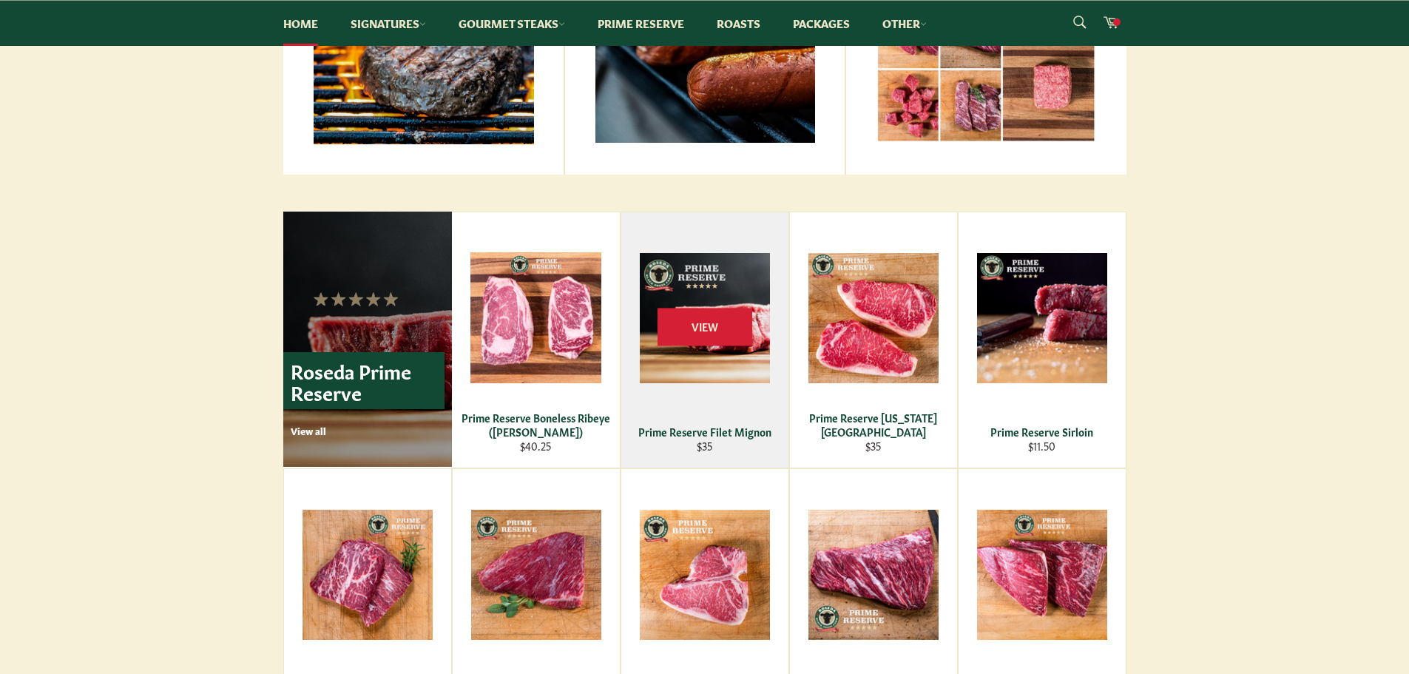
click at [705, 357] on div "View" at bounding box center [704, 339] width 167 height 255
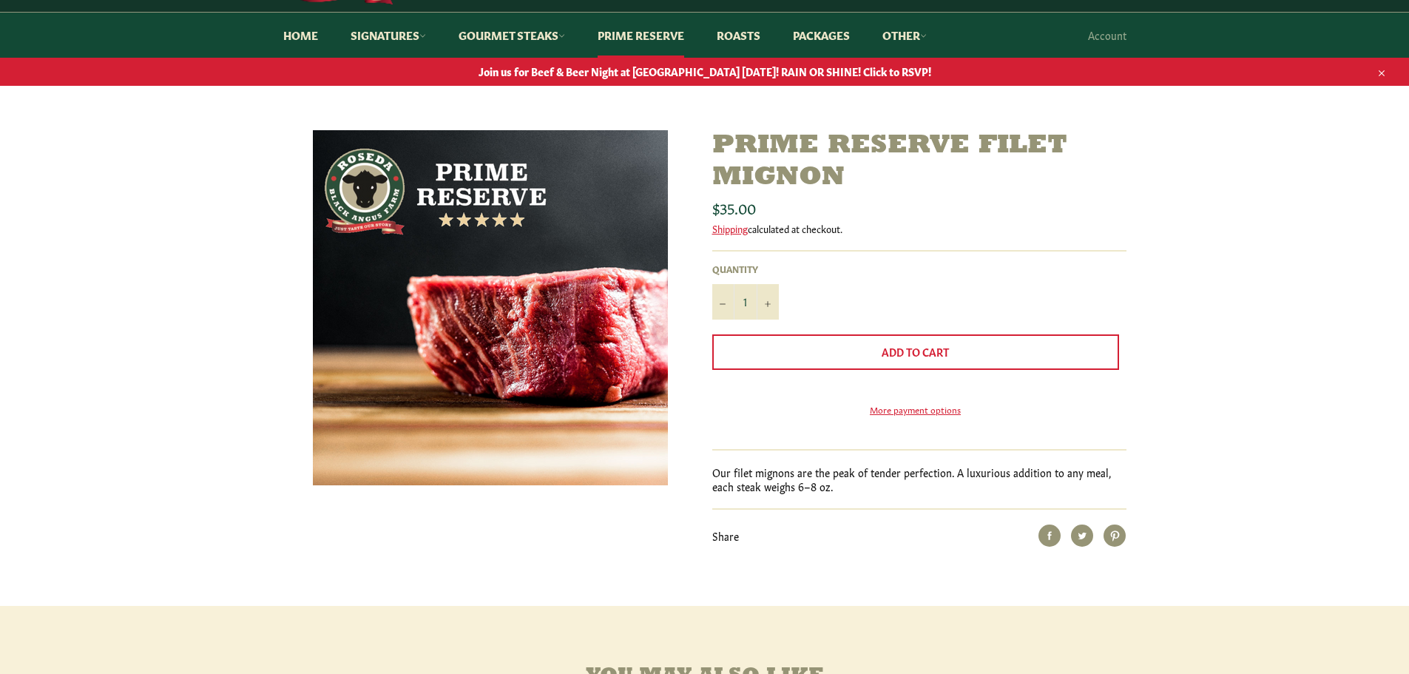
scroll to position [148, 0]
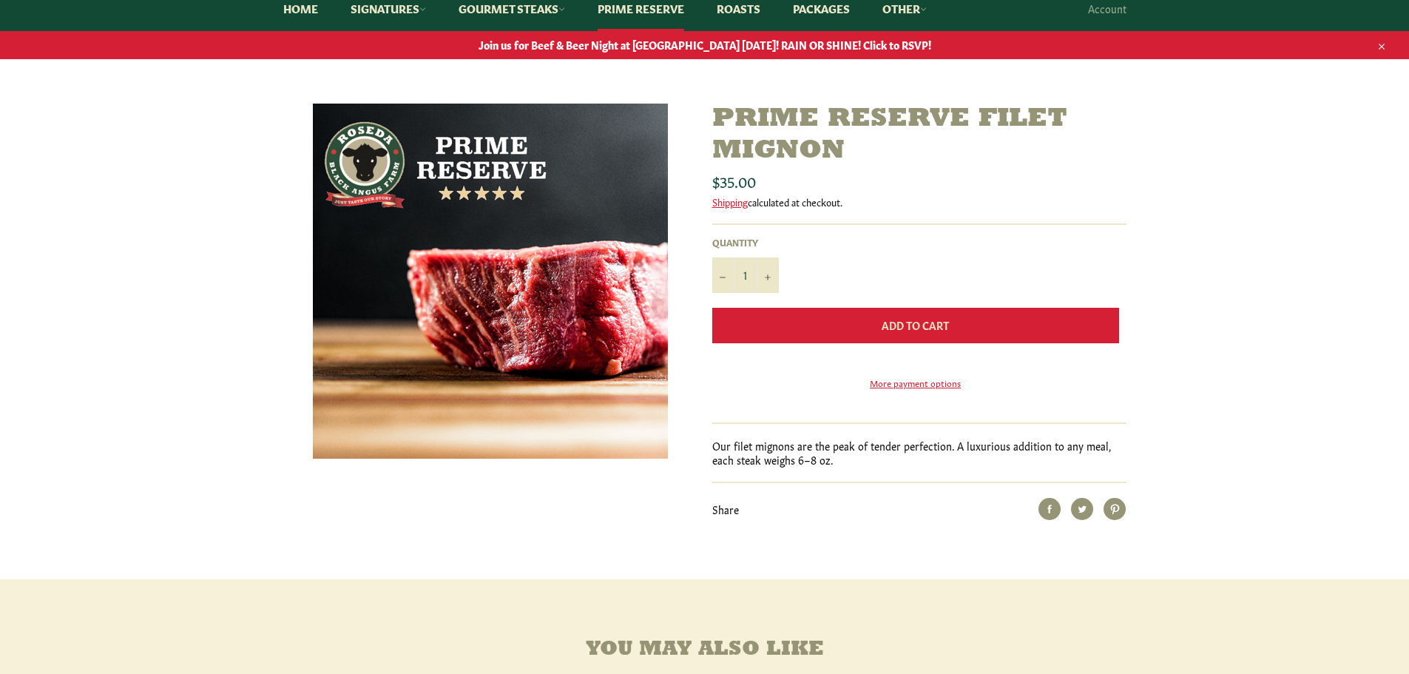
click at [856, 321] on button "Add to Cart" at bounding box center [915, 326] width 407 height 36
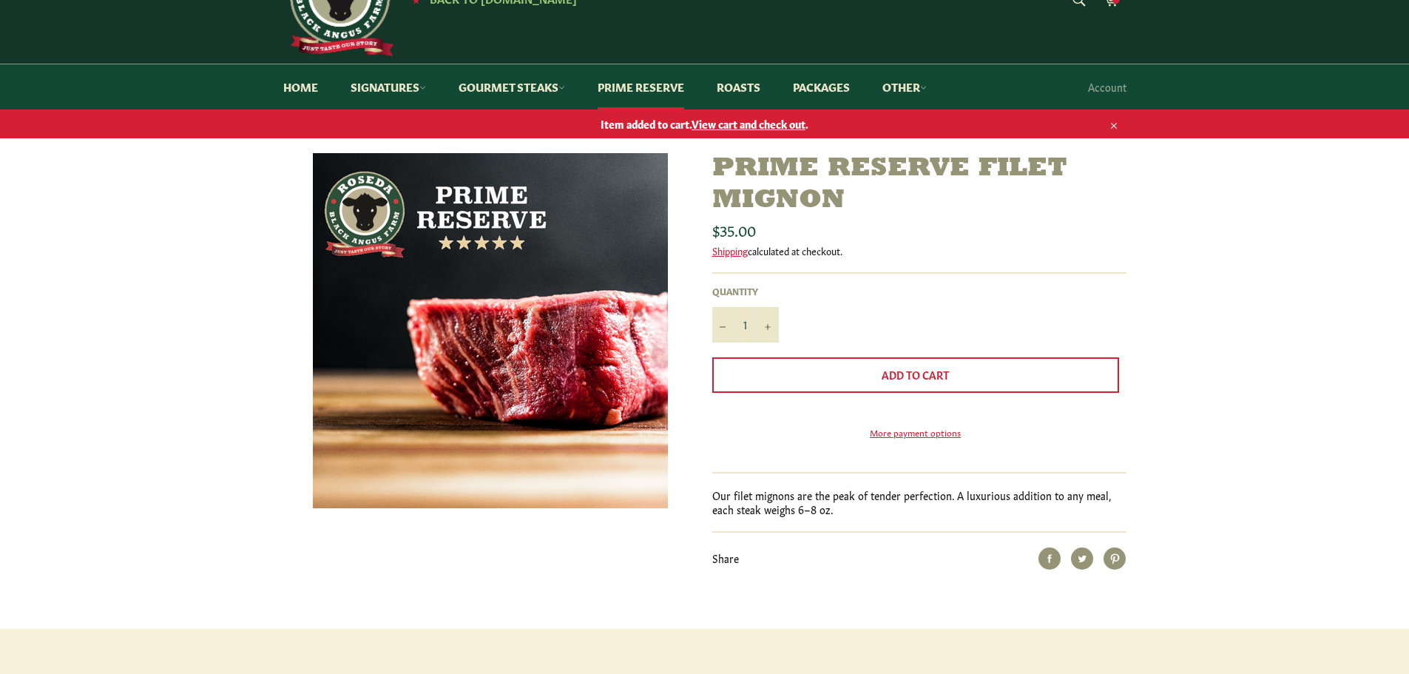
scroll to position [0, 0]
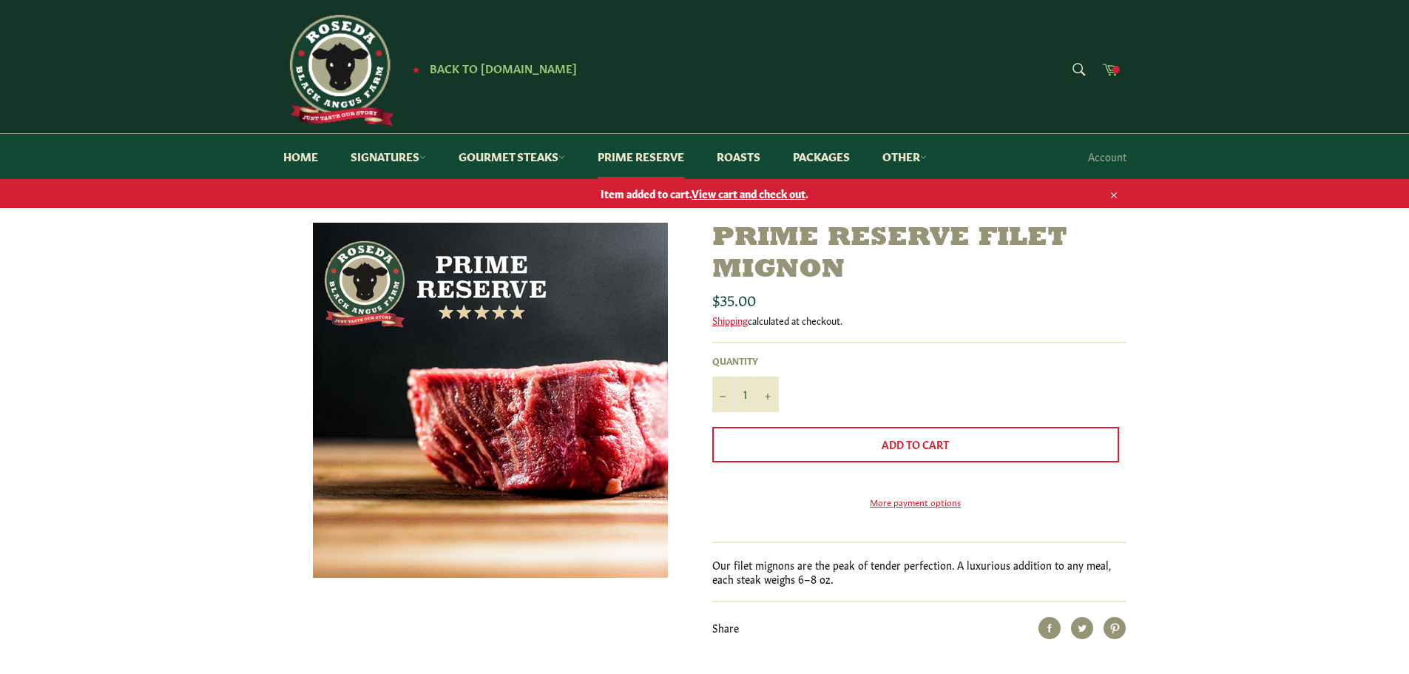
click at [1110, 64] on icon at bounding box center [1110, 69] width 16 height 16
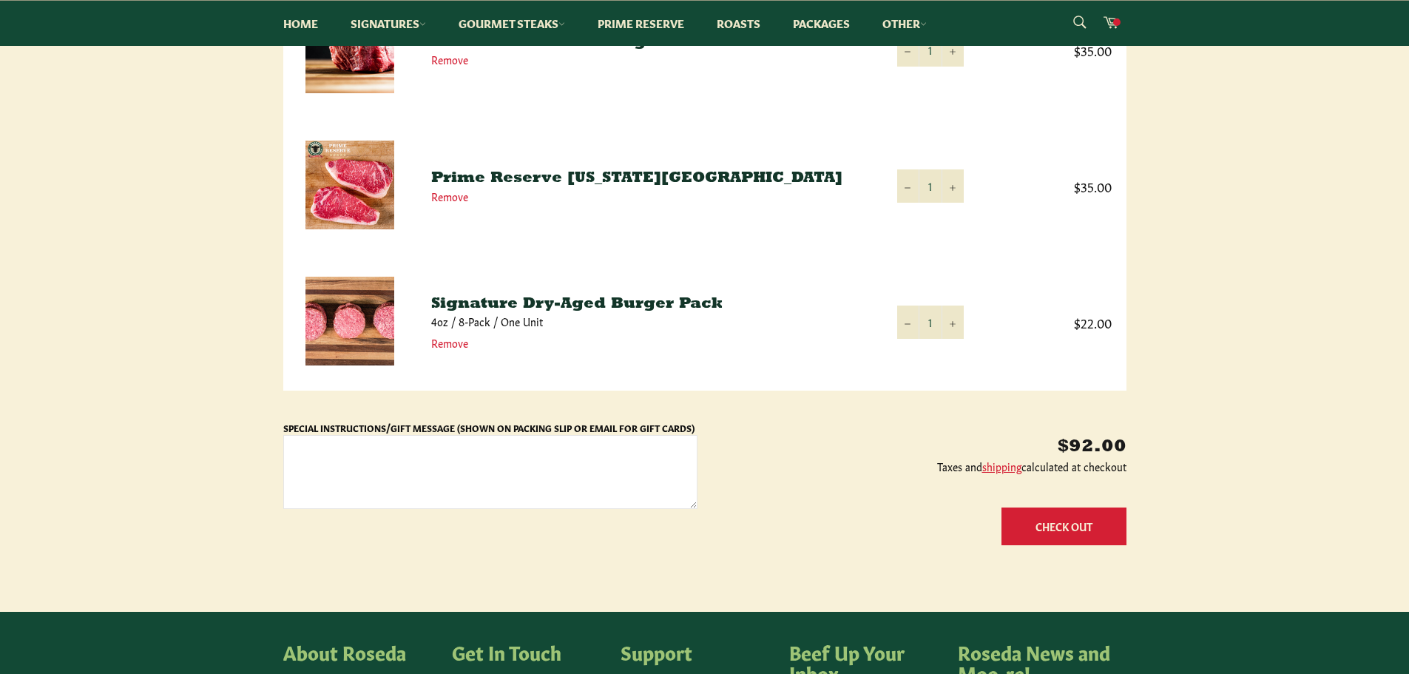
scroll to position [222, 0]
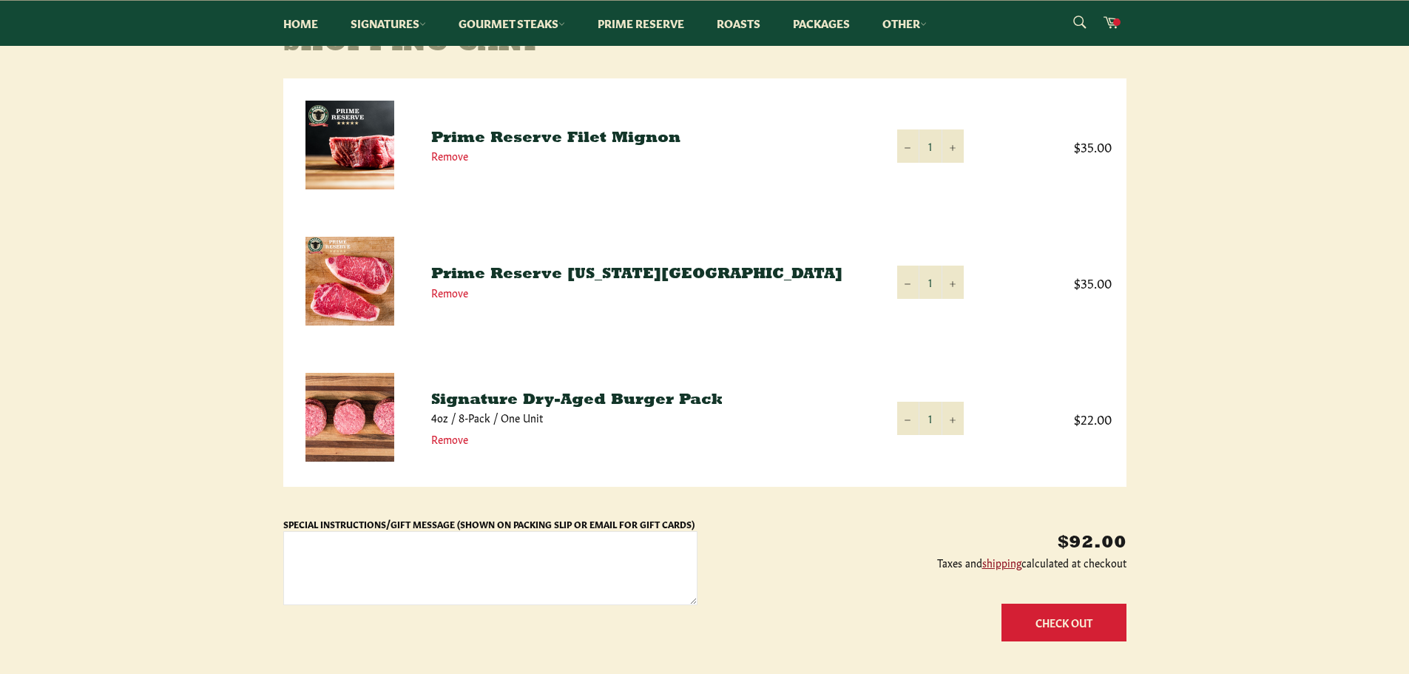
click at [996, 563] on link "shipping" at bounding box center [1001, 562] width 39 height 15
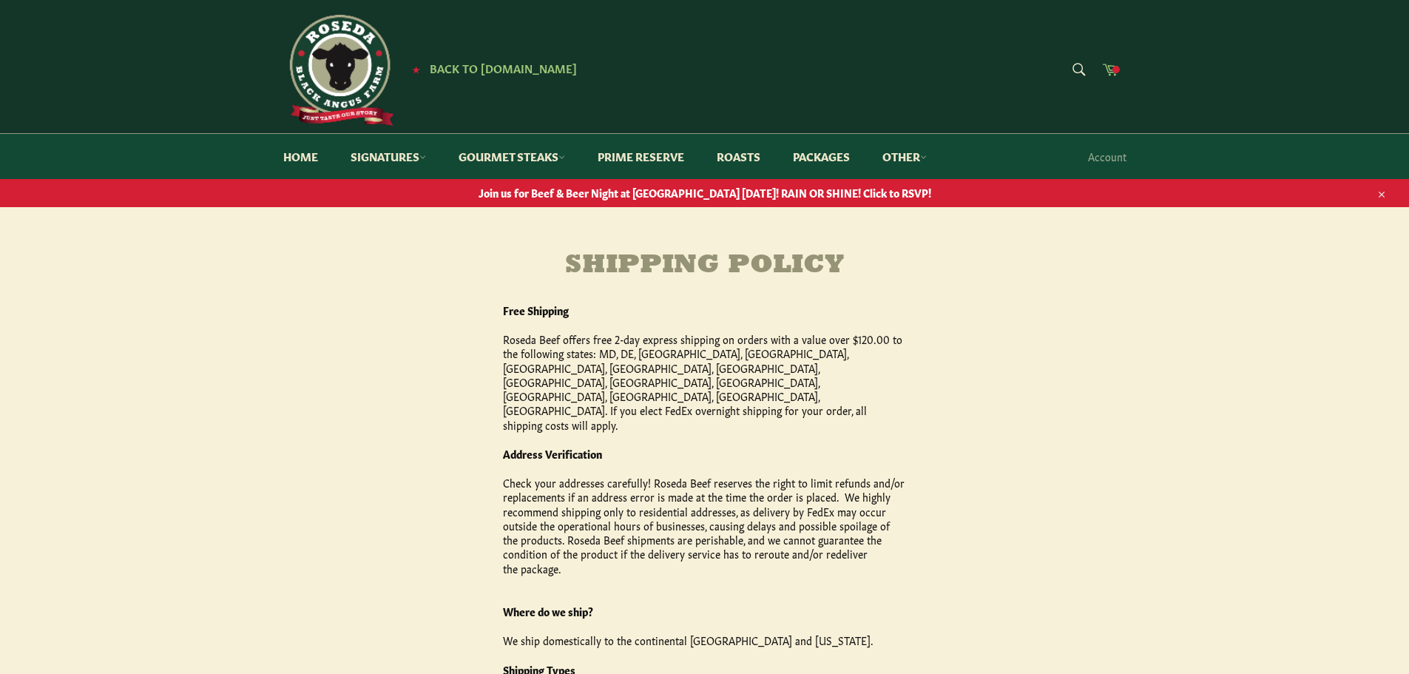
click at [1105, 63] on icon at bounding box center [1110, 69] width 16 height 16
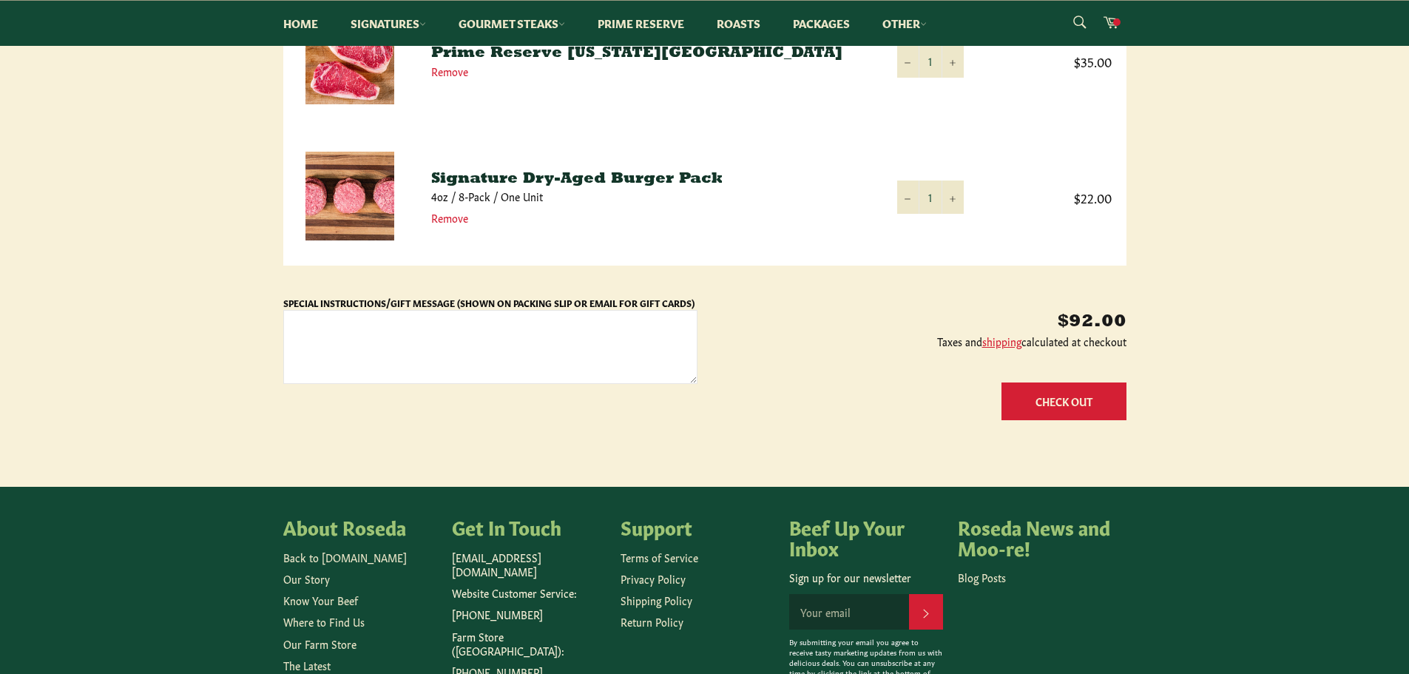
scroll to position [444, 0]
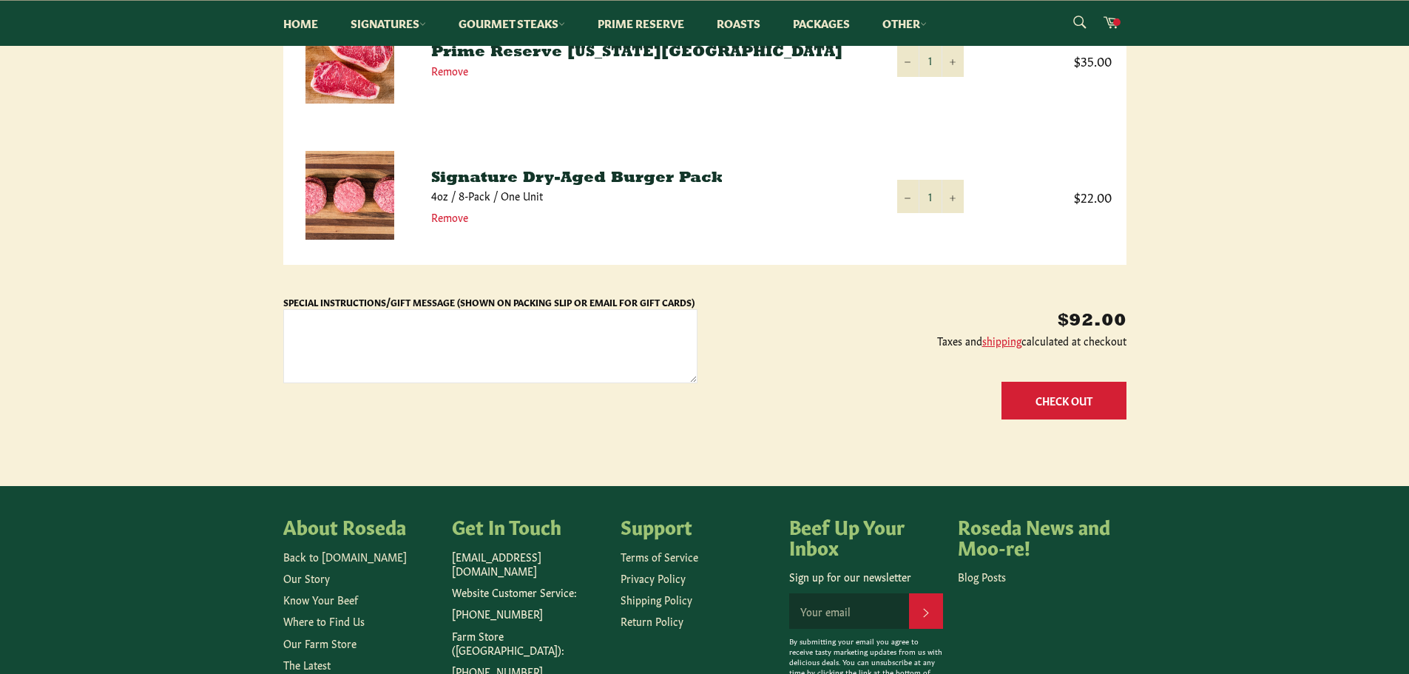
click at [1060, 397] on button "Check Out" at bounding box center [1063, 401] width 125 height 38
